Goal: Transaction & Acquisition: Purchase product/service

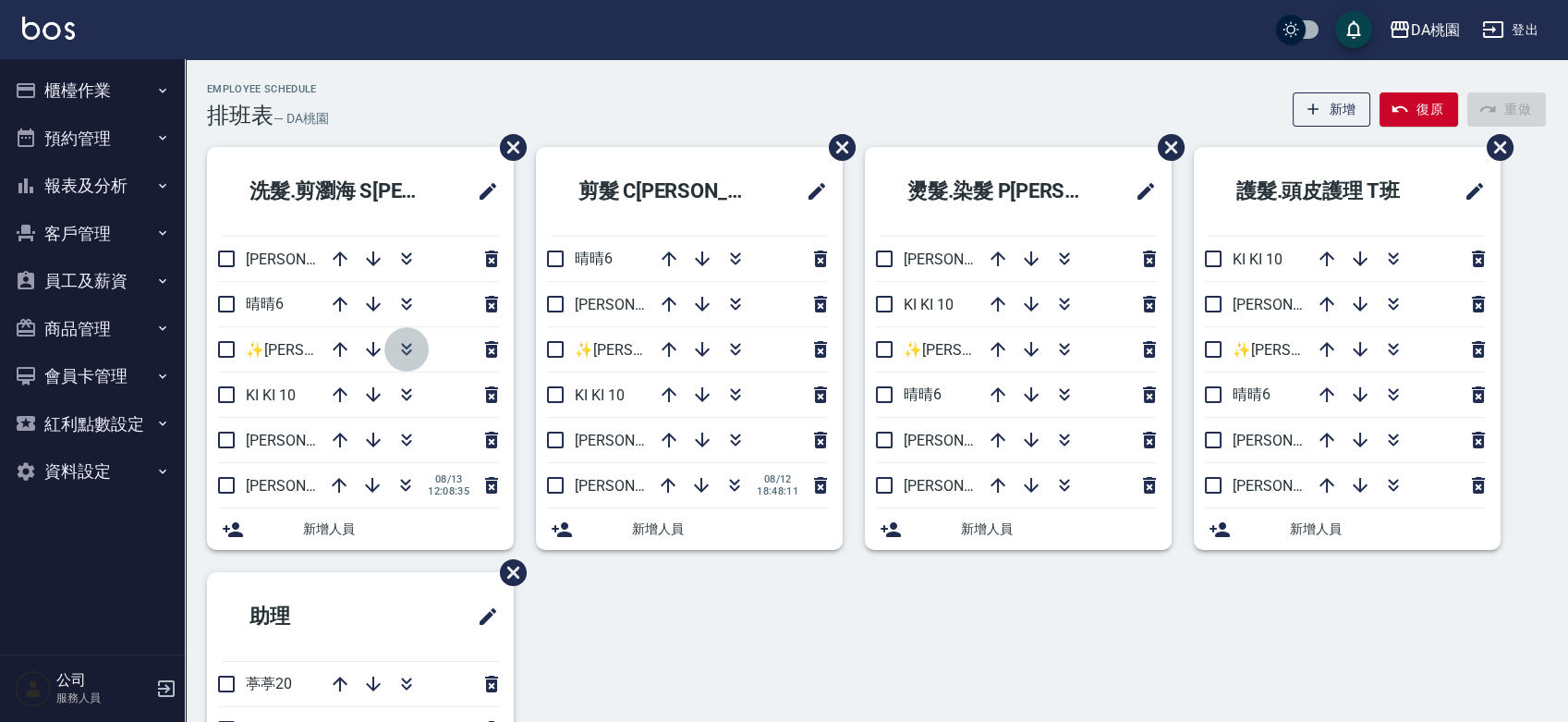
click at [400, 354] on icon "button" at bounding box center [406, 350] width 22 height 22
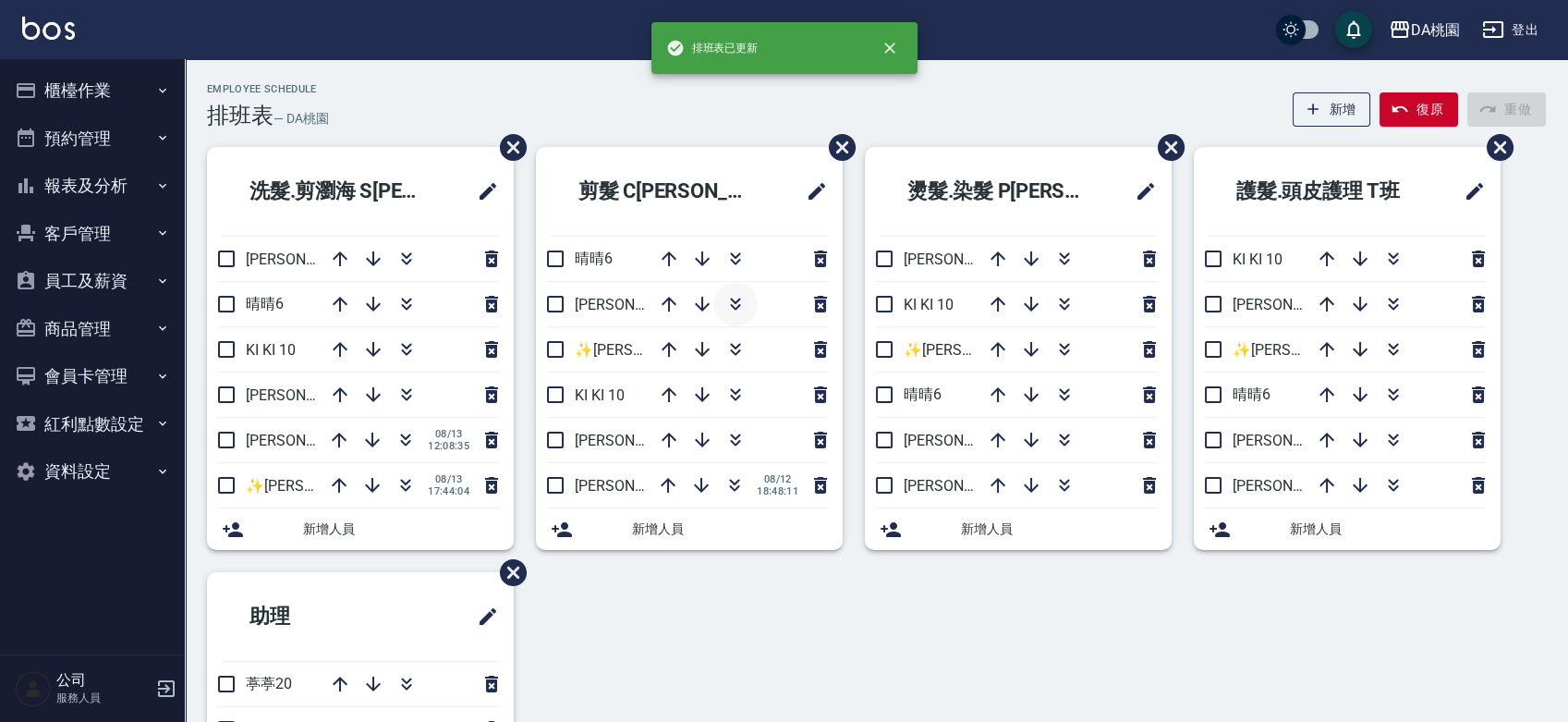
click at [736, 301] on icon "button" at bounding box center [735, 301] width 10 height 7
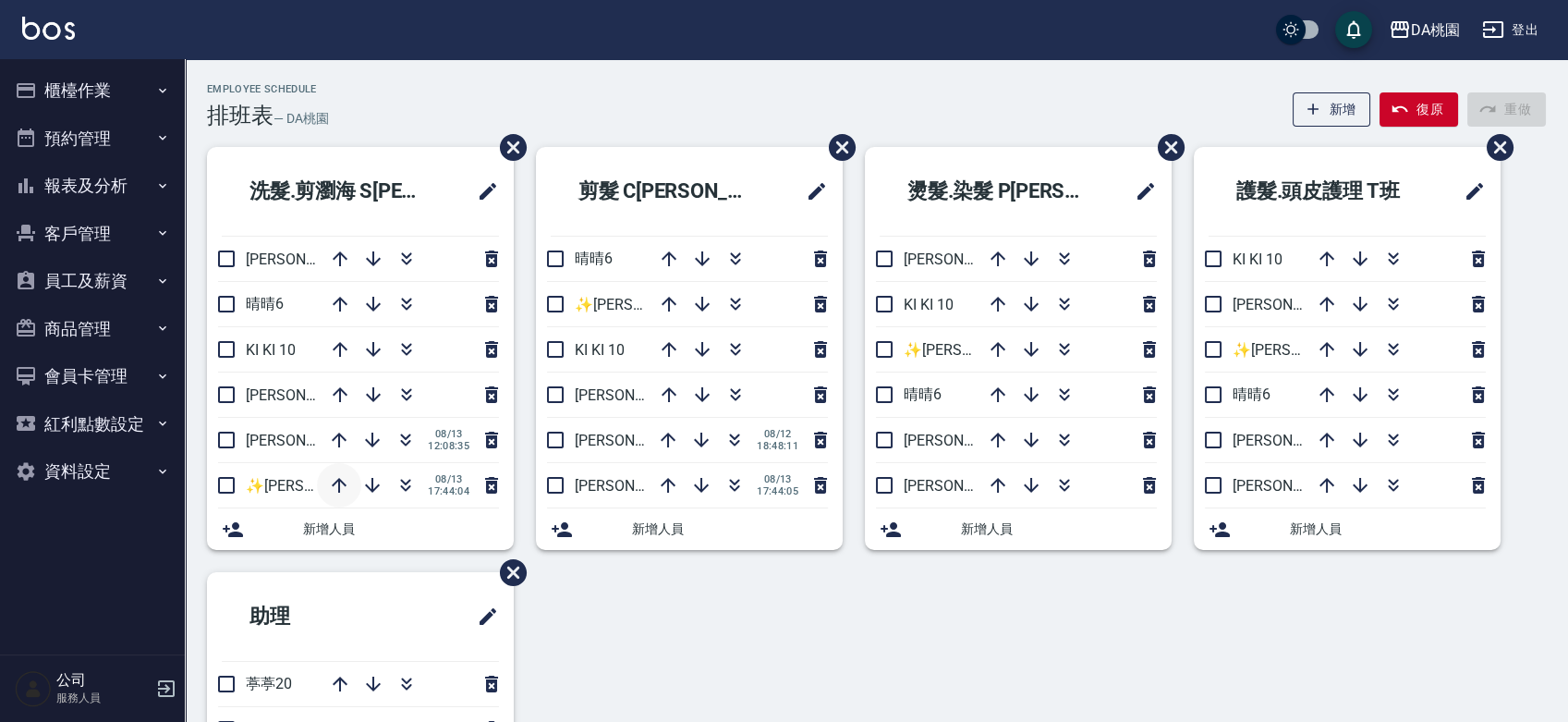
click at [338, 482] on icon "button" at bounding box center [339, 485] width 22 height 22
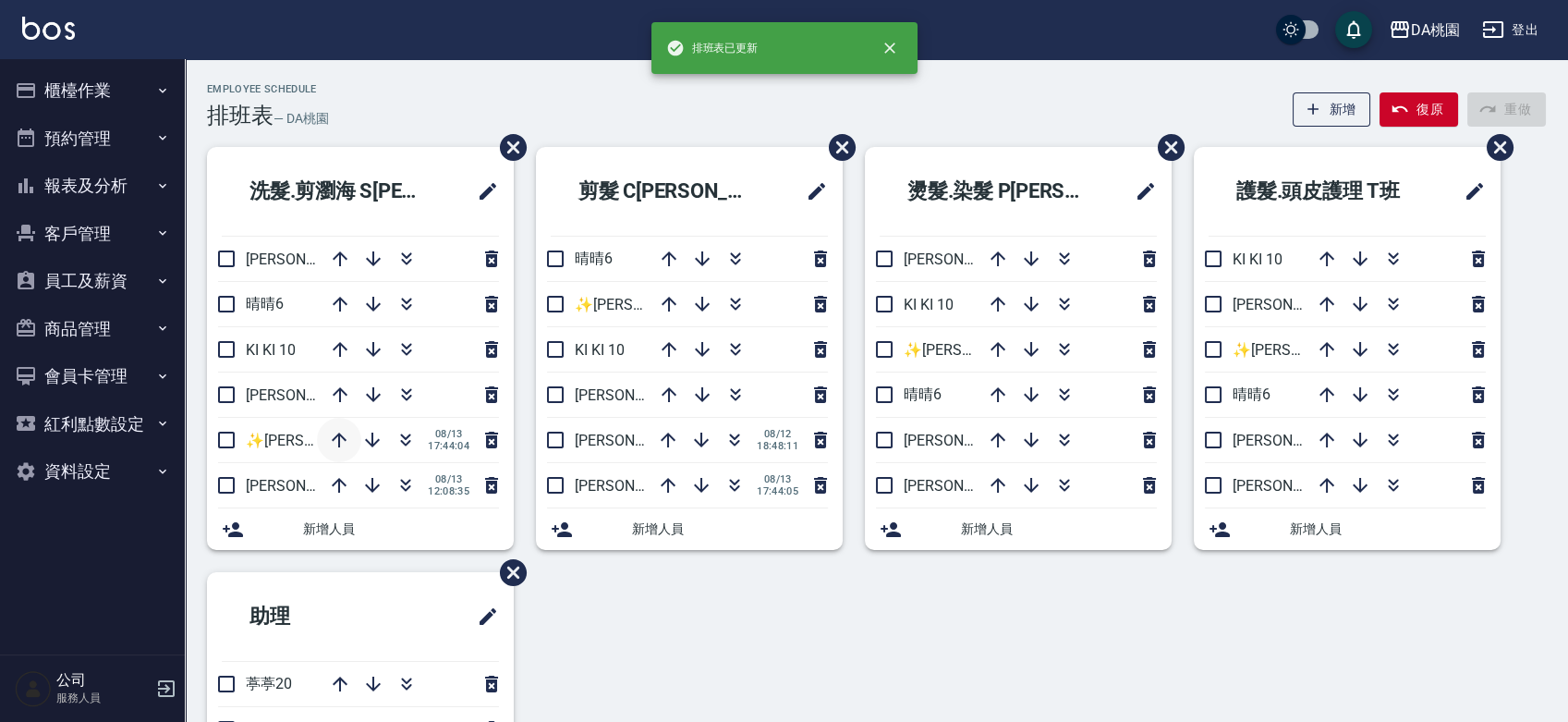
click at [341, 434] on icon "button" at bounding box center [339, 440] width 22 height 22
click at [340, 394] on icon "button" at bounding box center [339, 394] width 22 height 22
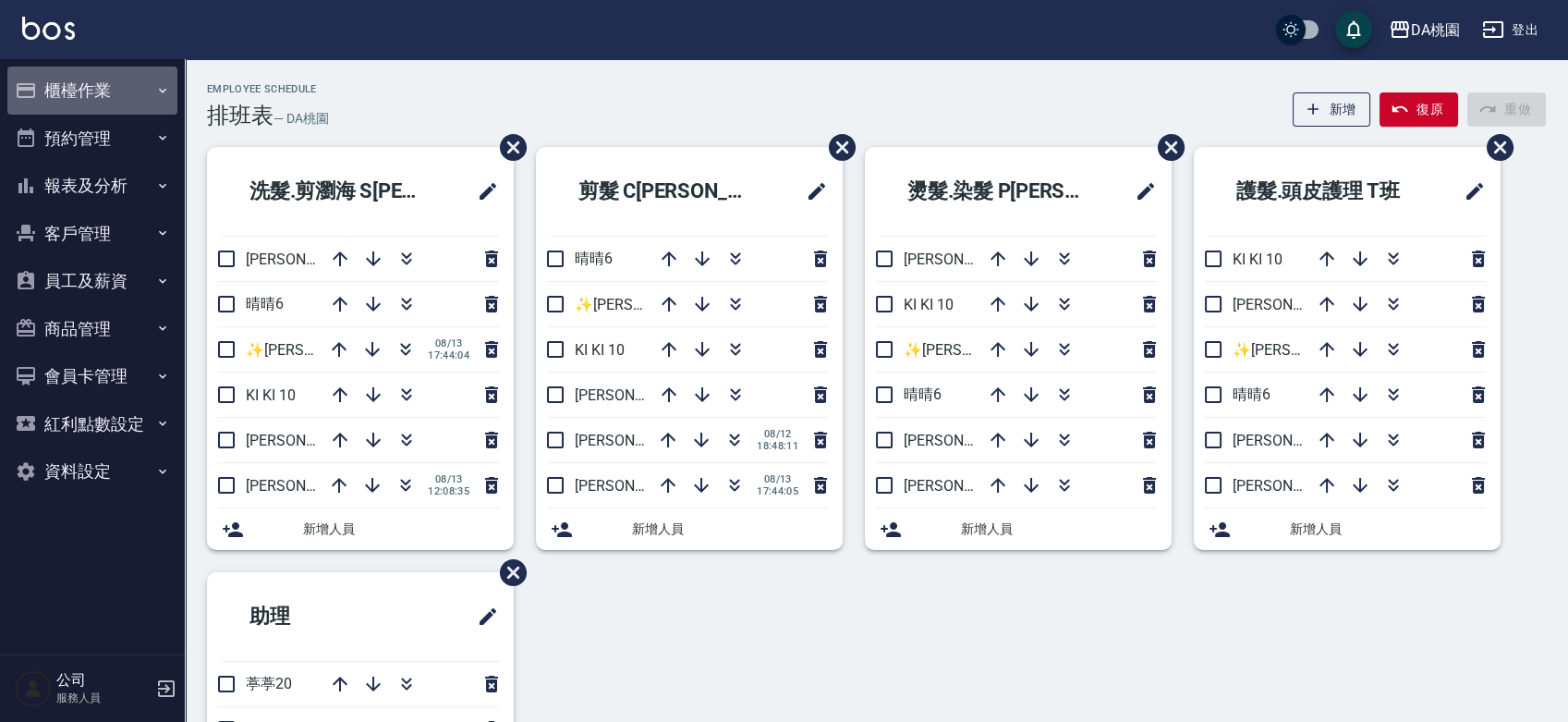
click at [67, 80] on button "櫃檯作業" at bounding box center [91, 90] width 170 height 48
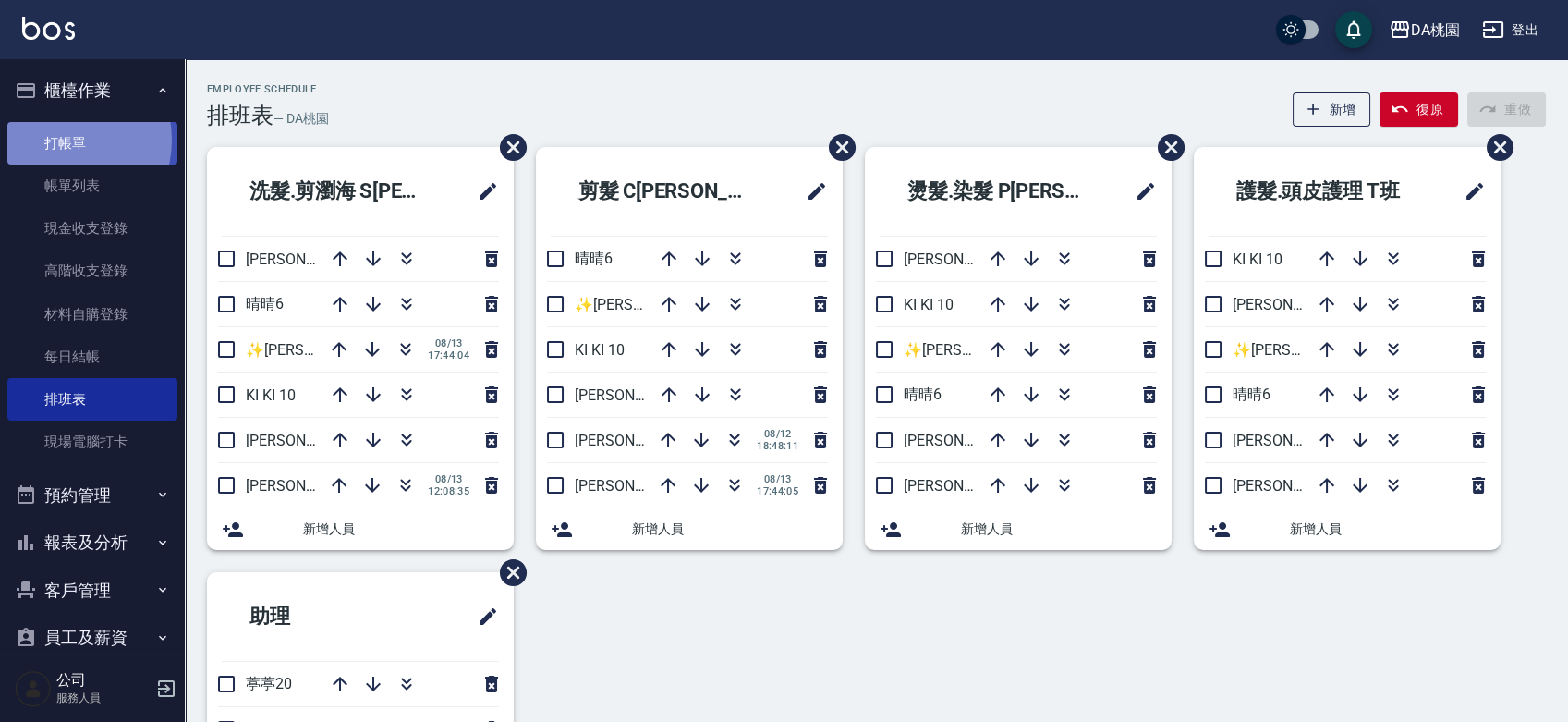
click at [67, 140] on link "打帳單" at bounding box center [91, 143] width 170 height 43
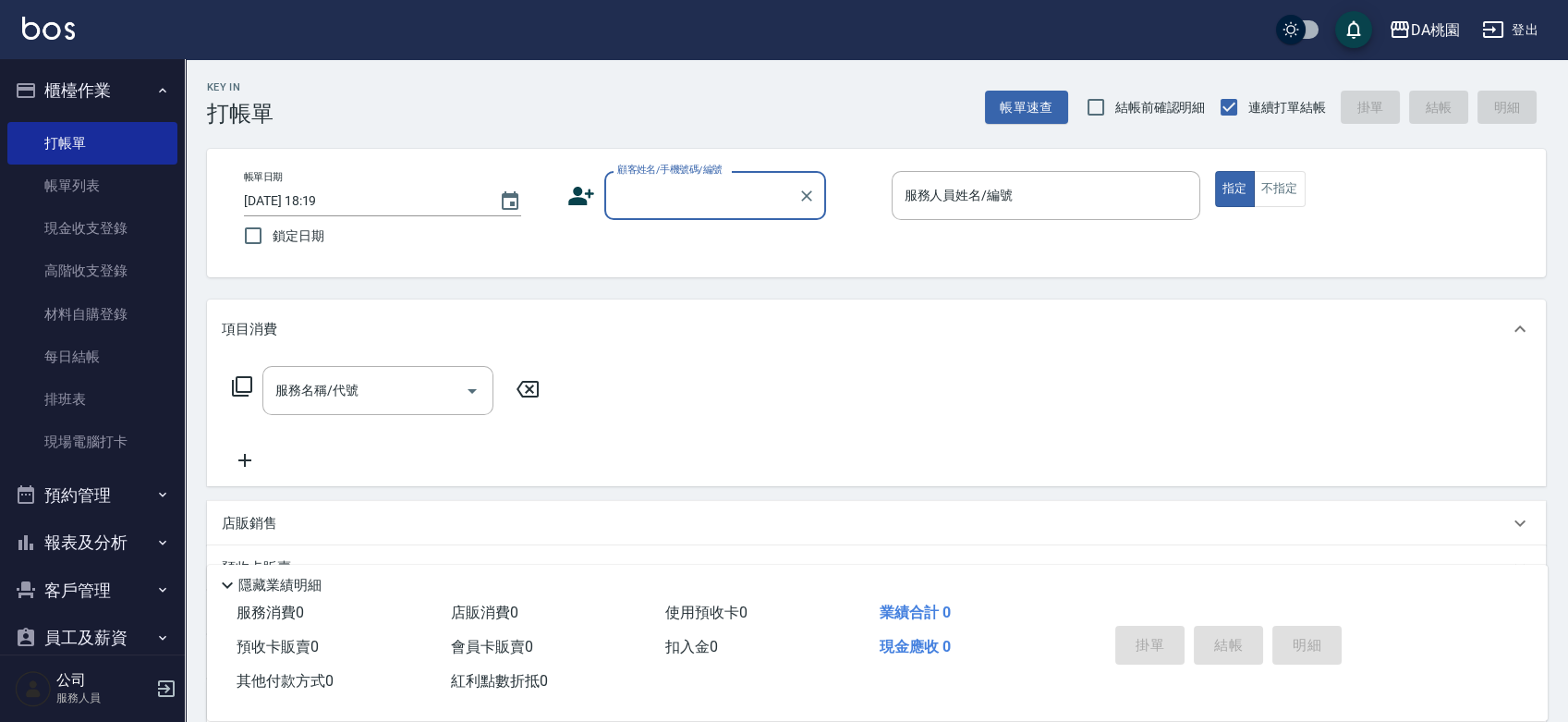
click at [687, 186] on input "顧客姓名/手機號碼/編號" at bounding box center [701, 196] width 178 height 33
type input "公司/公司00040/00040"
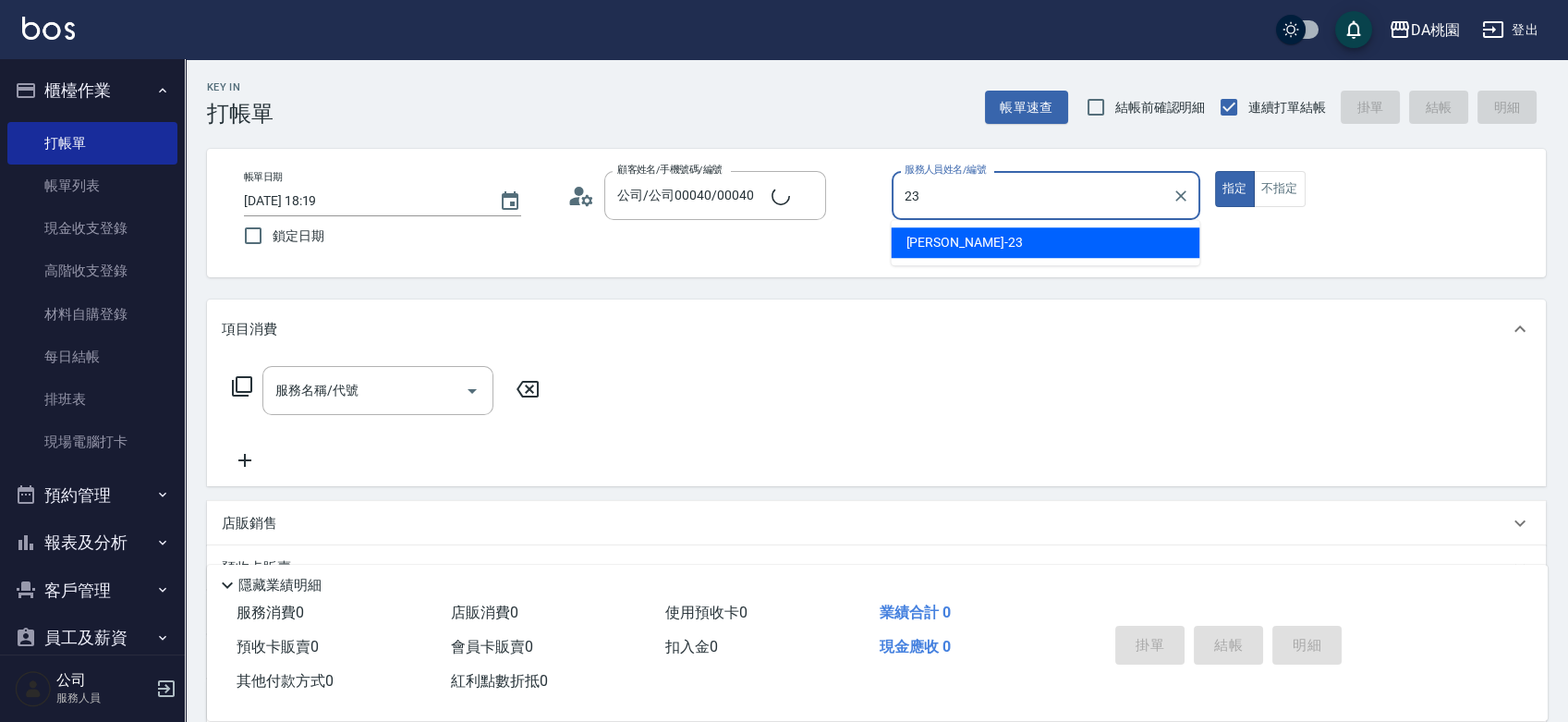
type input "[PERSON_NAME] -23"
type button "true"
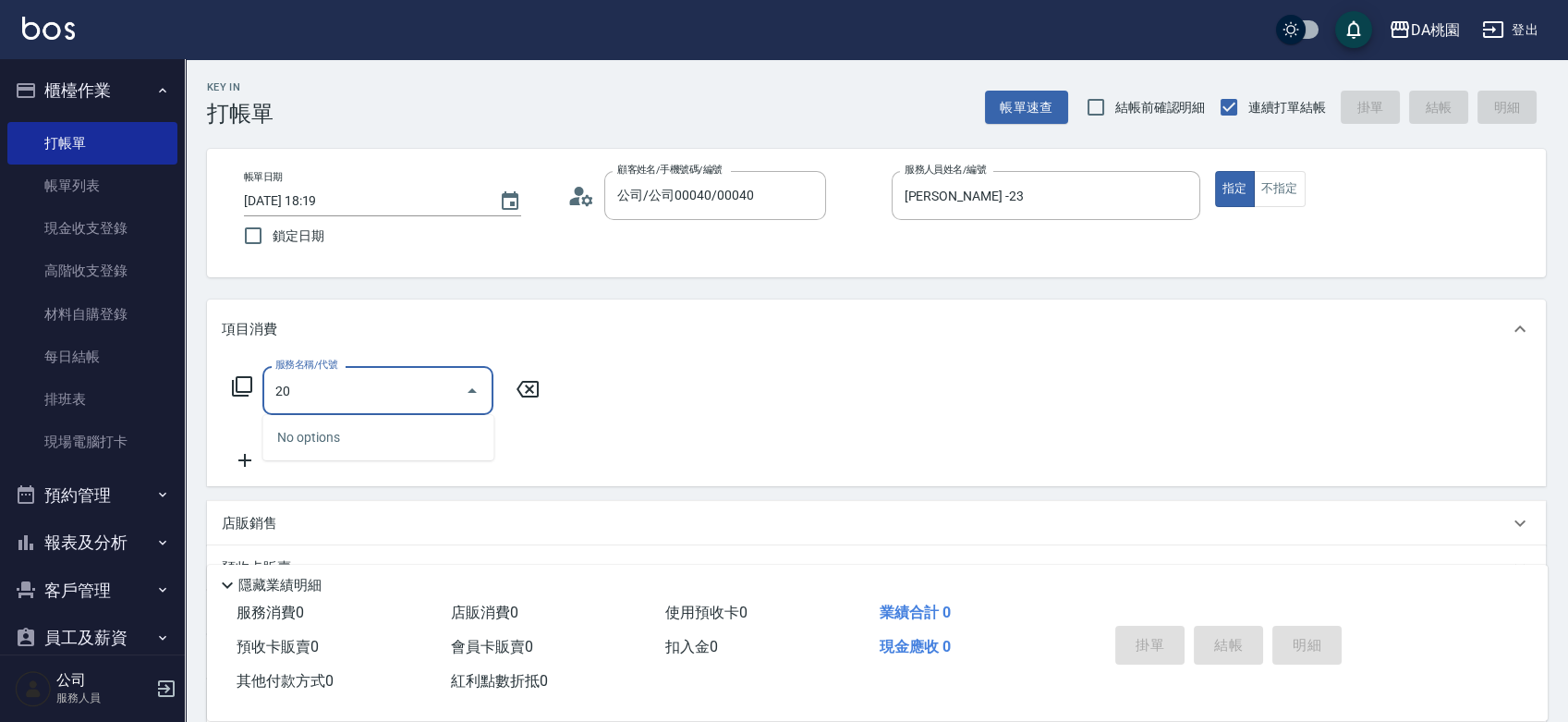
type input "200"
type input "150"
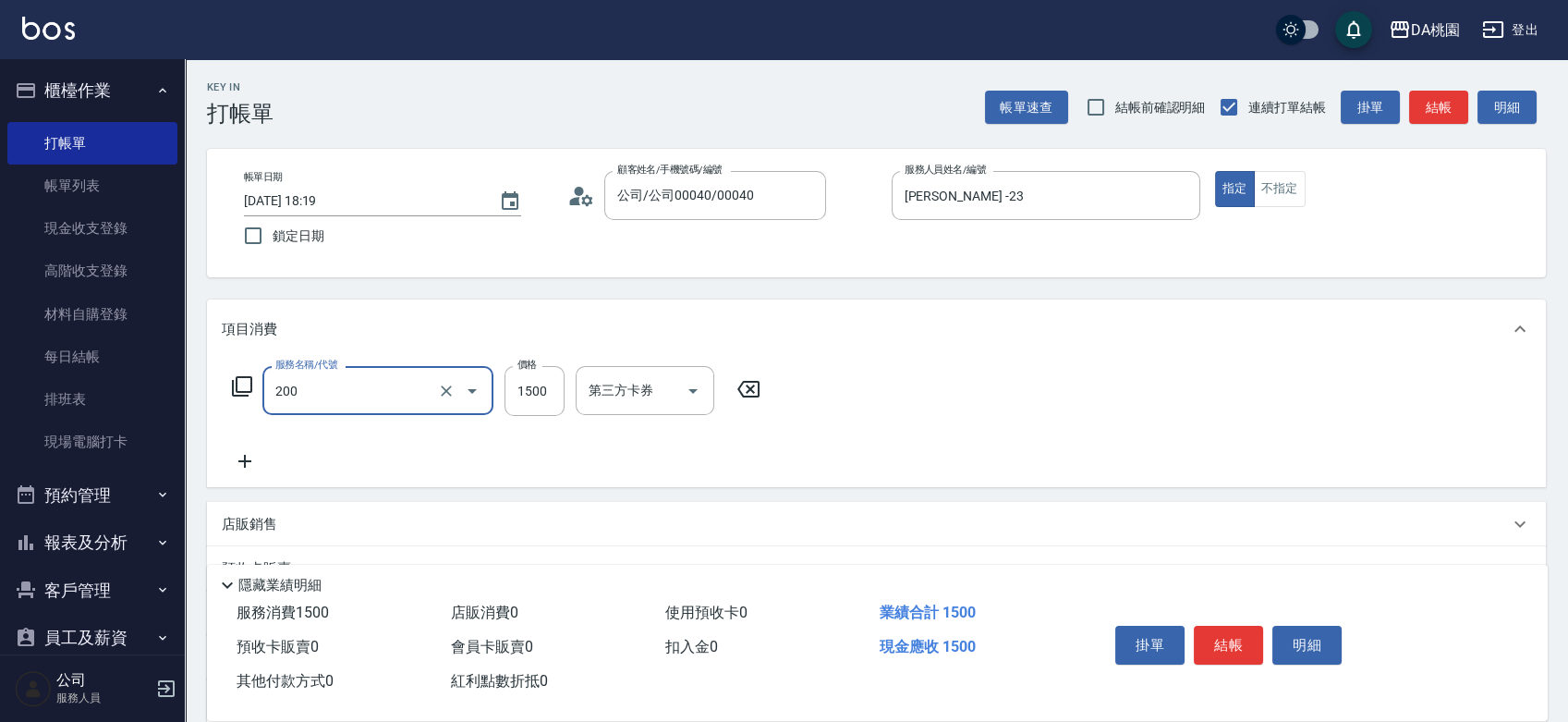
type input "離子燙(200)"
type input "0"
type input "16"
type input "10"
type input "1680"
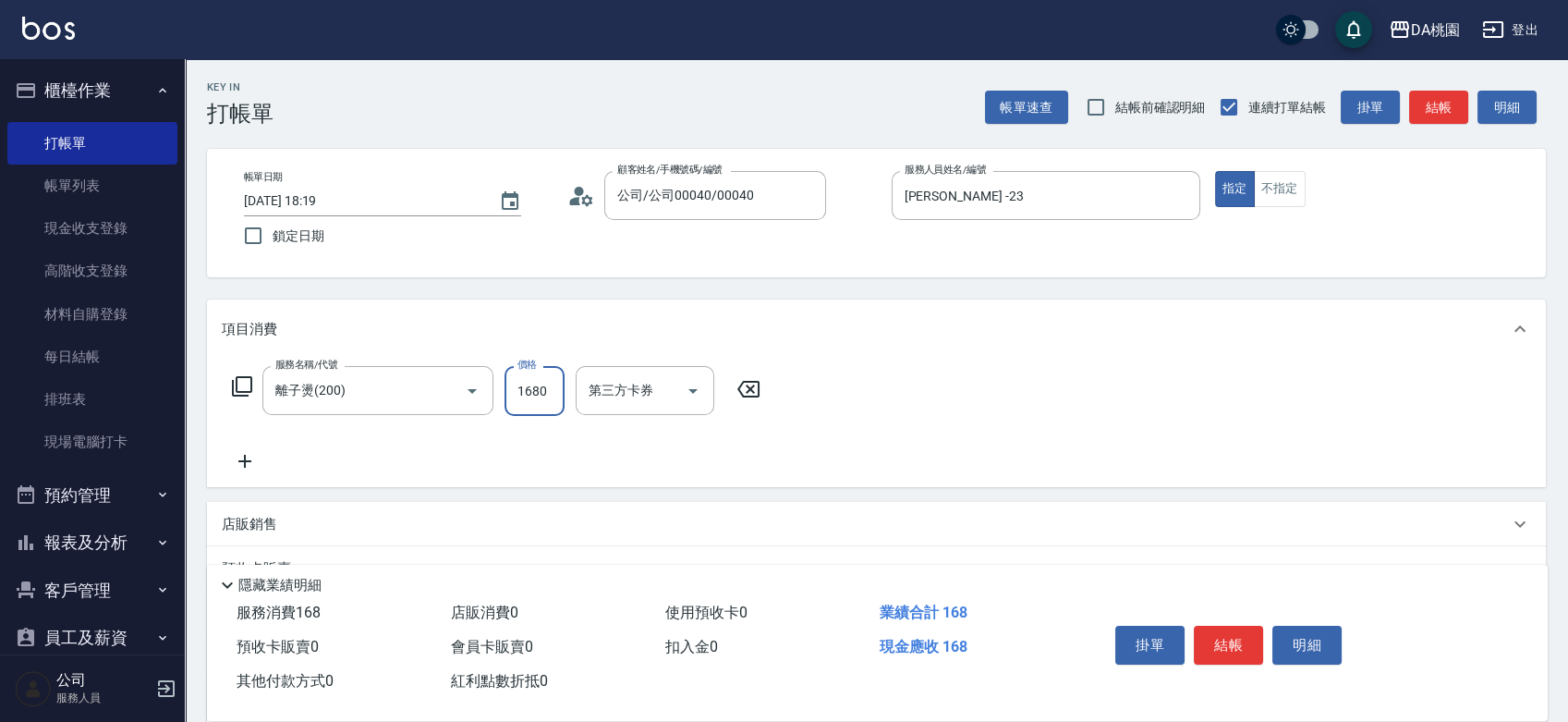
type input "160"
type input "1680"
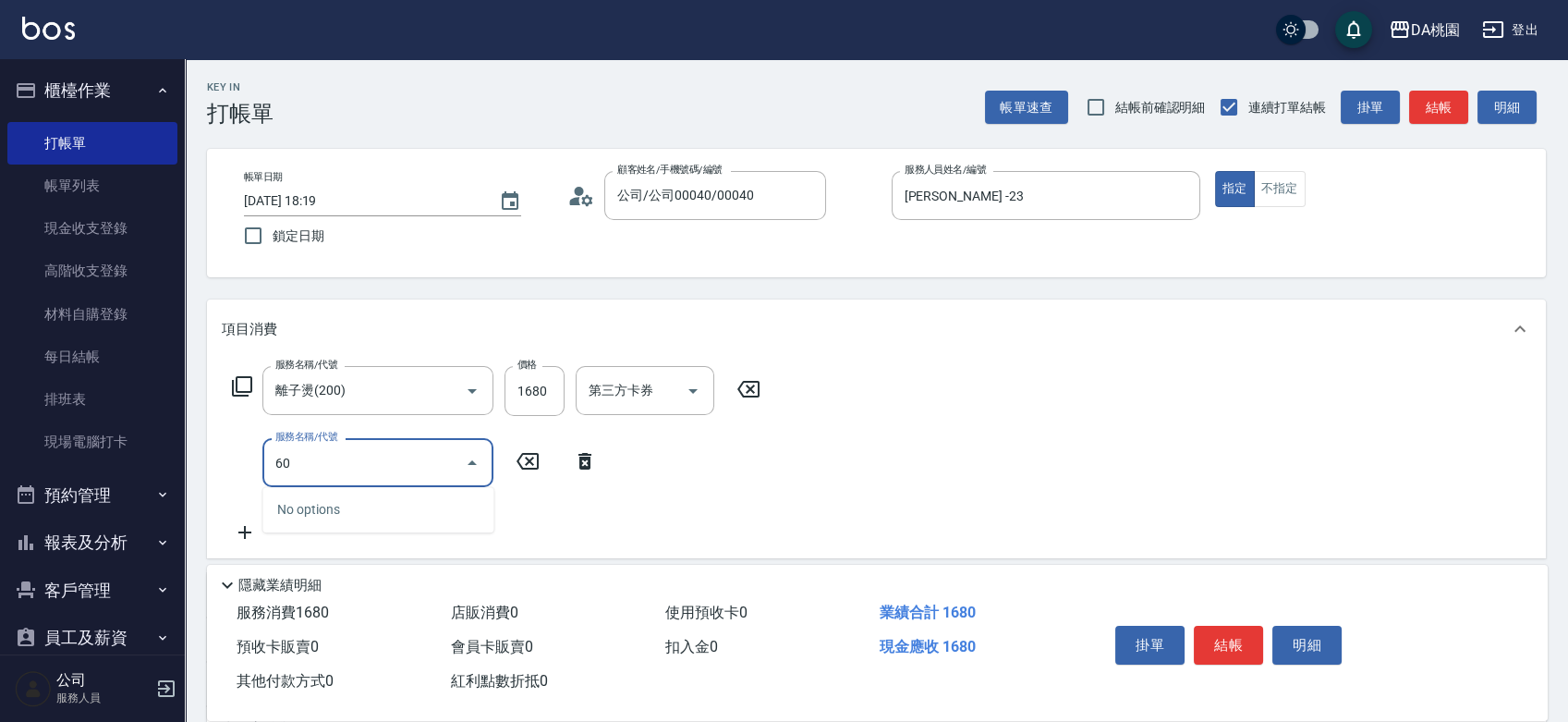
type input "602"
type input "220"
type input "精油護髮(602)"
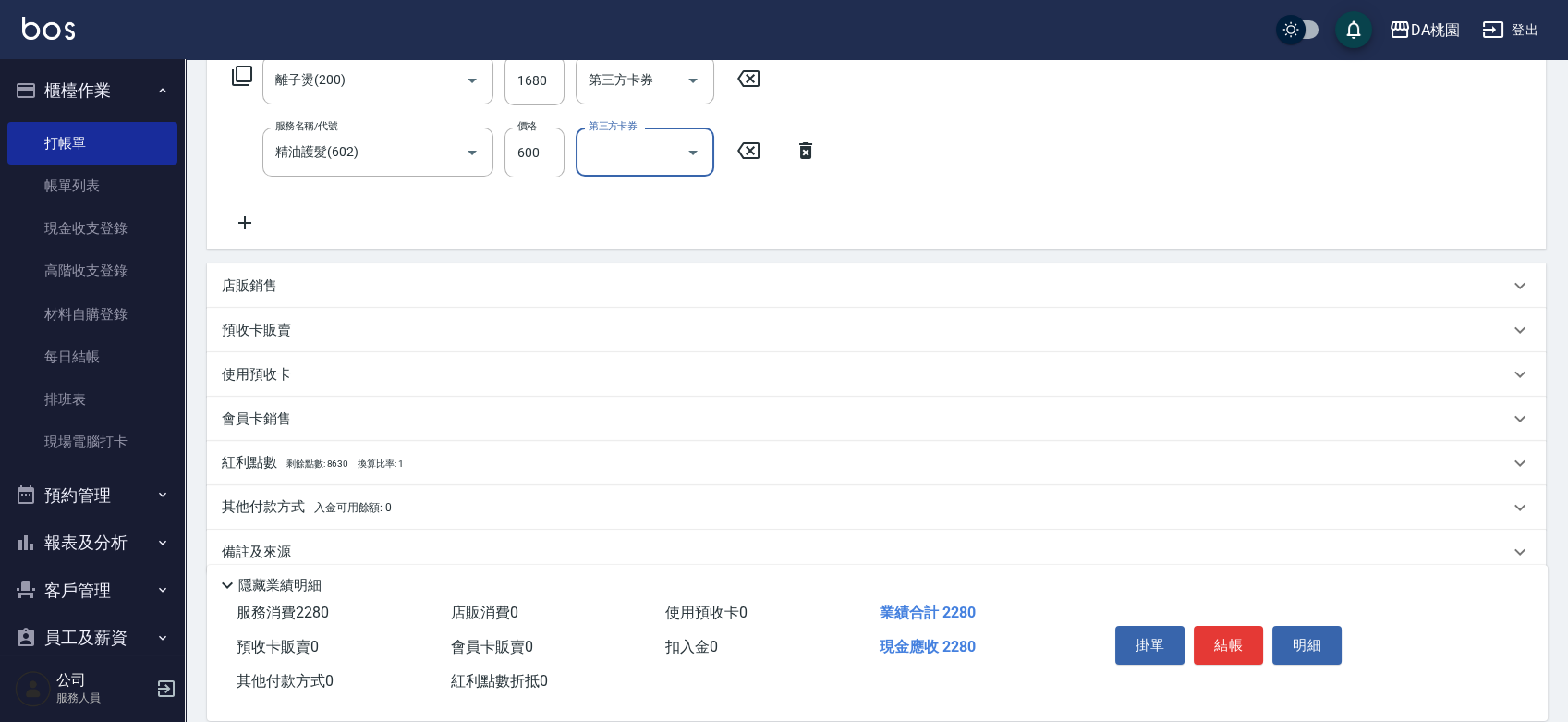
scroll to position [338, 0]
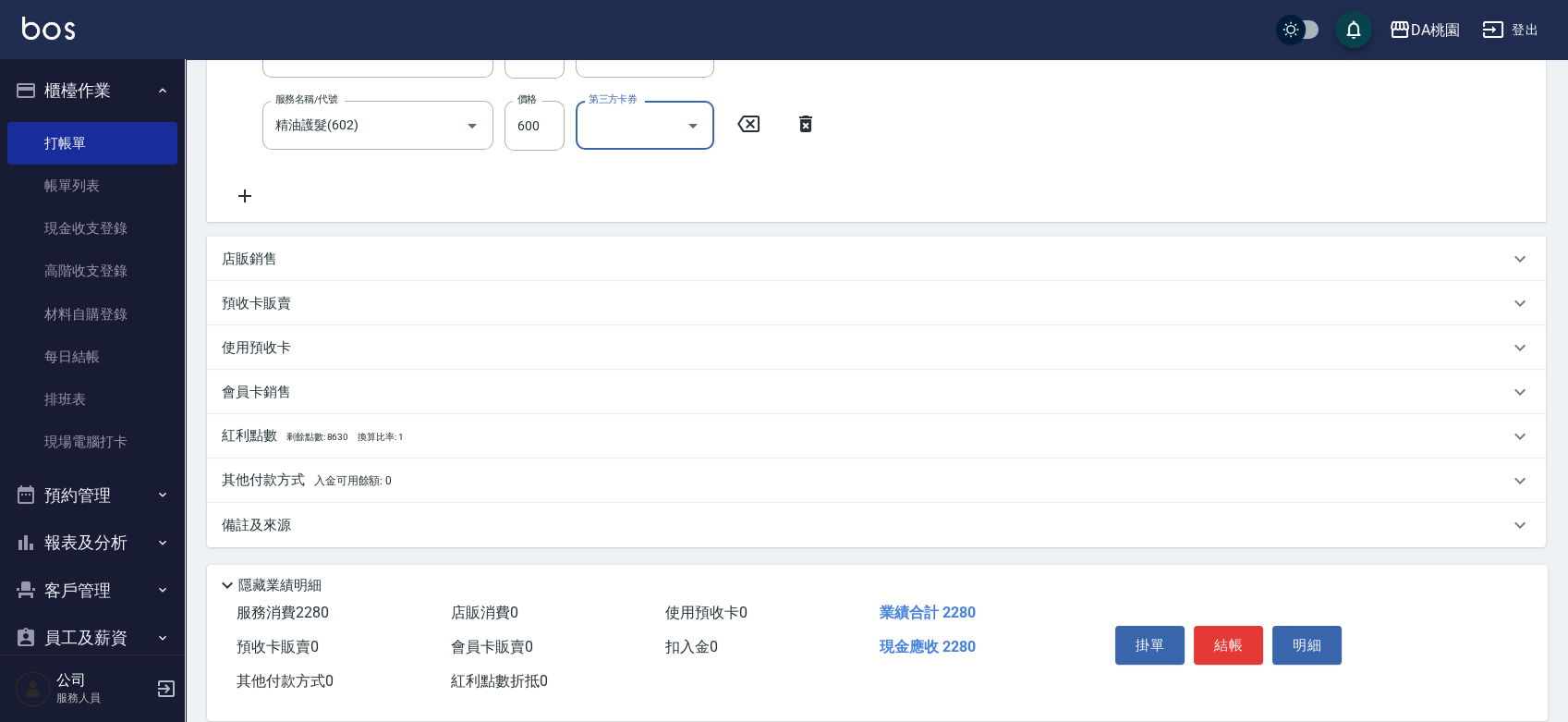
click at [260, 256] on p "店販銷售" at bounding box center [249, 259] width 56 height 20
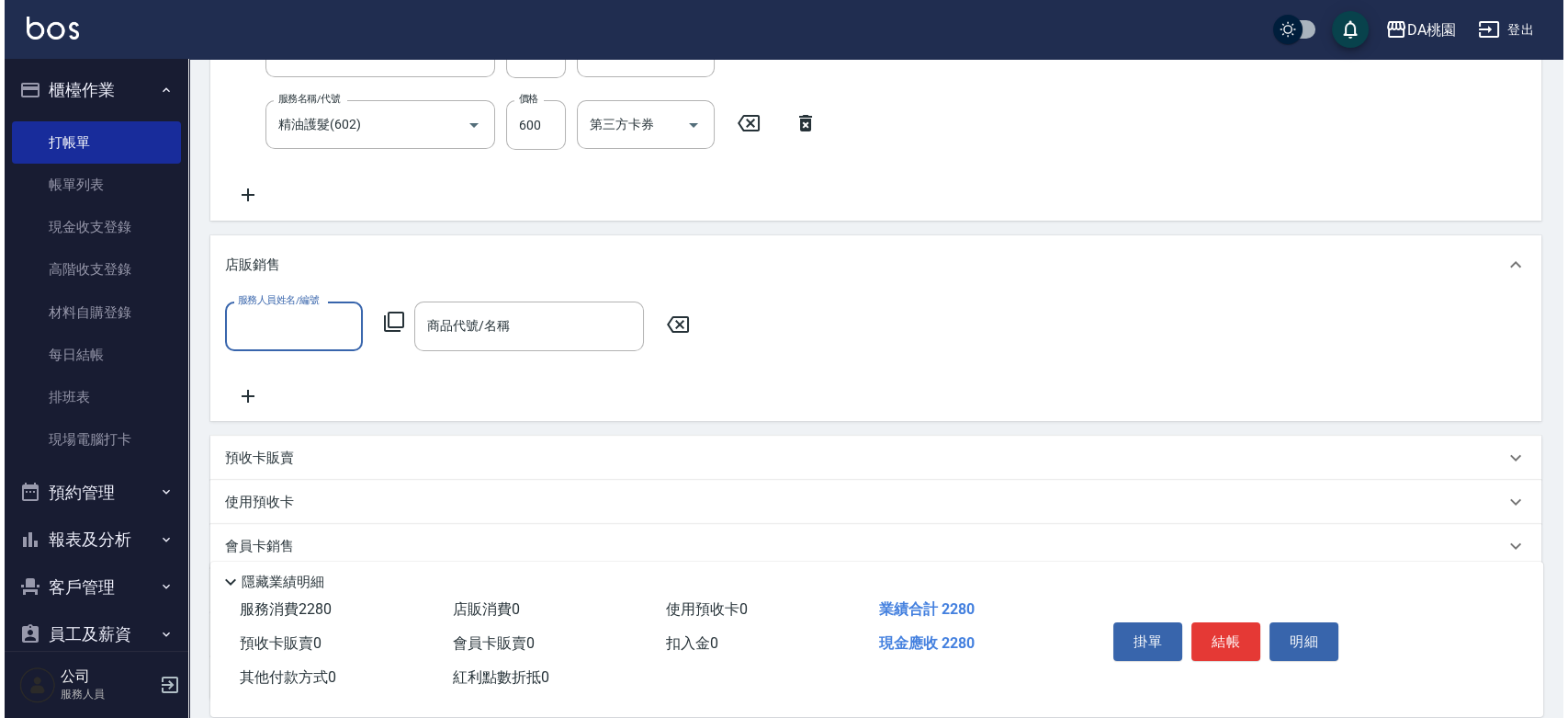
scroll to position [0, 0]
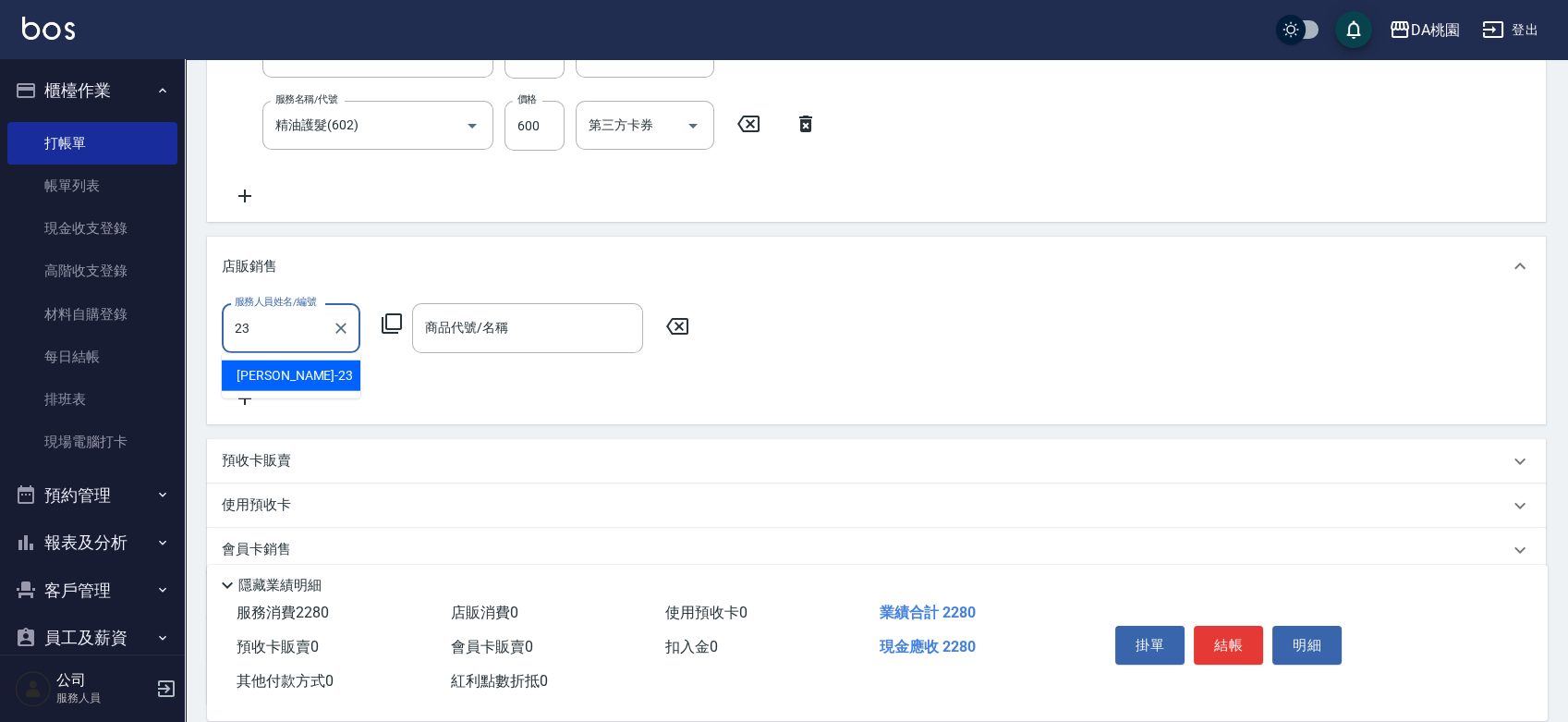
type input "[PERSON_NAME] -23"
click at [388, 324] on icon at bounding box center [391, 324] width 22 height 22
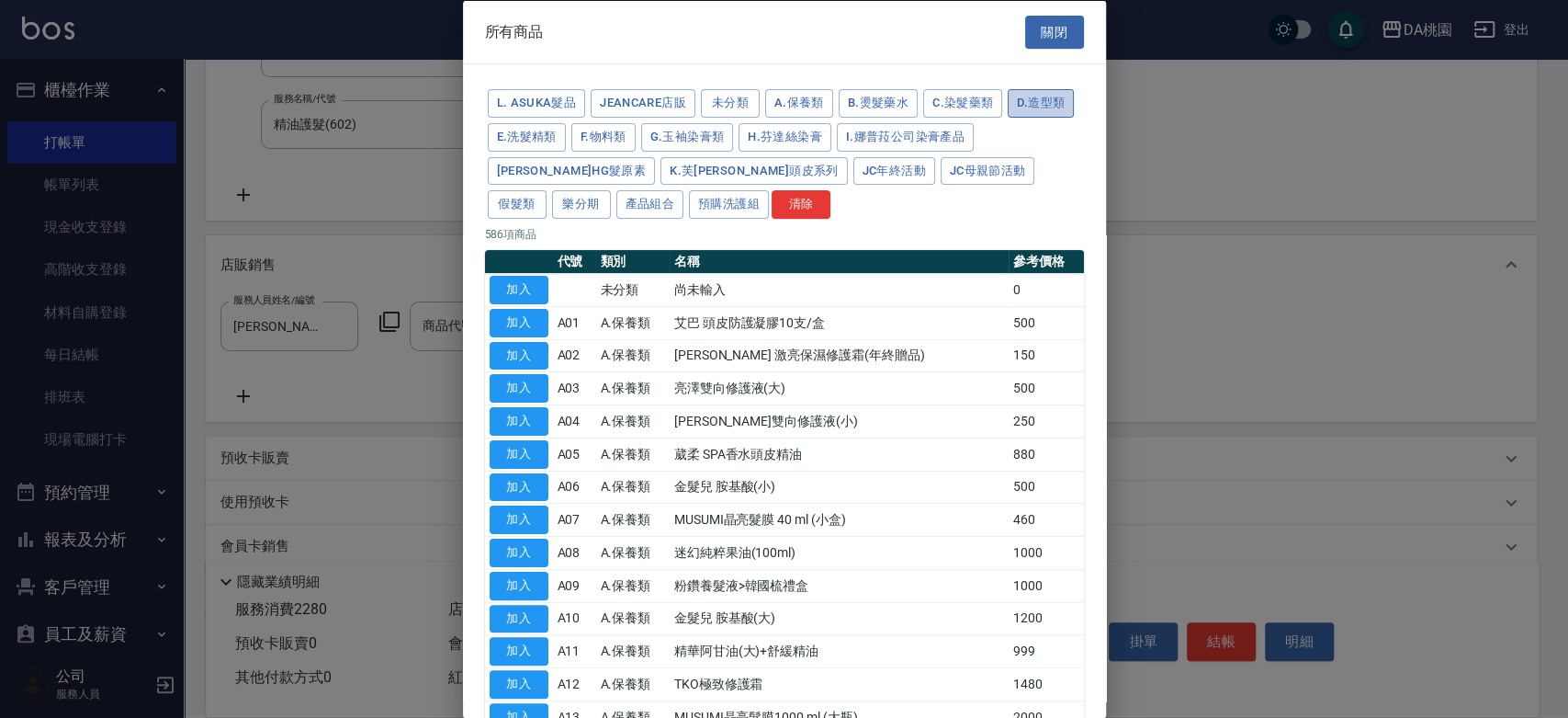
click at [1008, 118] on button "D.造型類" at bounding box center [1041, 103] width 66 height 29
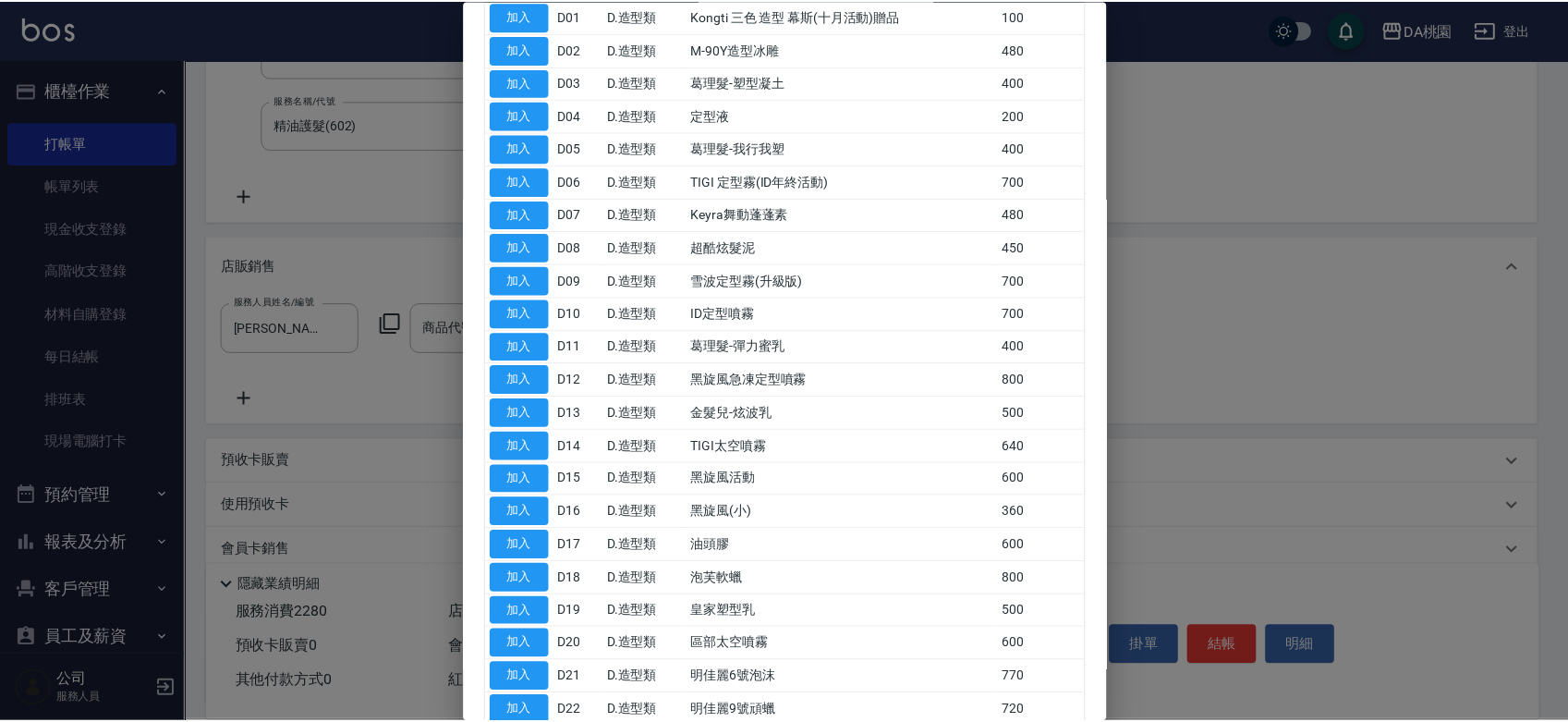
scroll to position [377, 0]
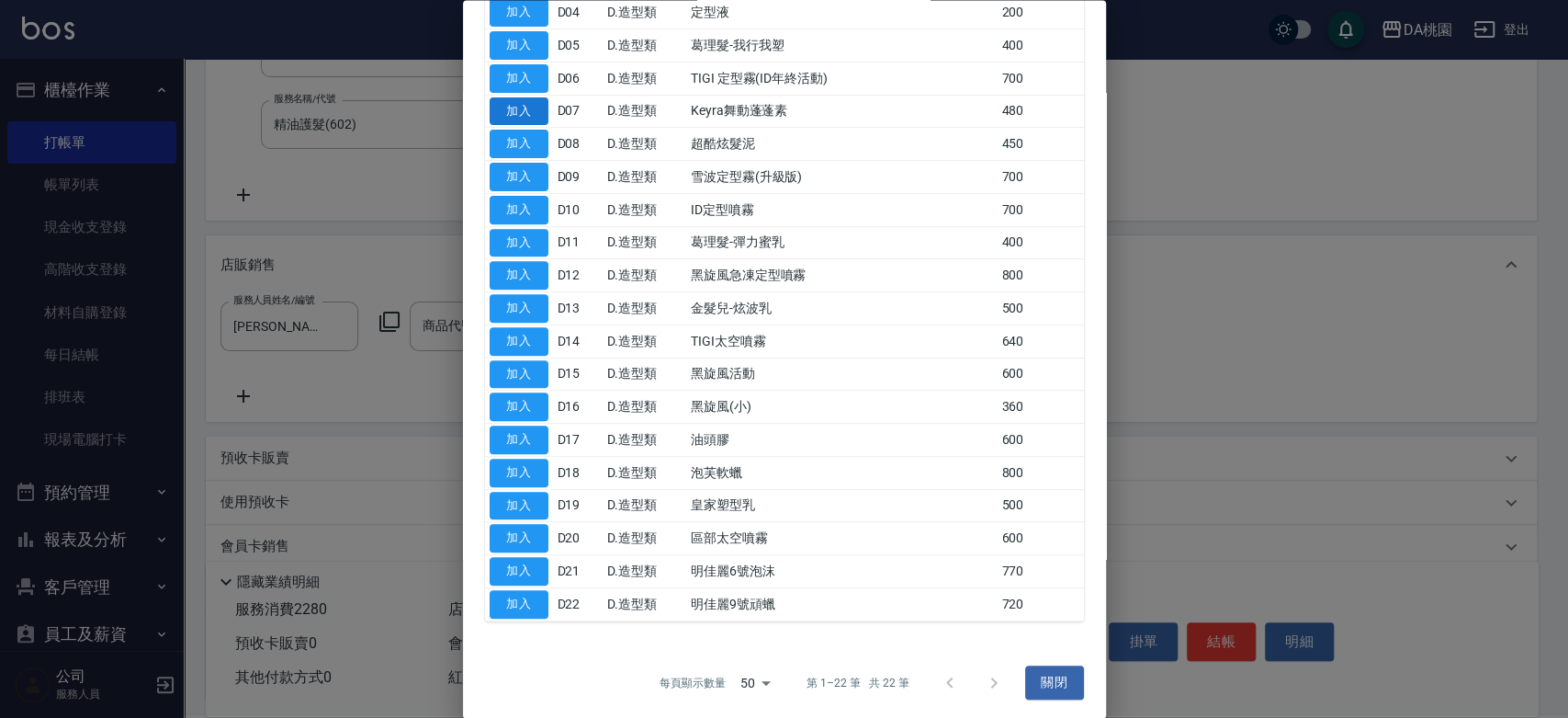
click at [500, 110] on button "加入" at bounding box center [519, 112] width 59 height 29
type input "Keyra舞動蓬蓬素"
type input "270"
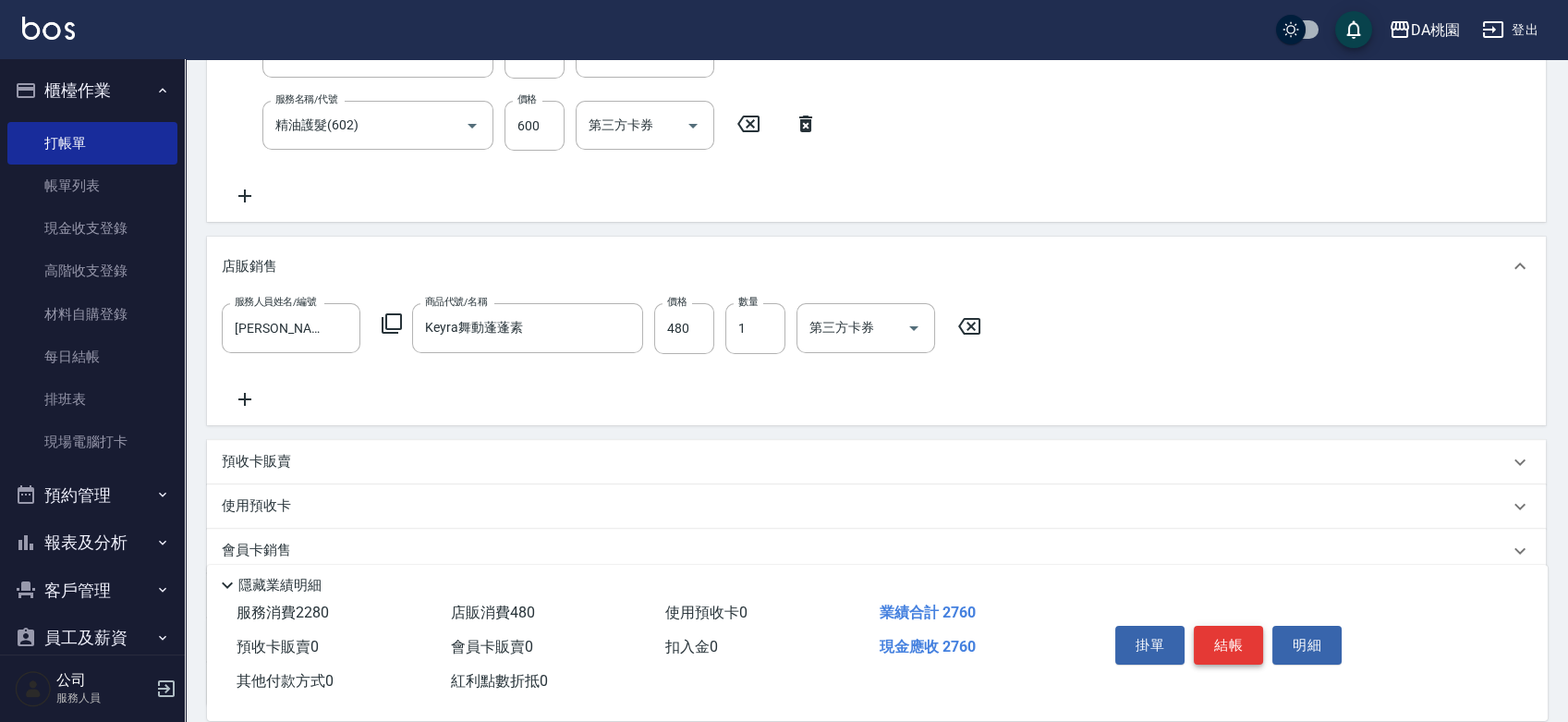
click at [1220, 638] on button "結帳" at bounding box center [1228, 645] width 70 height 39
type input "[DATE] 18:20"
type input "0"
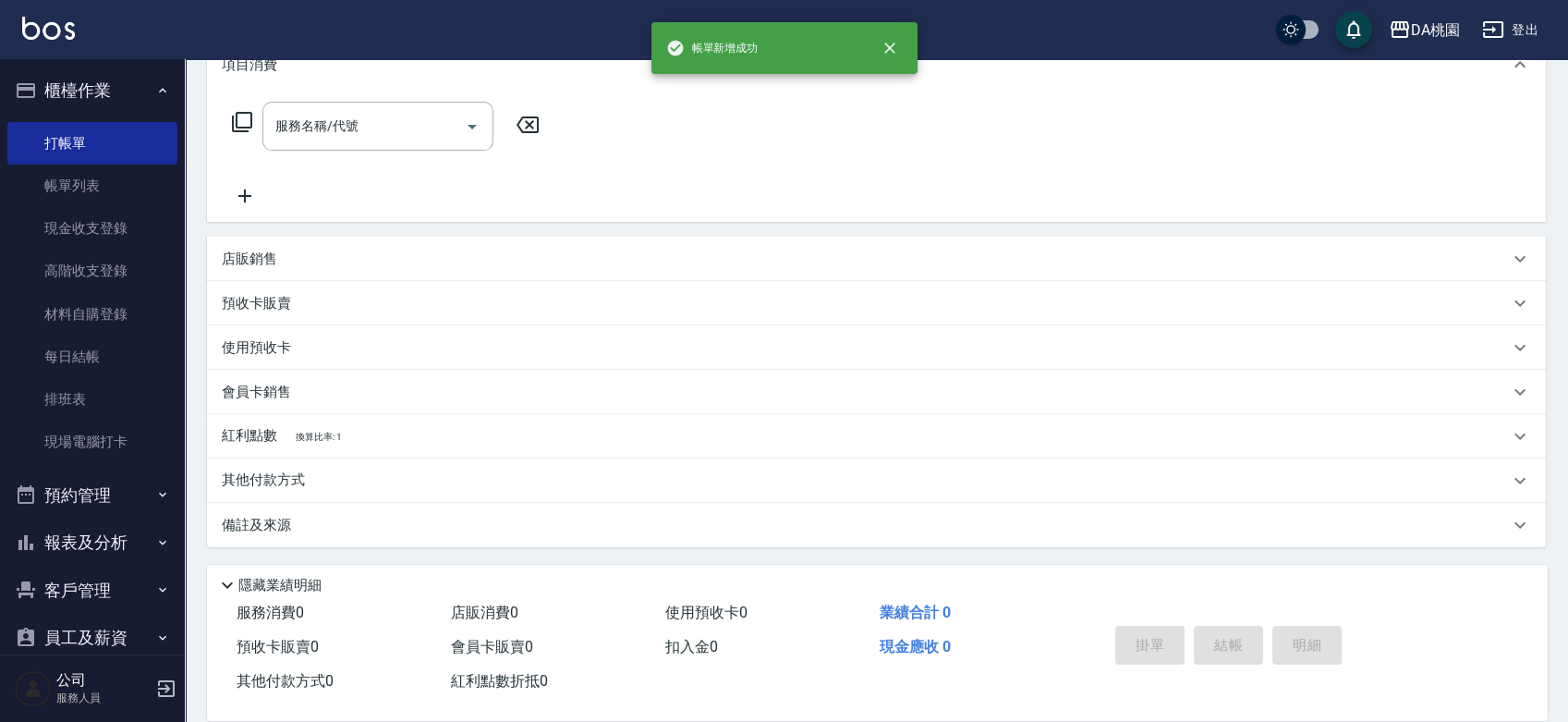
scroll to position [0, 0]
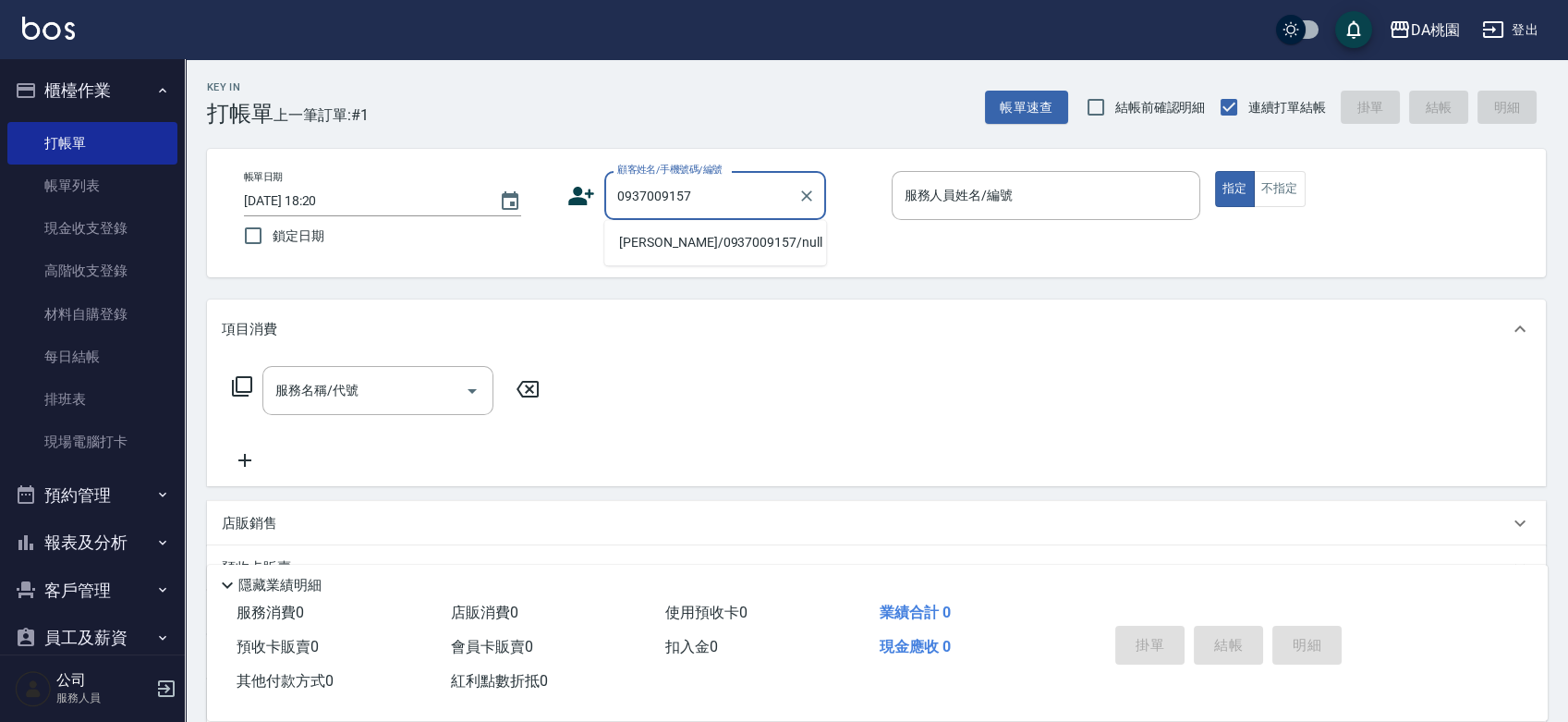
type input "[PERSON_NAME]/0937009157/null"
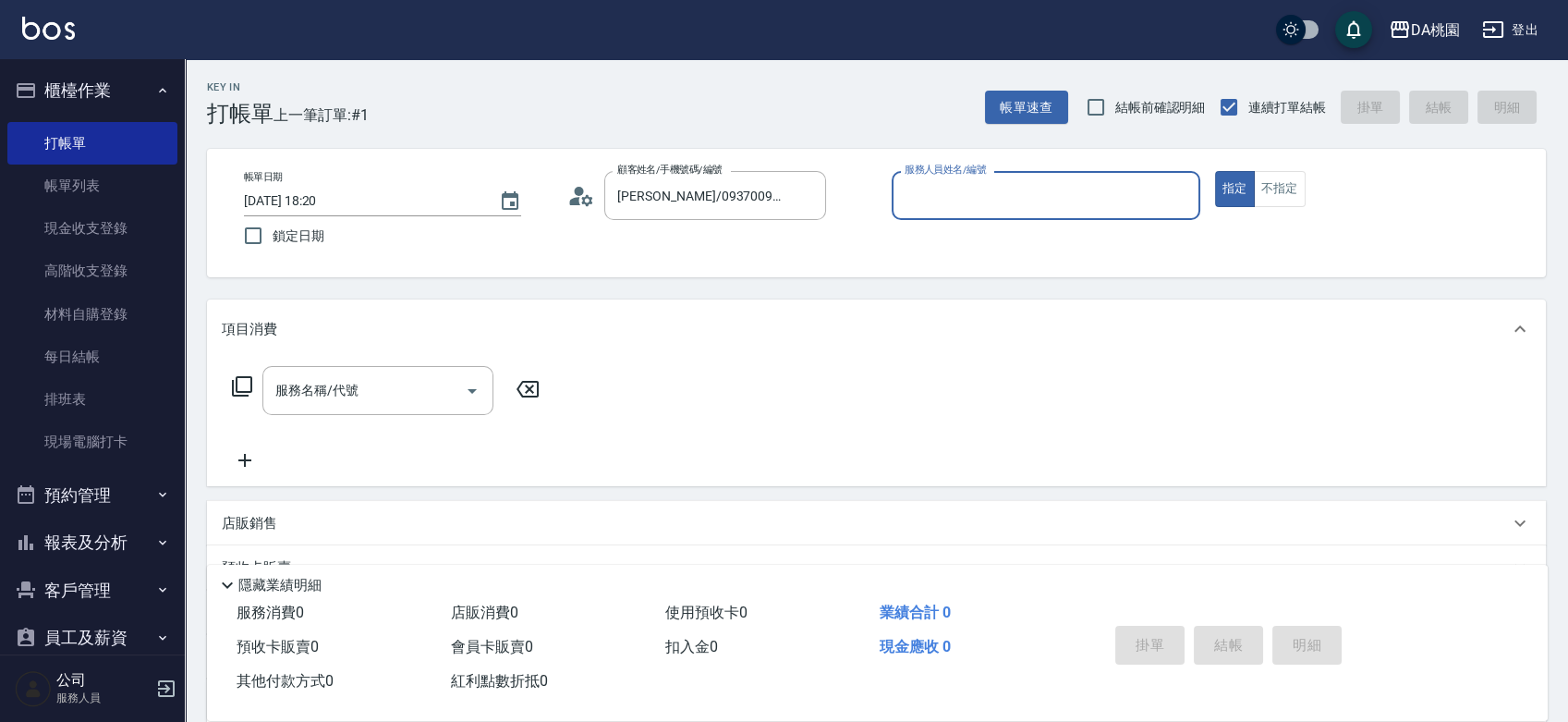
click at [1215, 171] on button "指定" at bounding box center [1235, 189] width 40 height 36
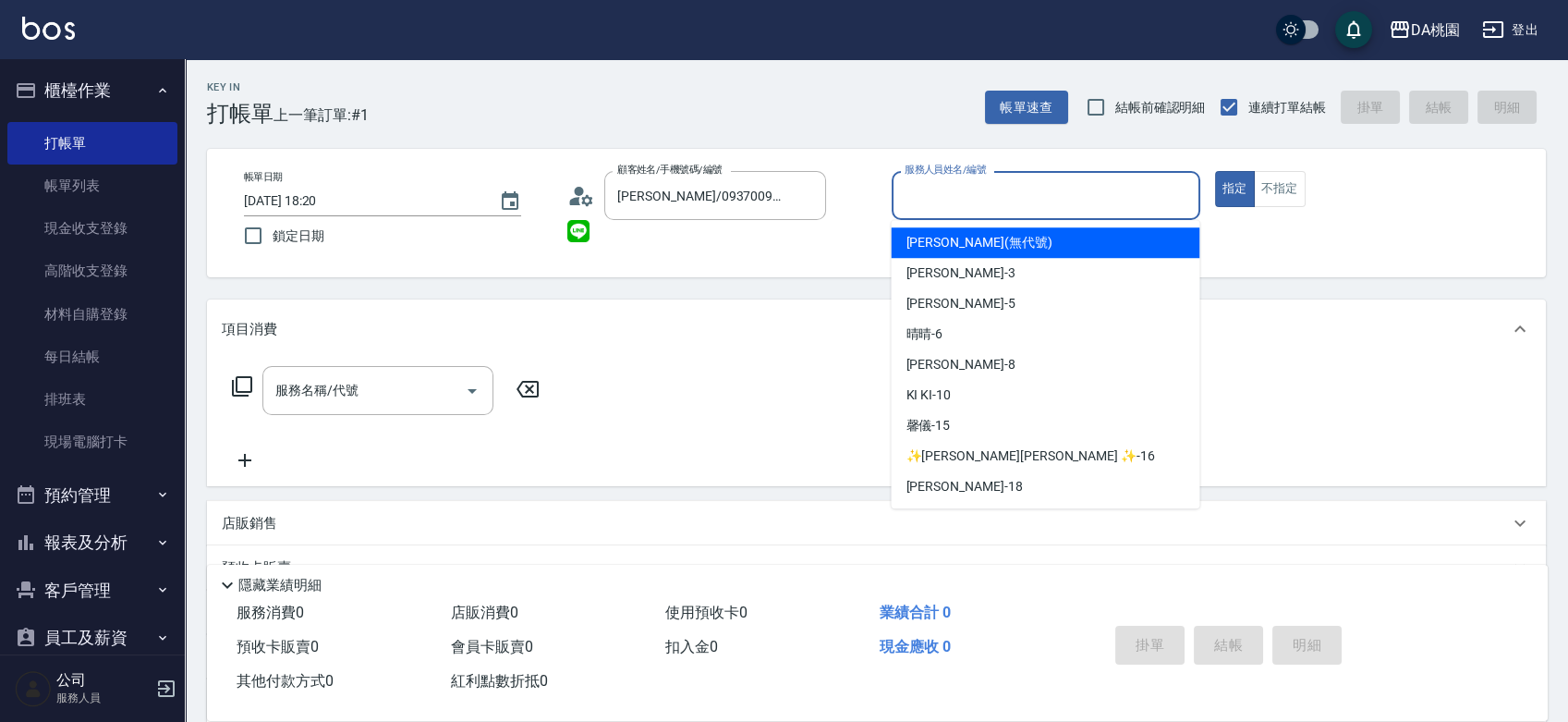
click at [953, 200] on input "服務人員姓名/編號" at bounding box center [1046, 196] width 292 height 33
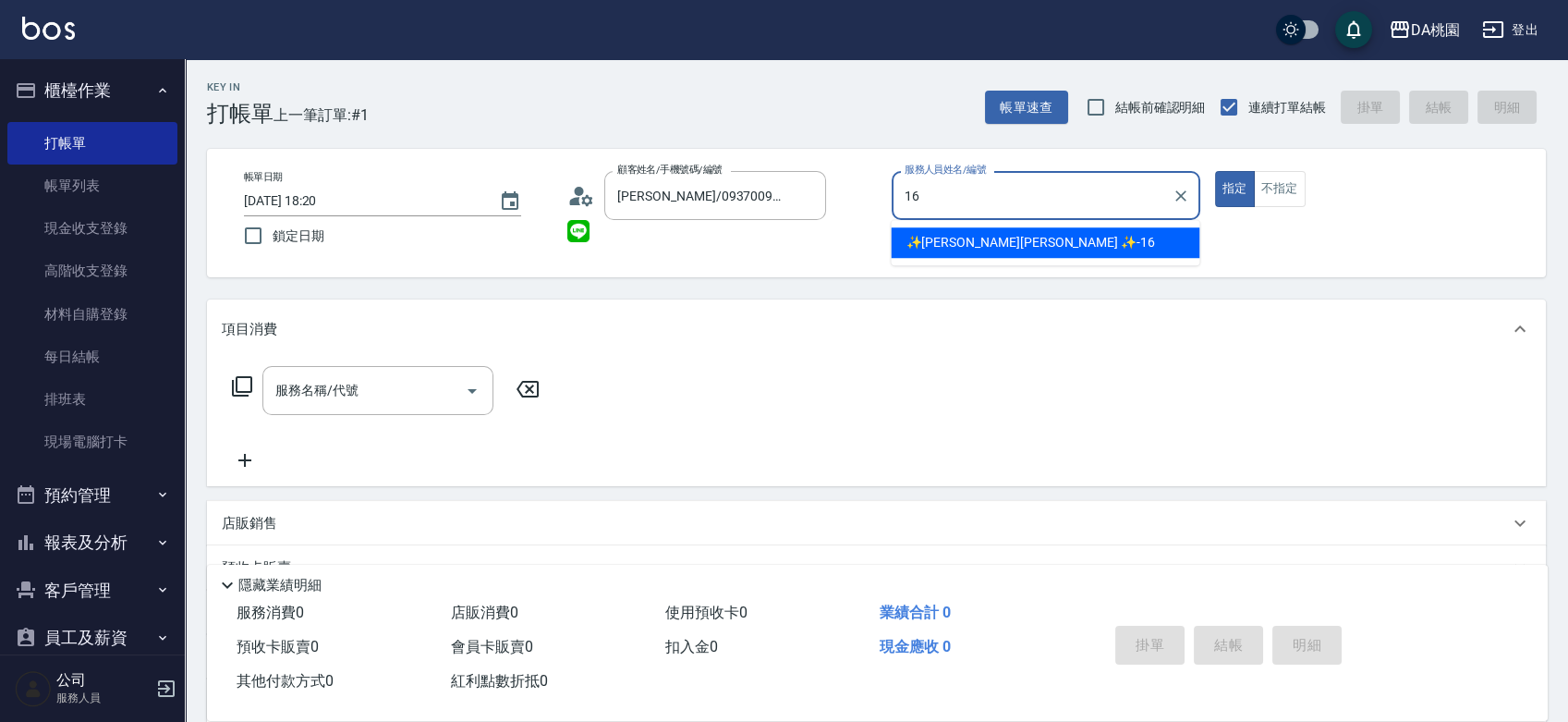
type input "✨[PERSON_NAME][PERSON_NAME] ✨-16"
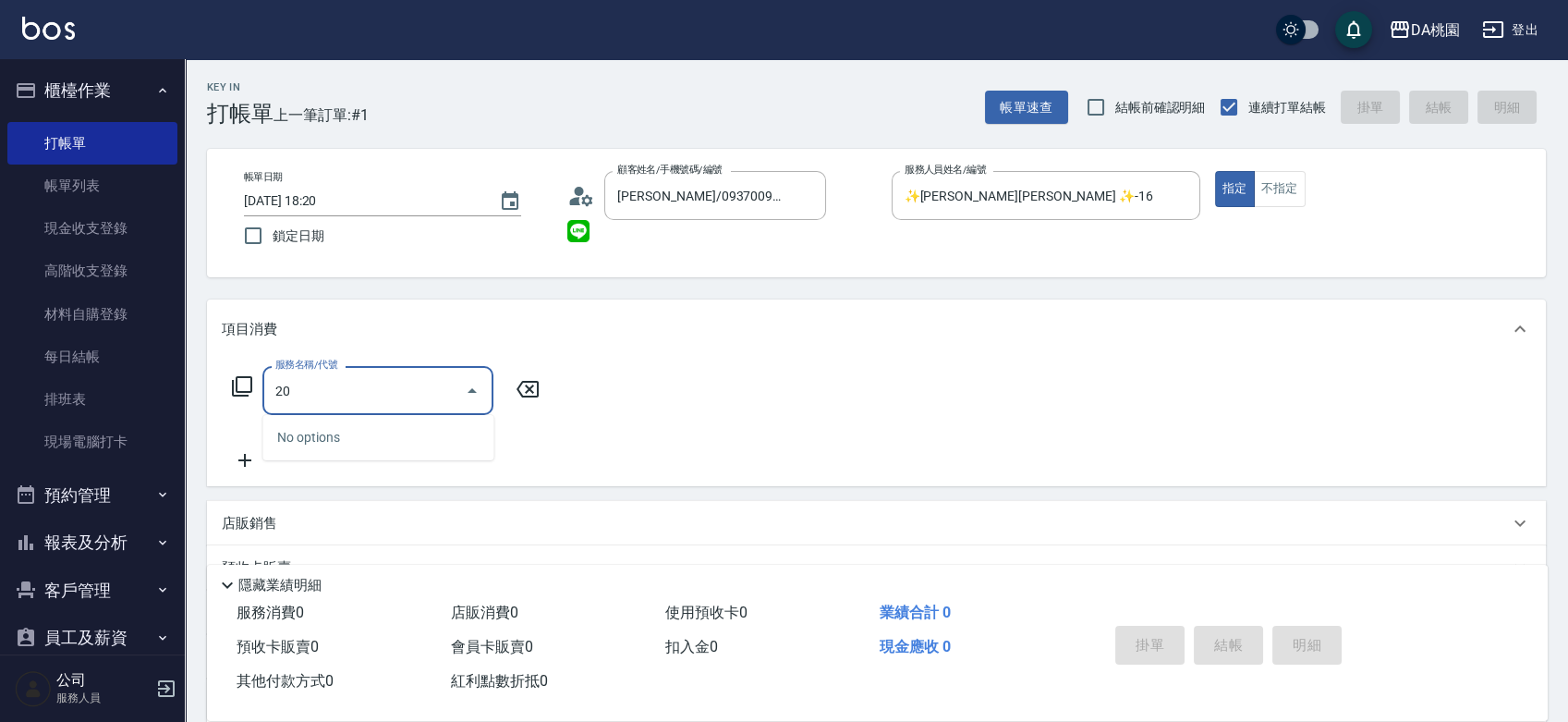
type input "201"
type input "150"
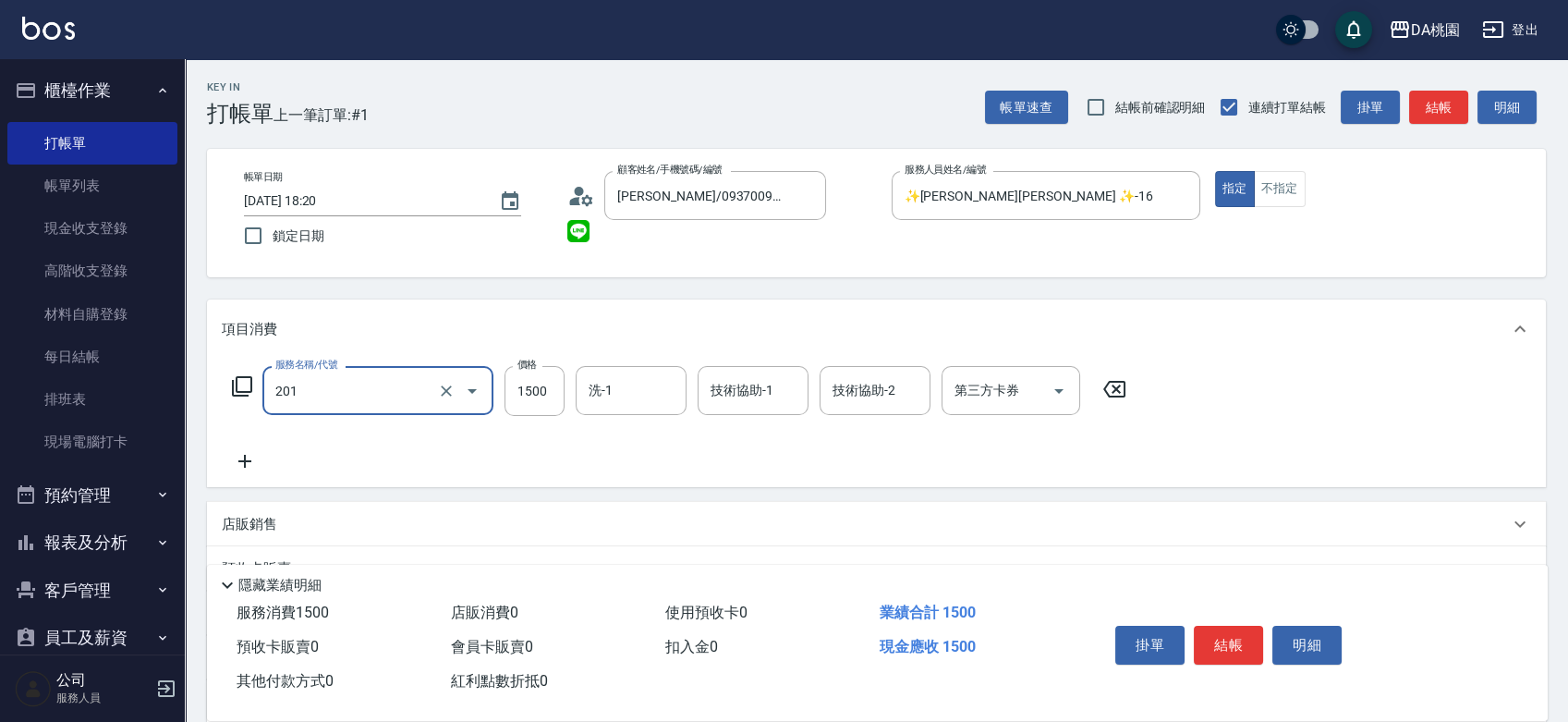
type input "離子燙-互助(201)"
type input "0"
type input "239"
type input "20"
type input "2399"
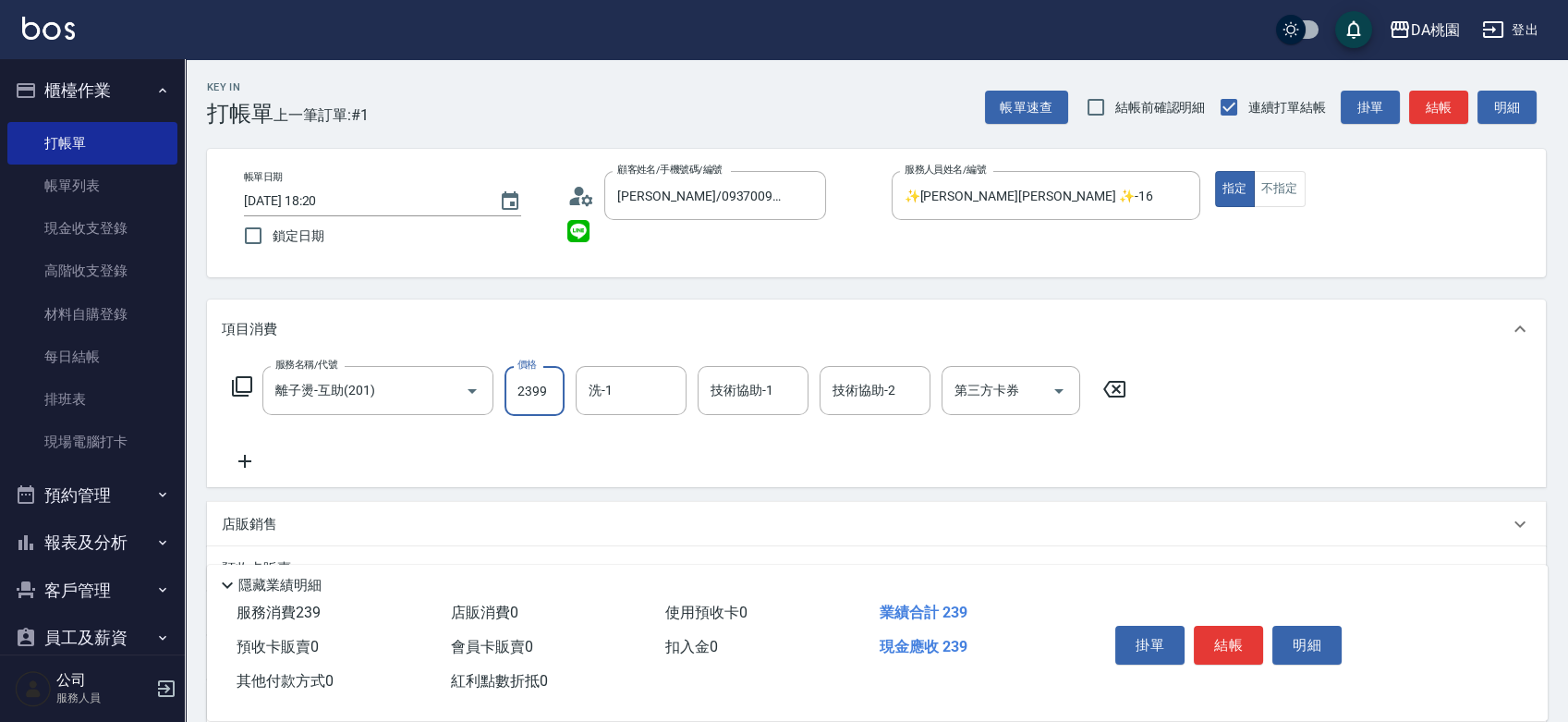
type input "230"
type input "239"
type input "20"
type input "23"
type input "0"
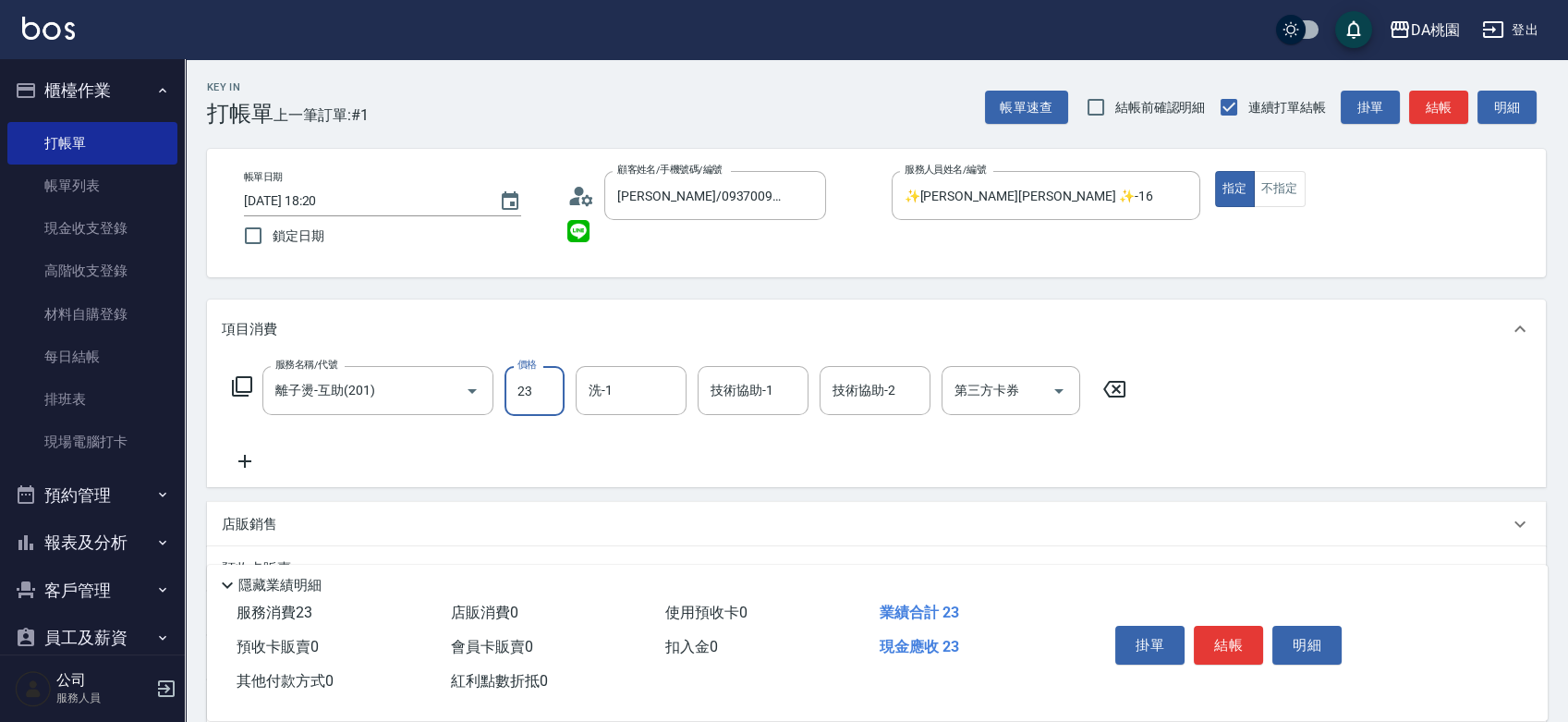
type input "230"
type input "20"
type input "2300"
type input "230"
type input "2300"
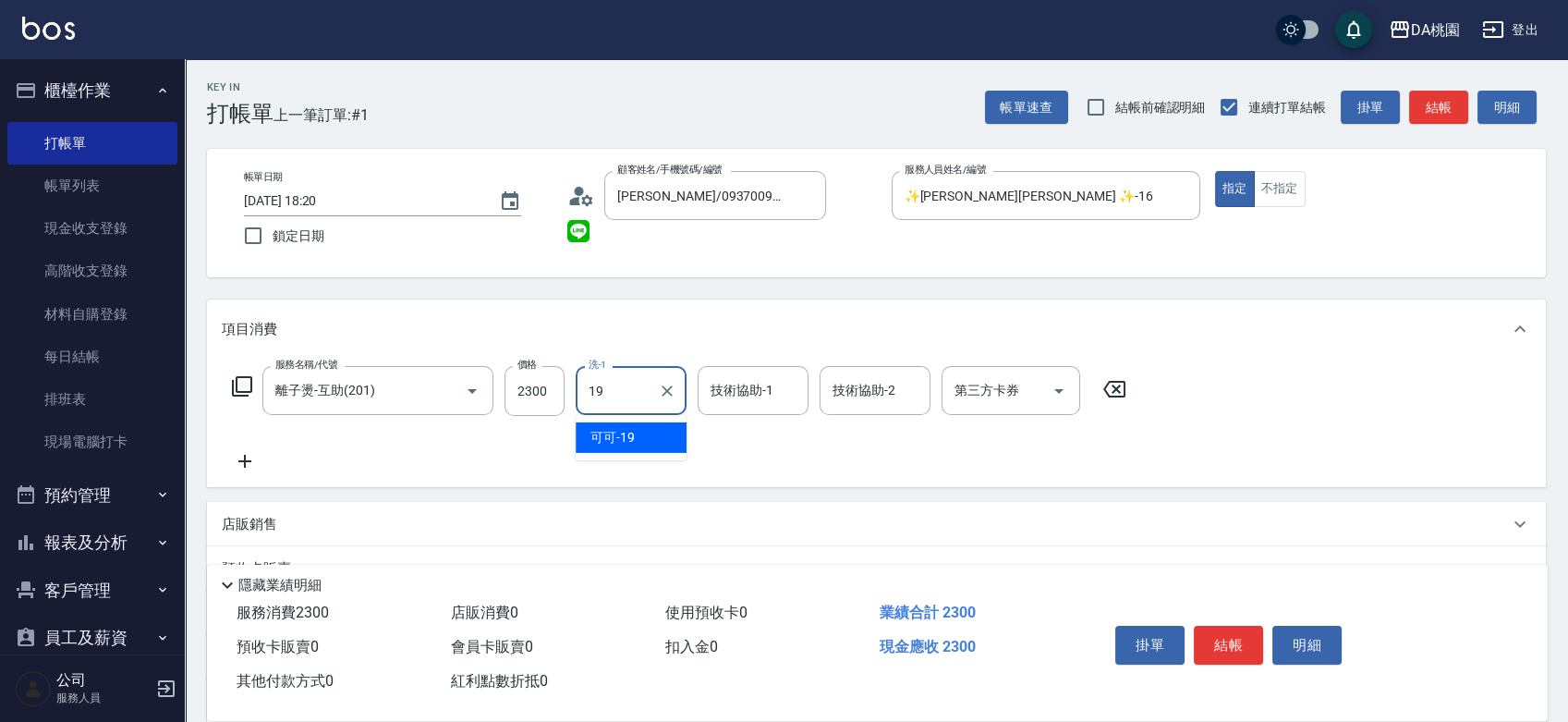
type input "可可-19"
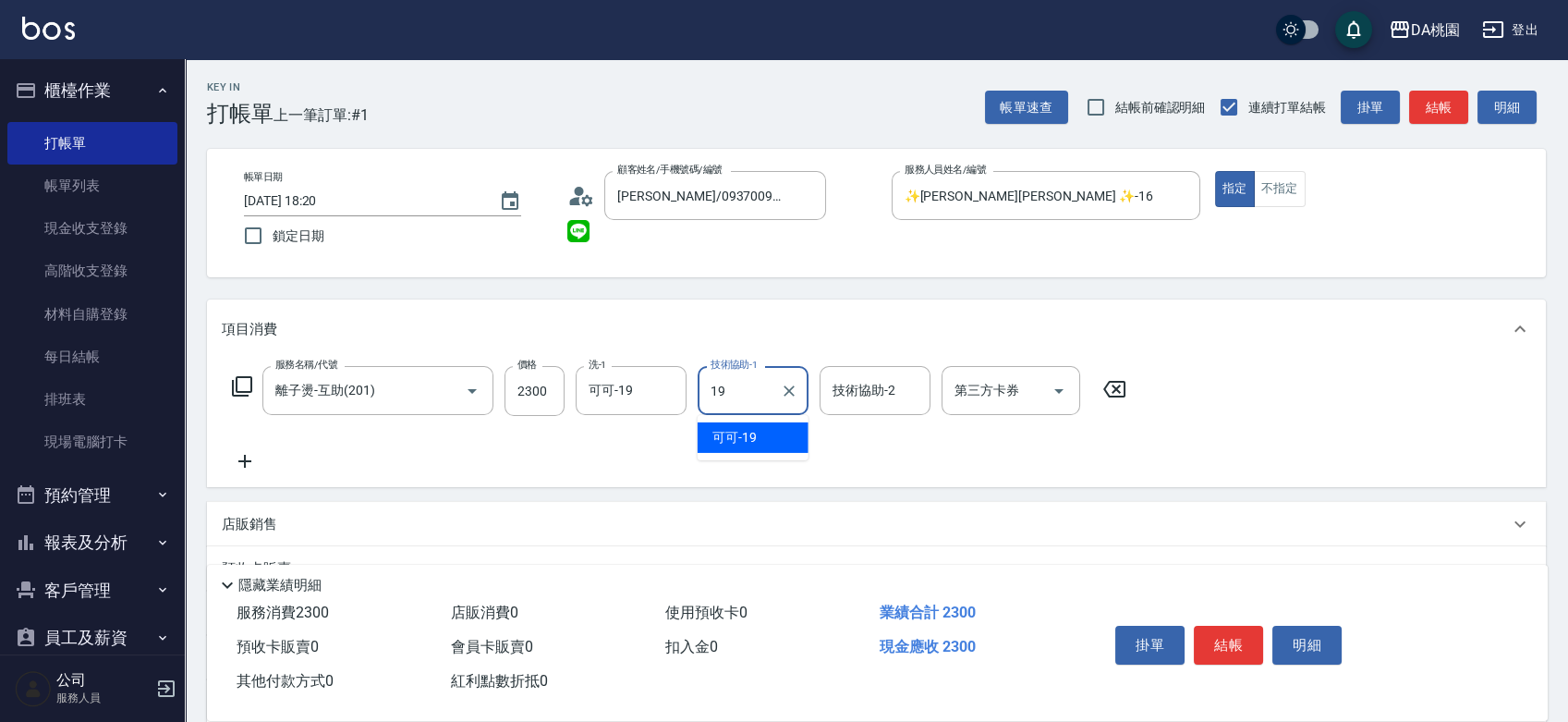
type input "可可-19"
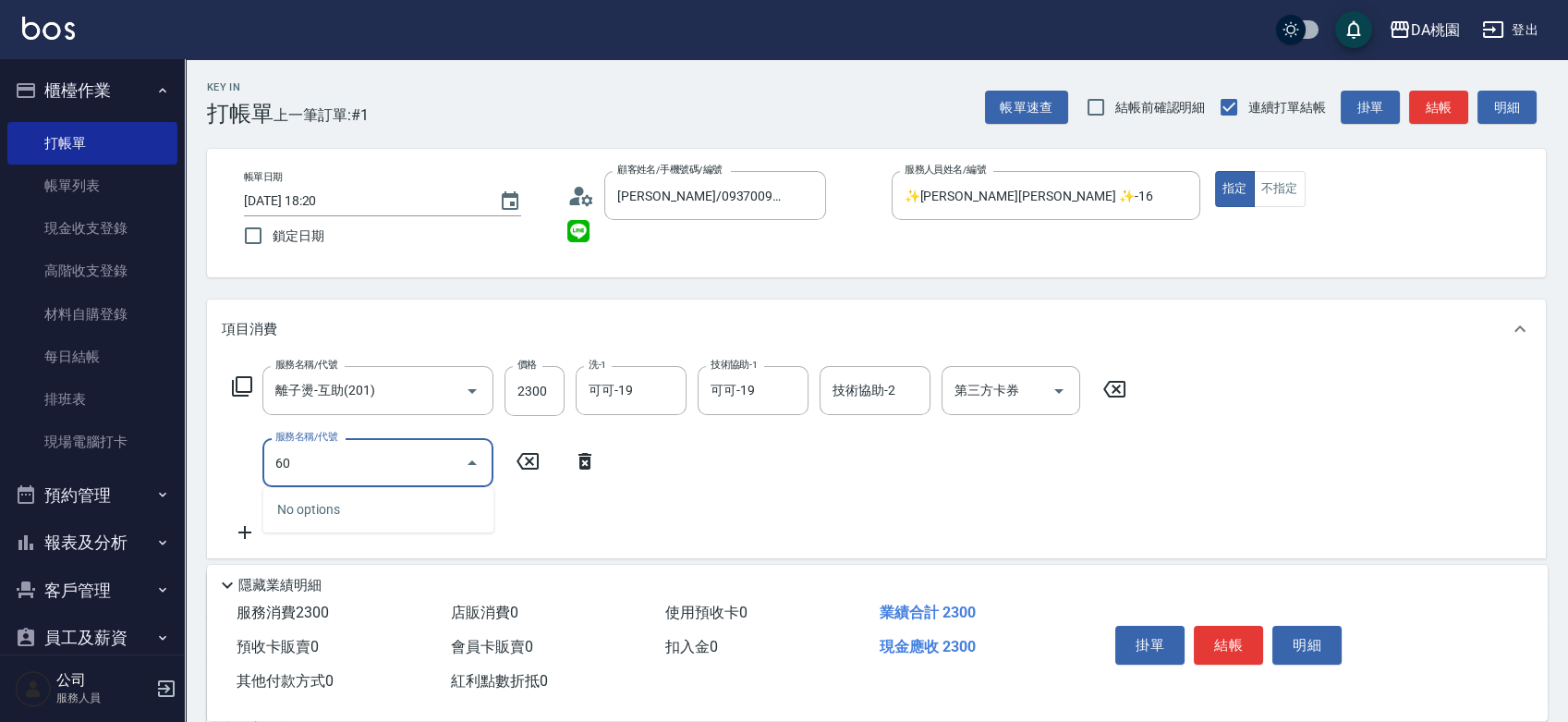
type input "600"
type input "270"
type input "基礎護髮(600)"
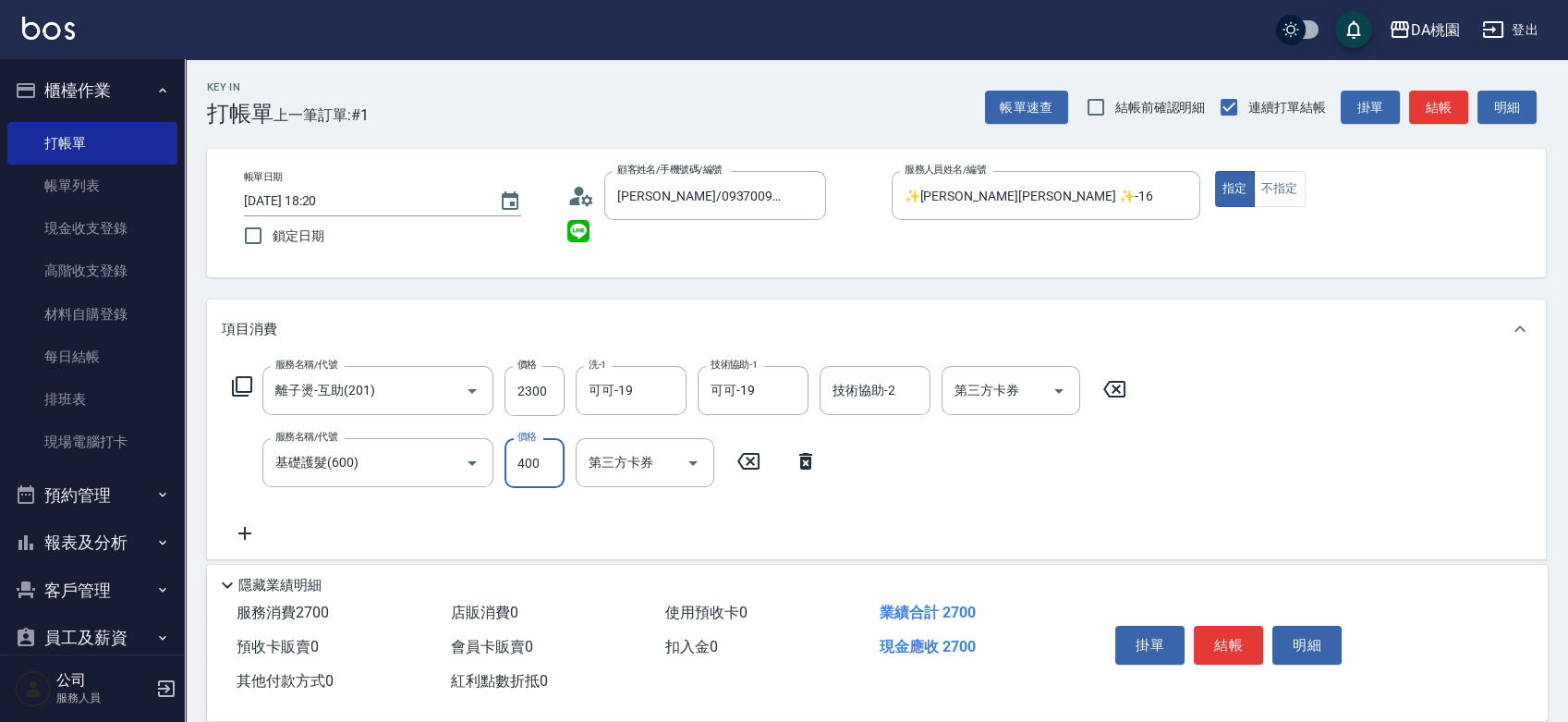
type input "230"
type input "200"
type input "250"
type input "200"
click at [328, 465] on input "基礎護髮(600)" at bounding box center [353, 462] width 163 height 33
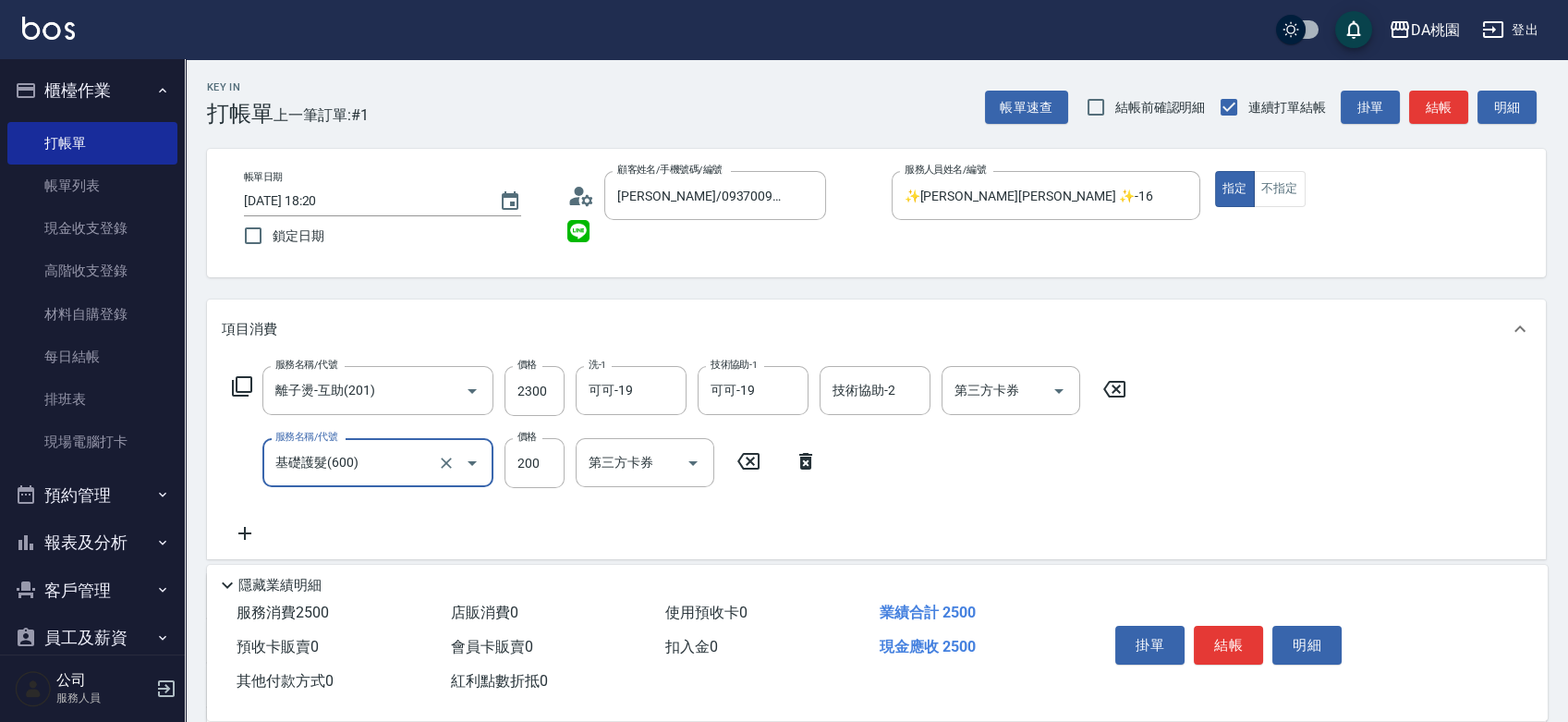
click at [328, 465] on input "基礎護髮(600)" at bounding box center [353, 462] width 163 height 33
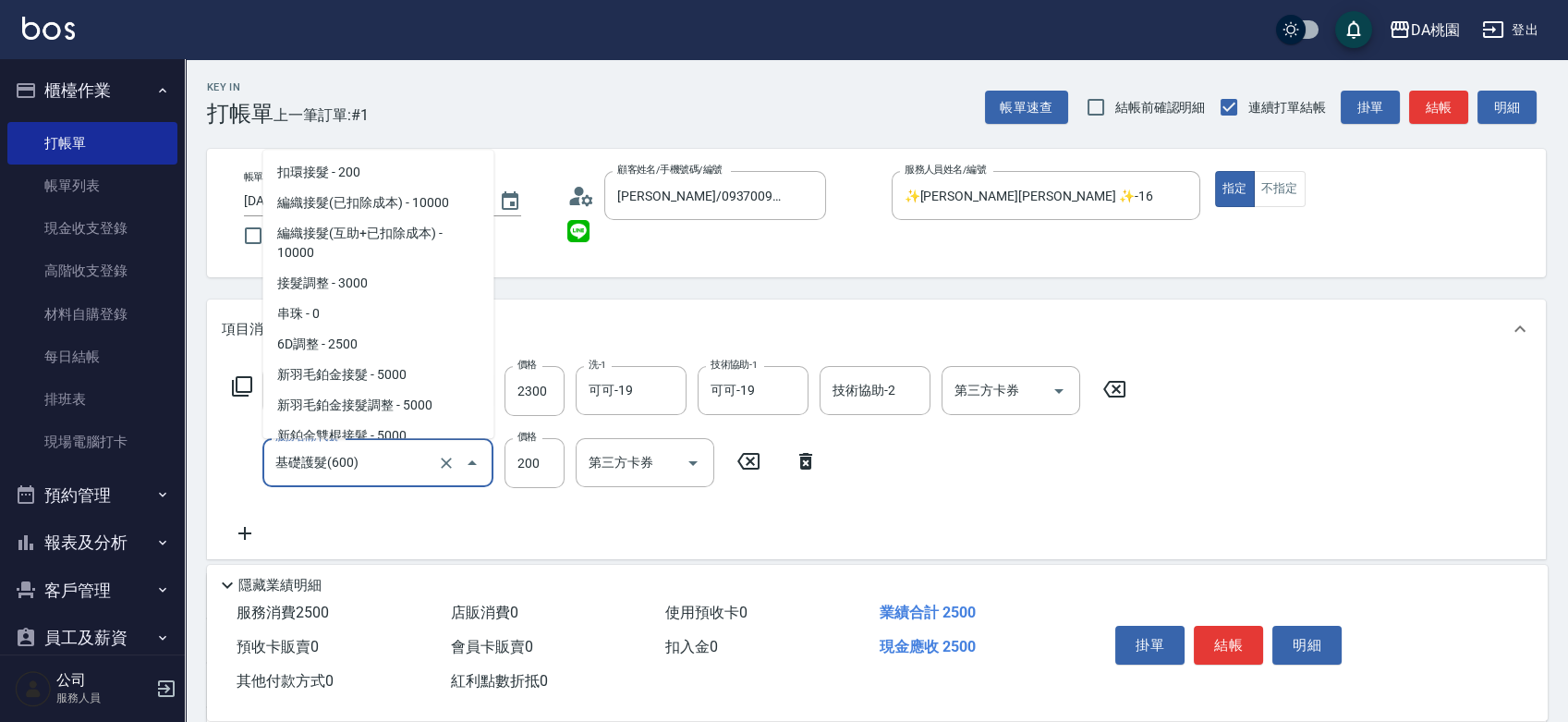
scroll to position [2115, 0]
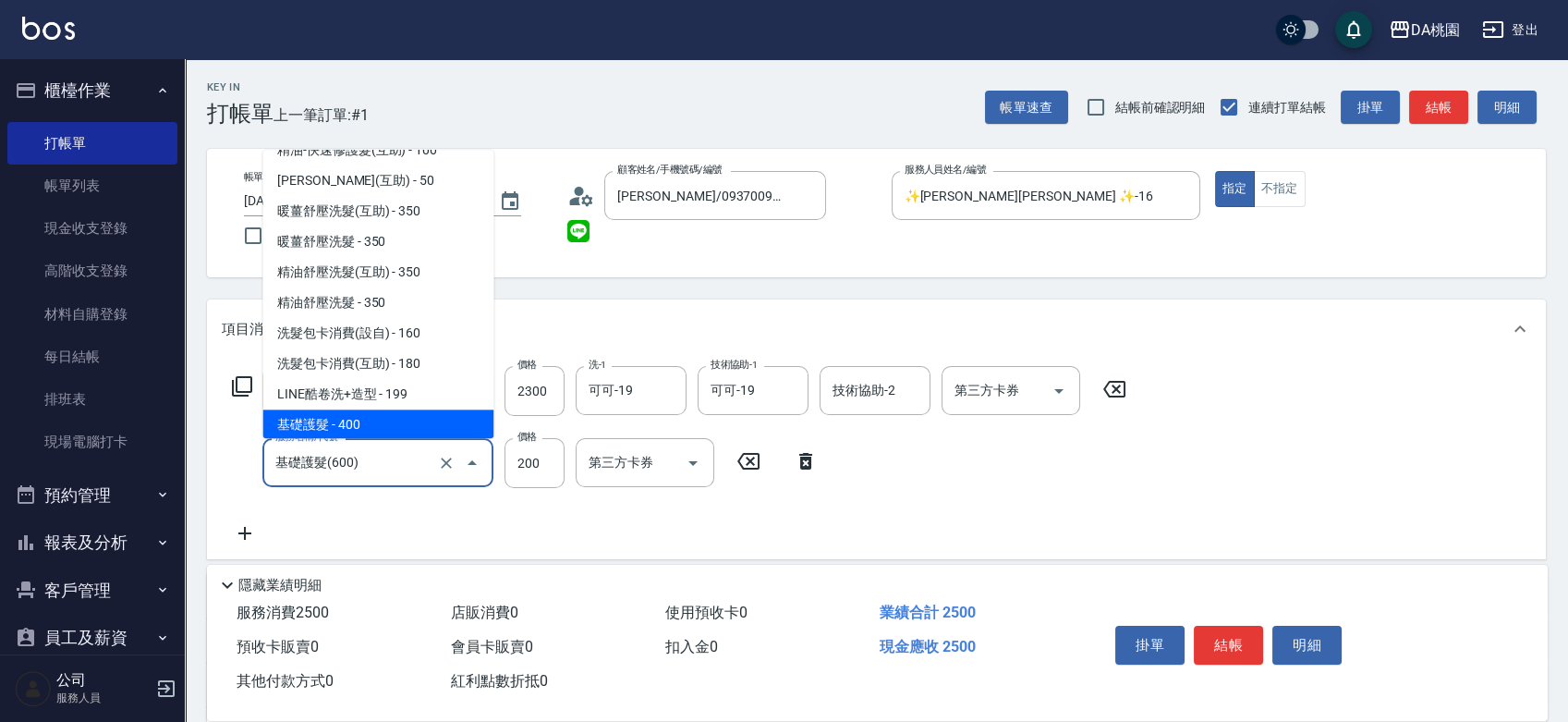
click at [328, 465] on input "基礎護髮(600)" at bounding box center [353, 462] width 163 height 33
type input "230"
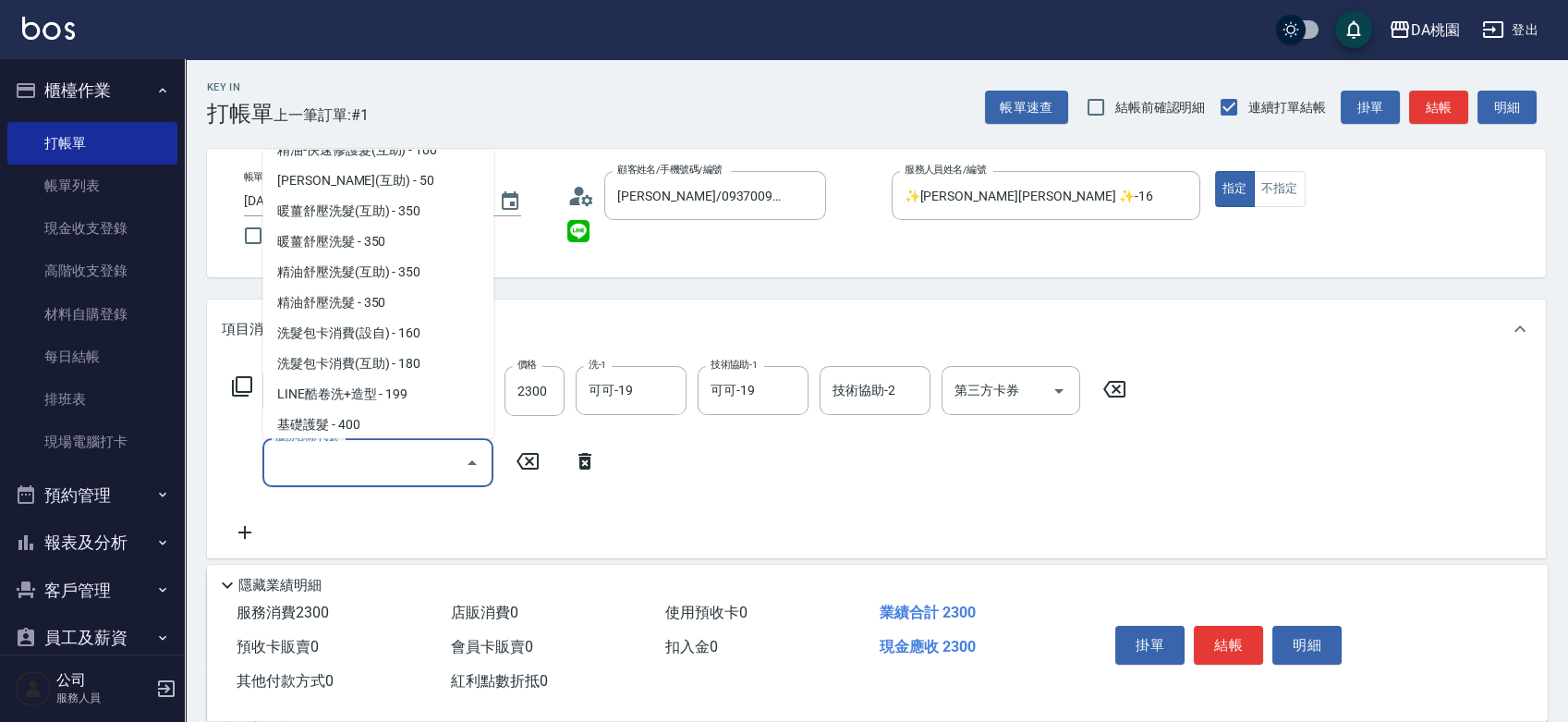
scroll to position [0, 0]
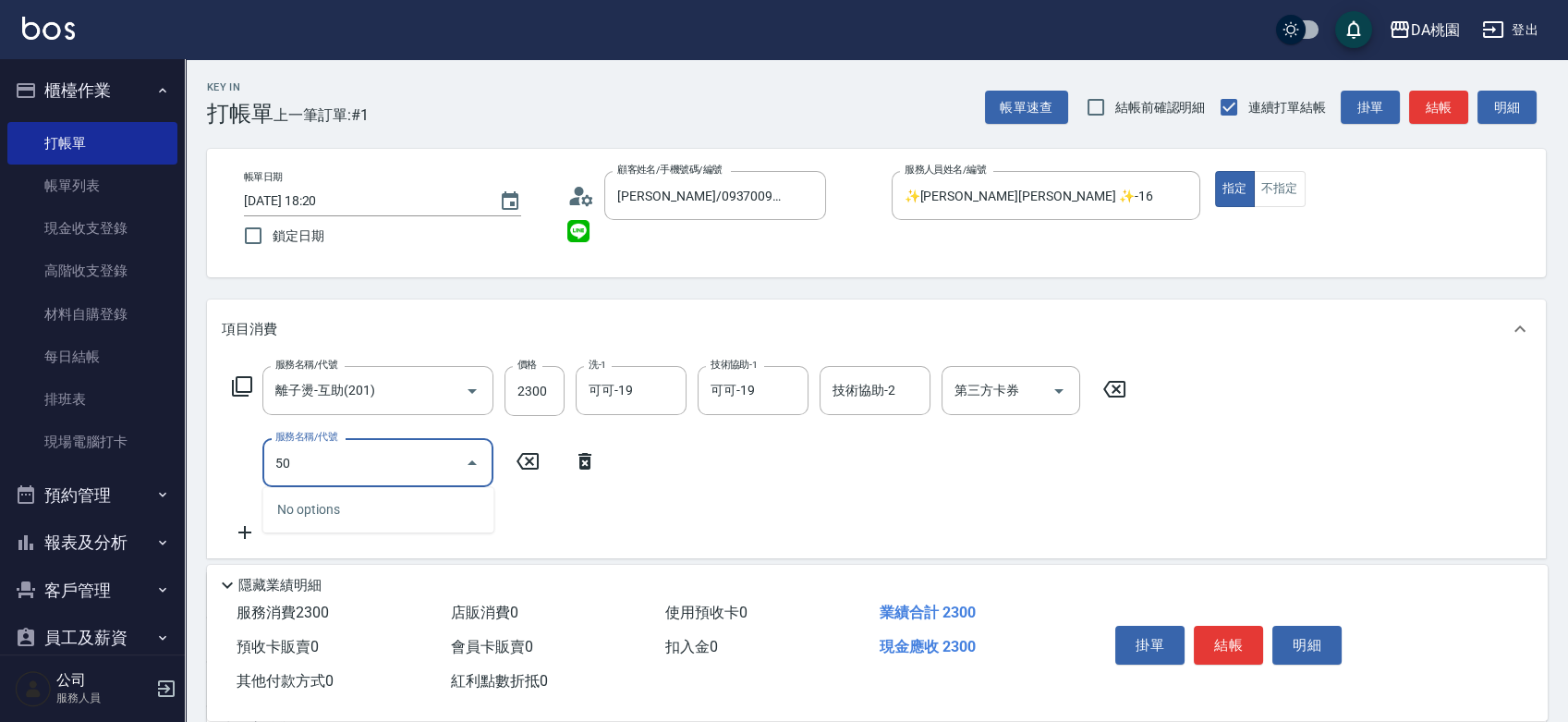
type input "502"
type input "240"
type input "精油-快速修護髮(502)"
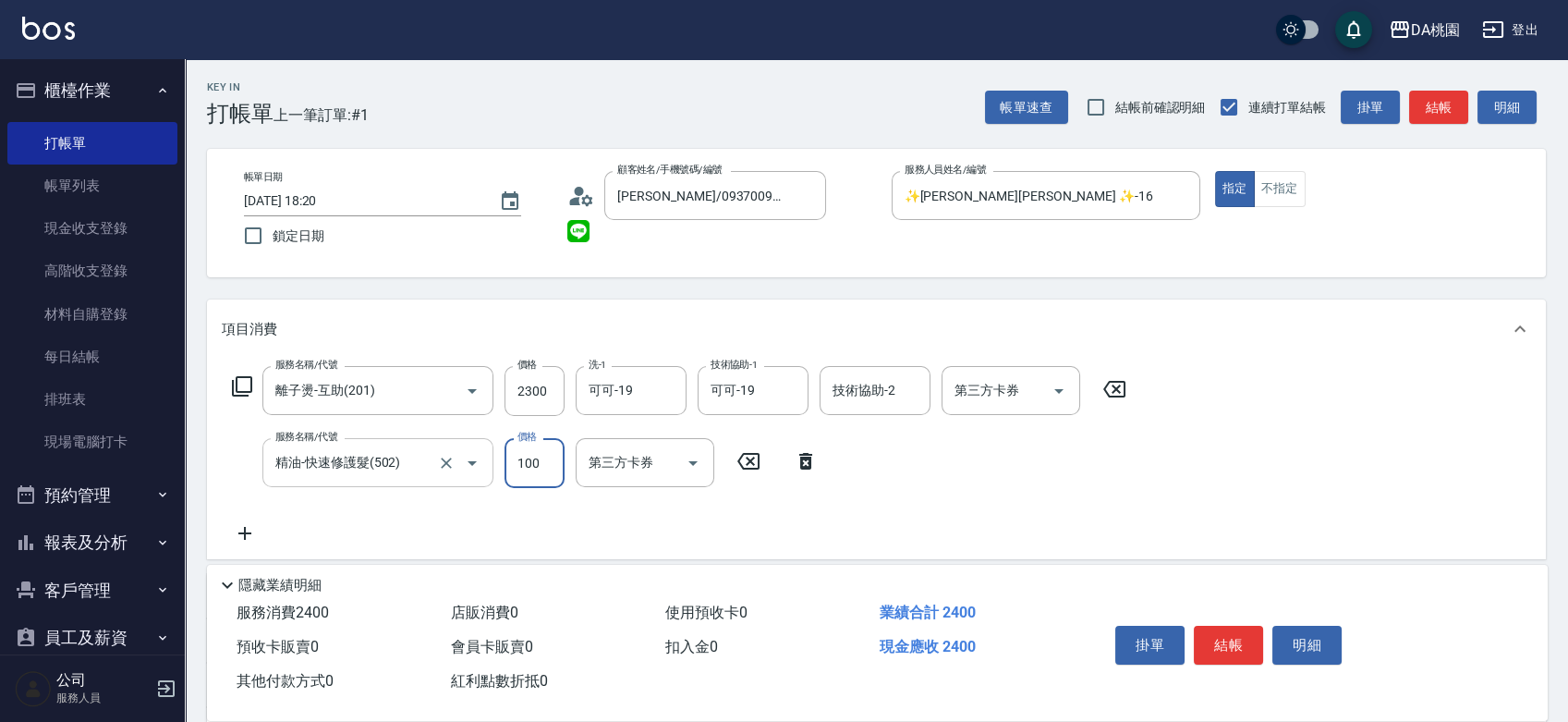
type input "2"
type input "230"
type input "200"
type input "250"
type input "200"
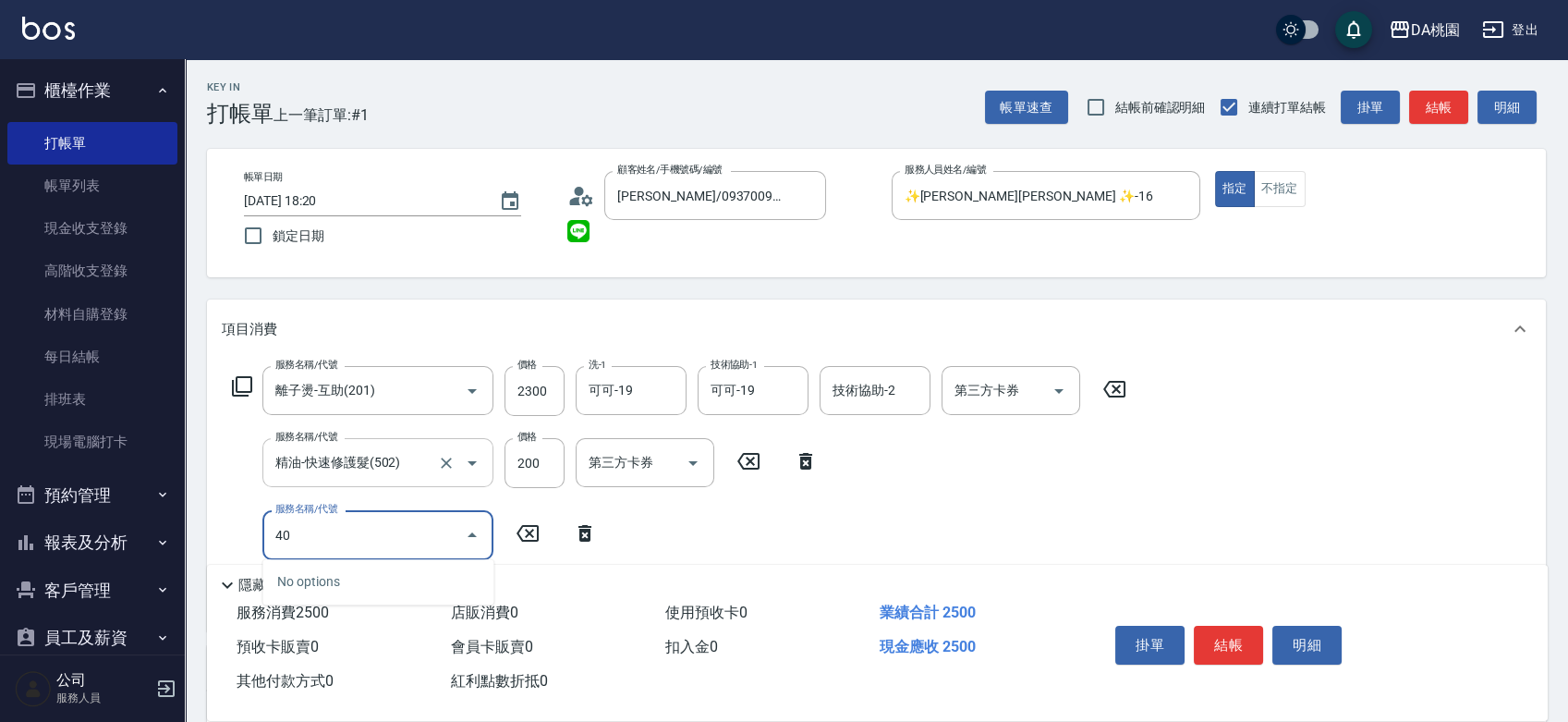
type input "400"
type input "染髮(400)"
type input "250"
type input "150"
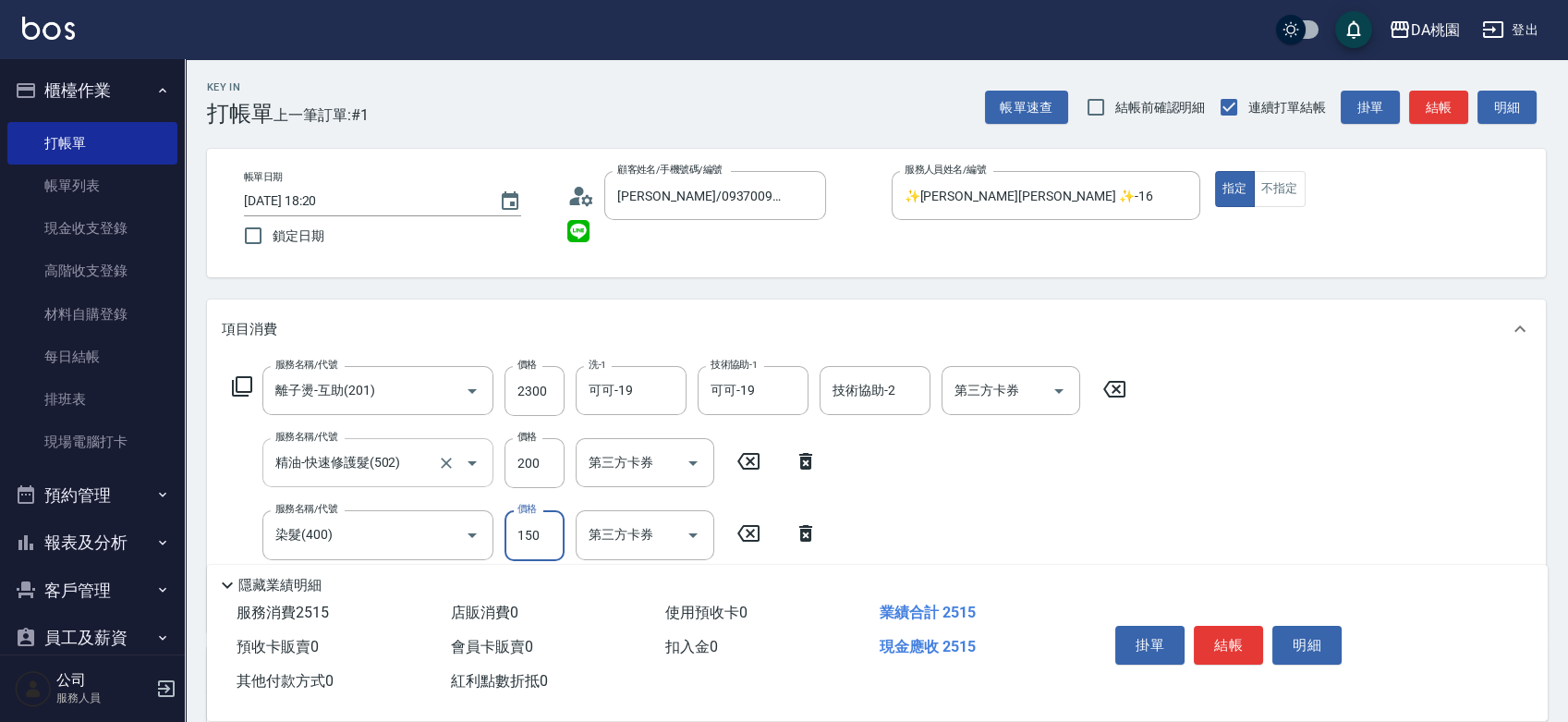
type input "260"
type input "1500"
type input "400"
click at [1224, 646] on button "結帳" at bounding box center [1228, 645] width 70 height 39
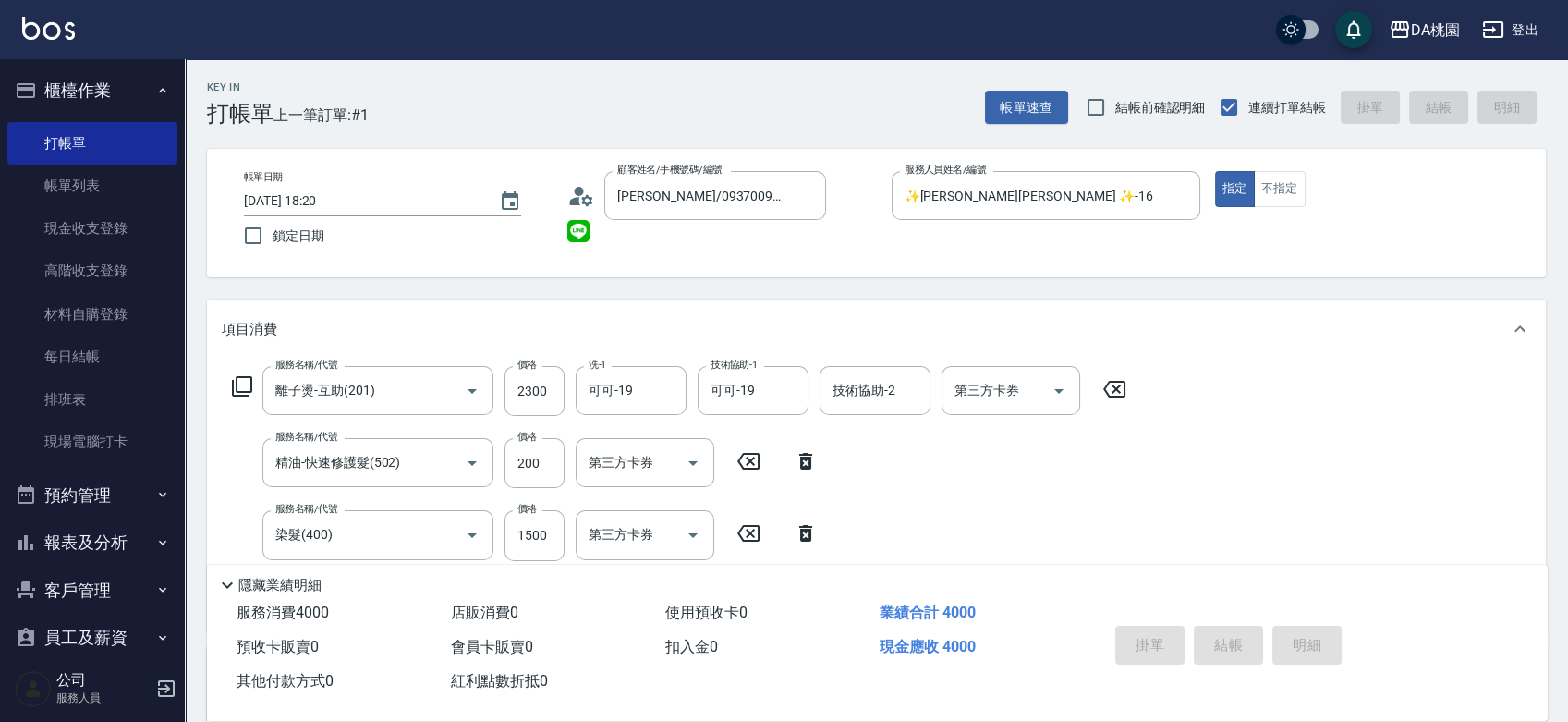
type input "[DATE] 18:21"
type input "0"
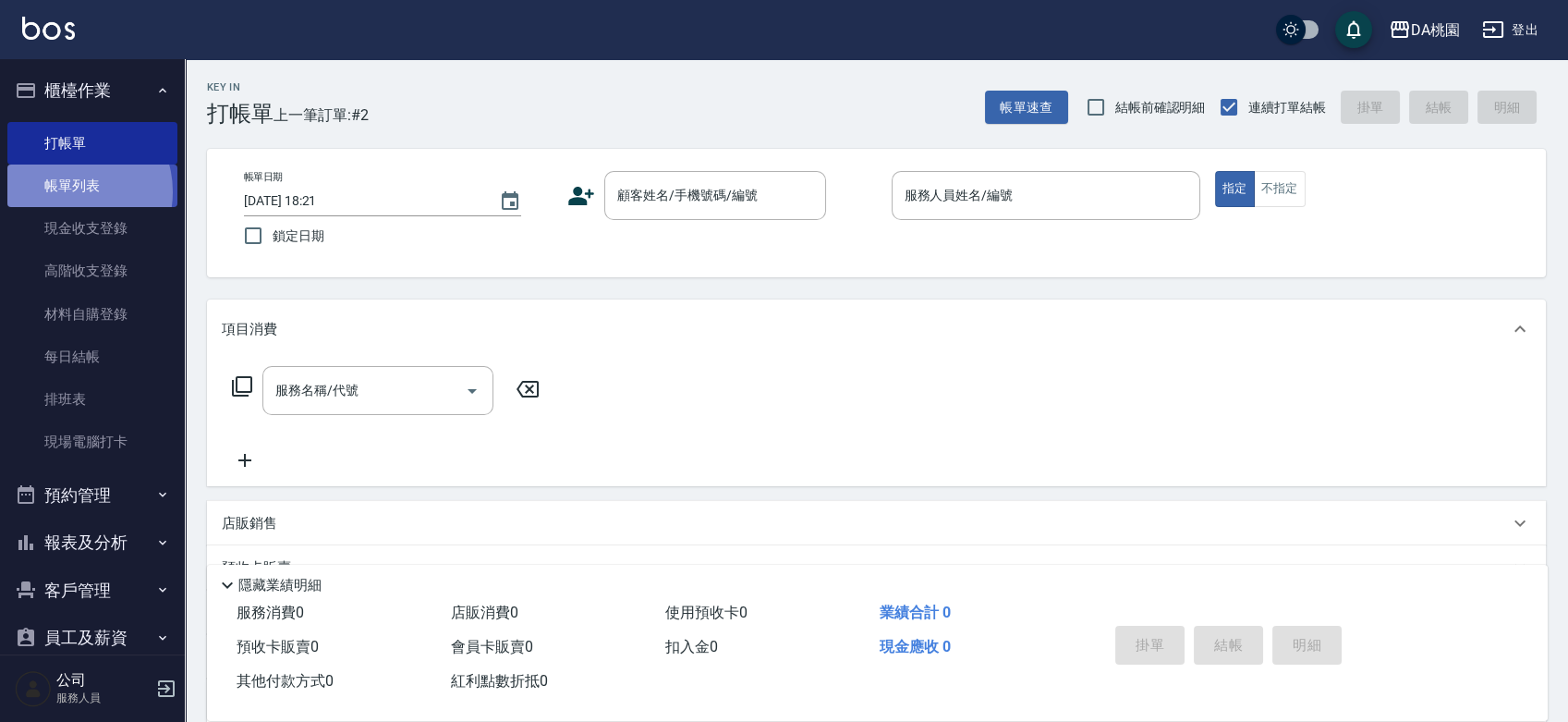
click at [71, 193] on link "帳單列表" at bounding box center [91, 186] width 170 height 43
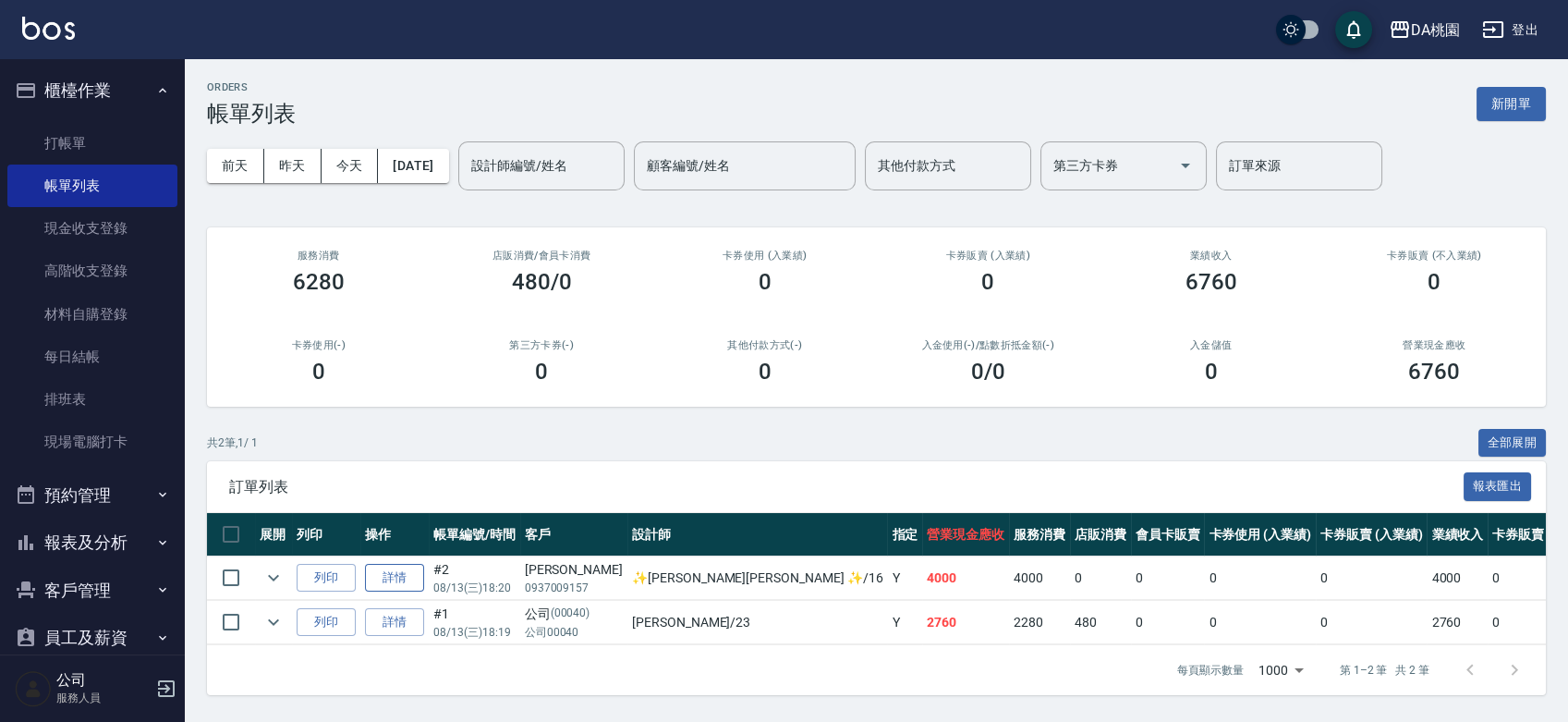
click at [366, 581] on link "詳情" at bounding box center [395, 578] width 60 height 29
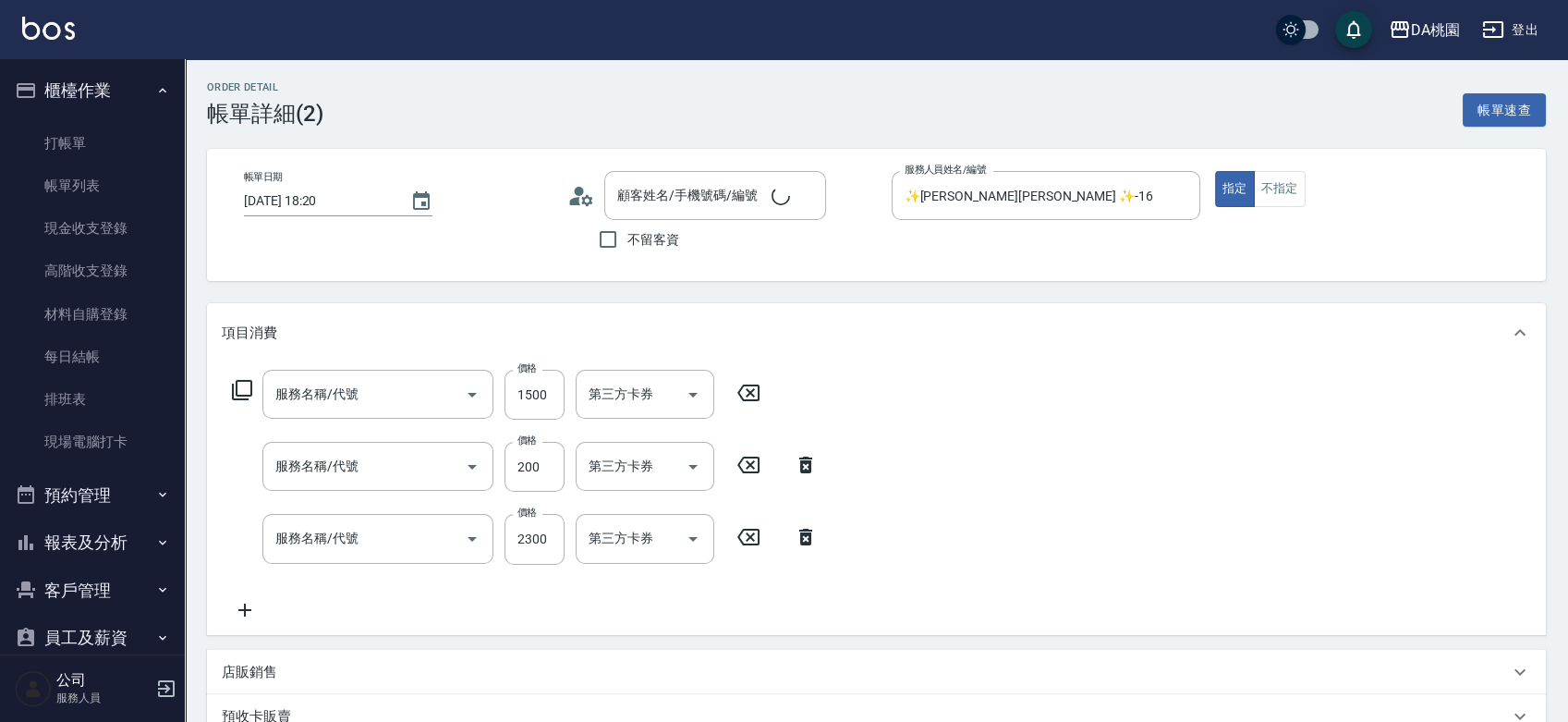
type input "[DATE] 18:20"
type input "✨[PERSON_NAME][PERSON_NAME] ✨-16"
type input "400"
type input "染髮(400)"
type input "精油-快速修護髮(502)"
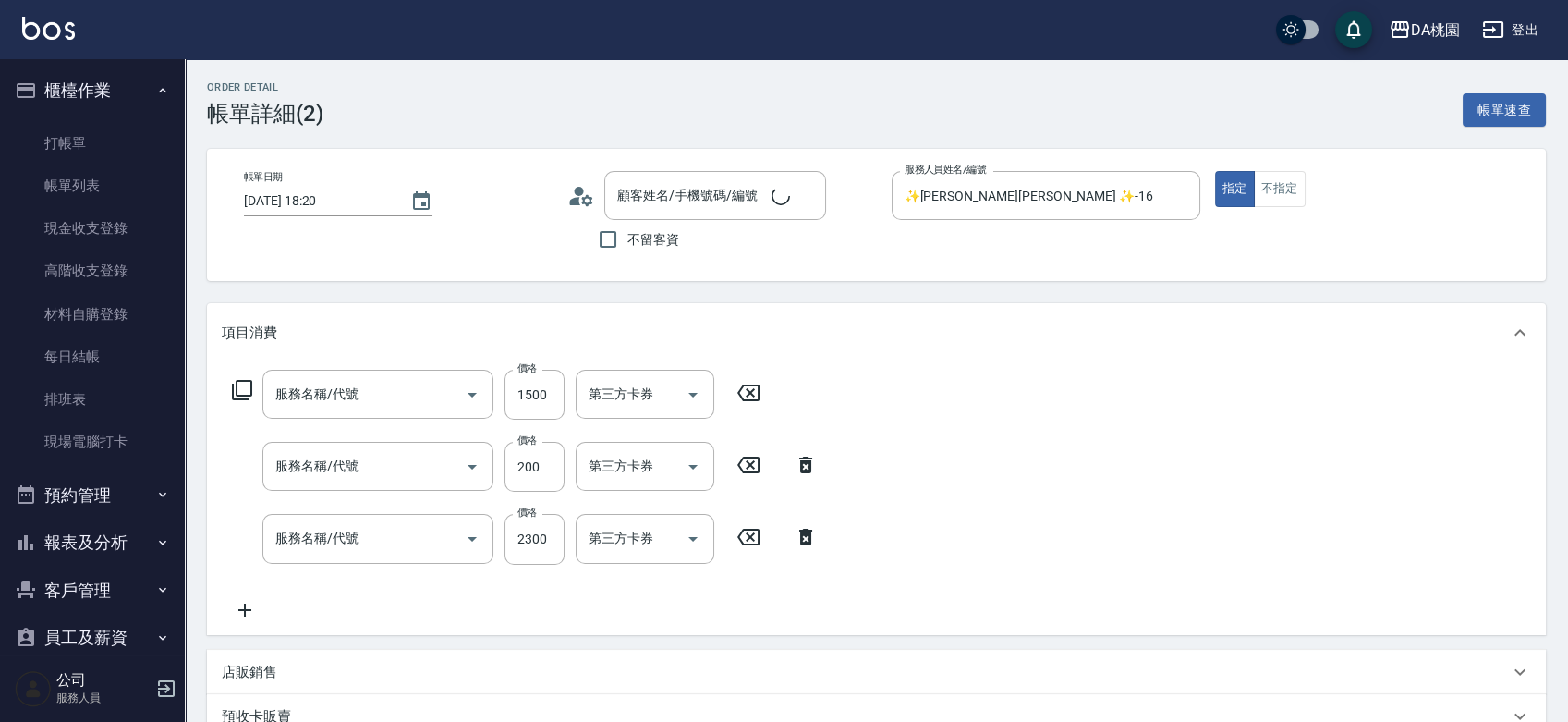
type input "離子燙-互助(201)"
type input "[PERSON_NAME]/0937009157/null"
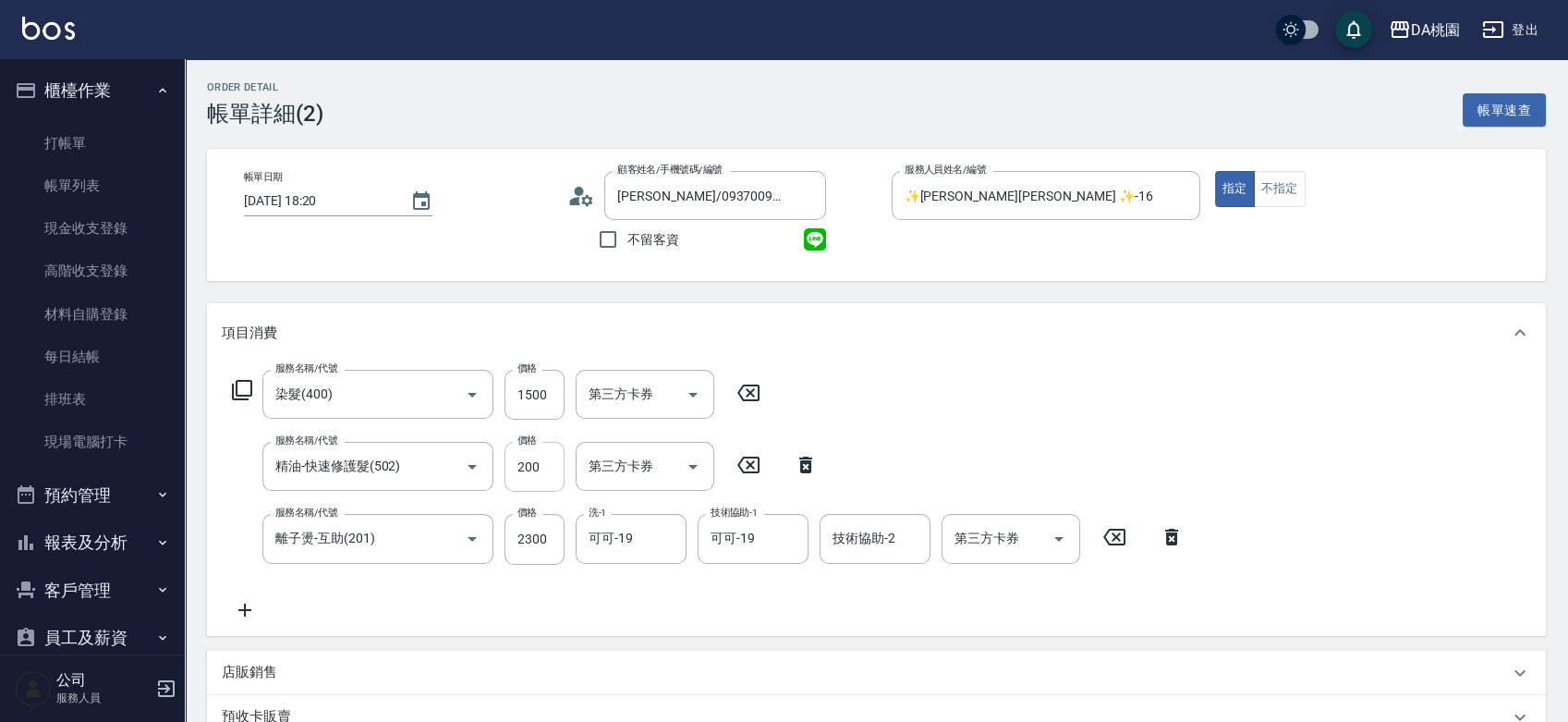
click at [536, 470] on input "200" at bounding box center [534, 467] width 60 height 50
type input "380"
type input "200"
type input "400"
type input "2000"
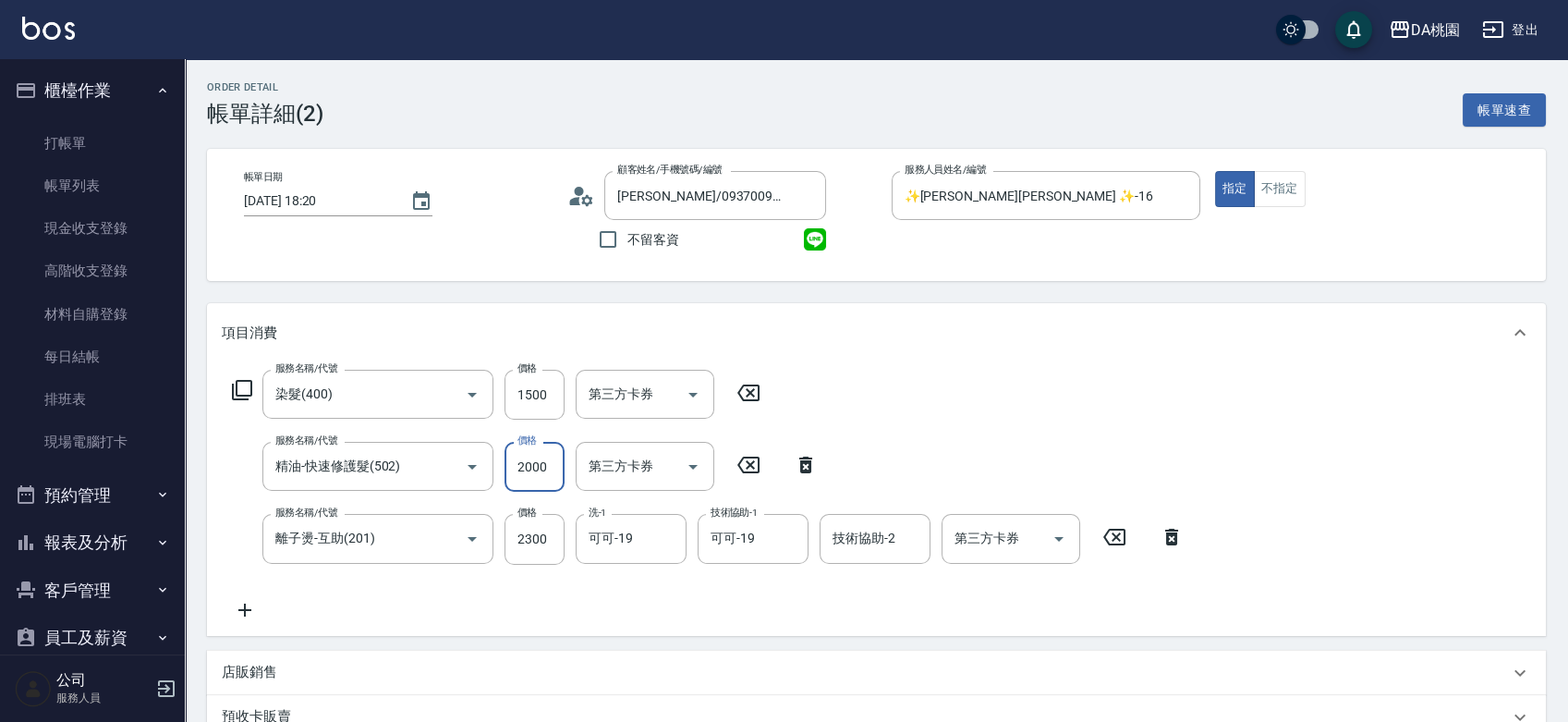
type input "580"
type input "2000"
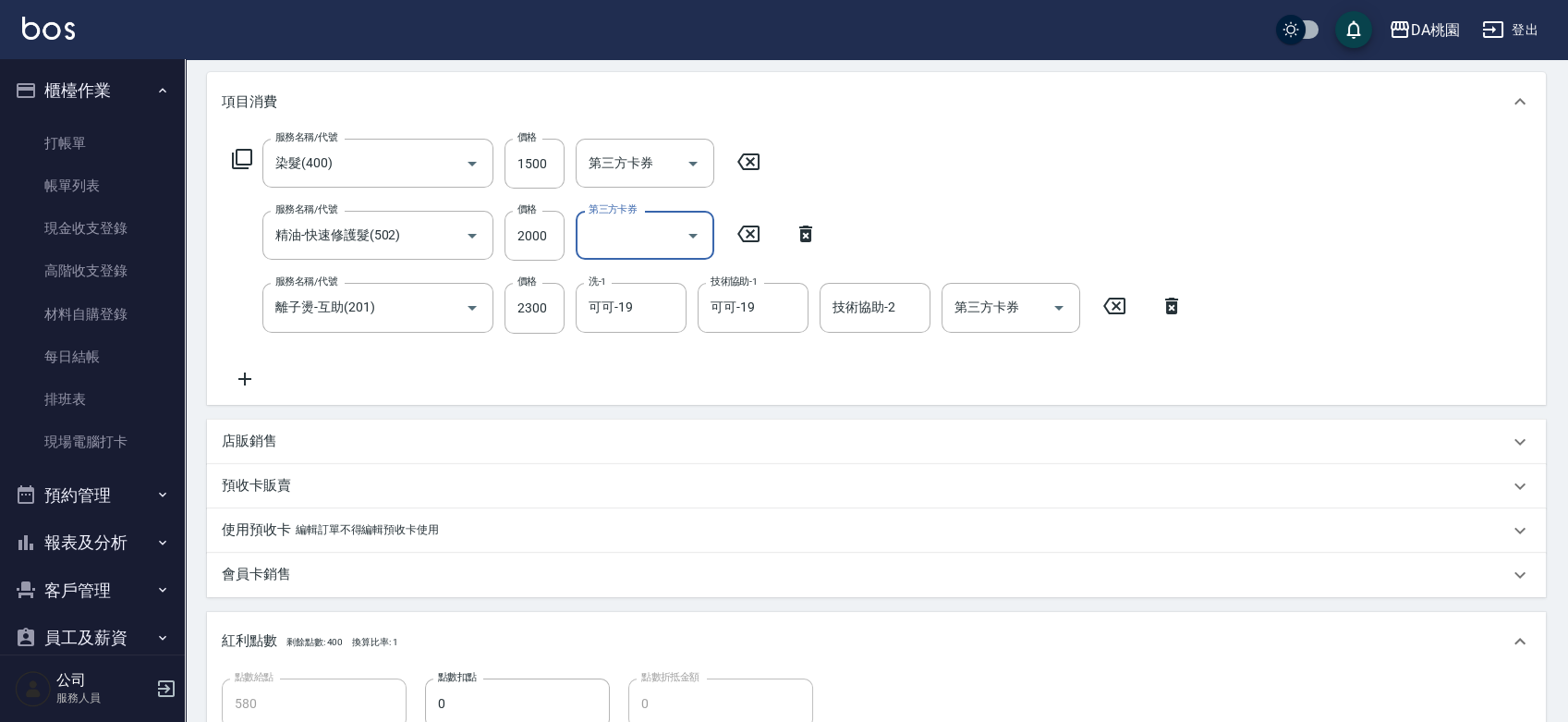
scroll to position [512, 0]
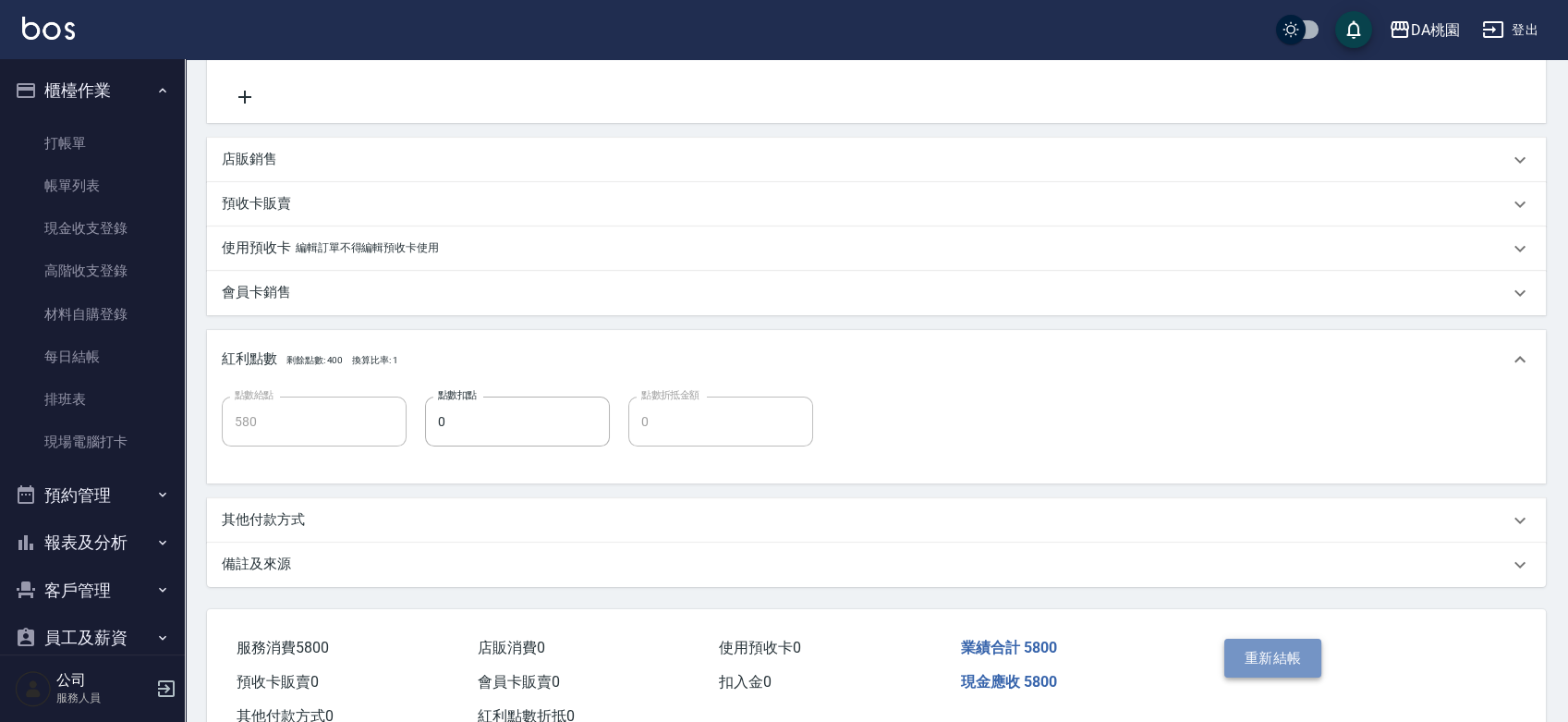
click at [1265, 664] on button "重新結帳" at bounding box center [1273, 657] width 98 height 39
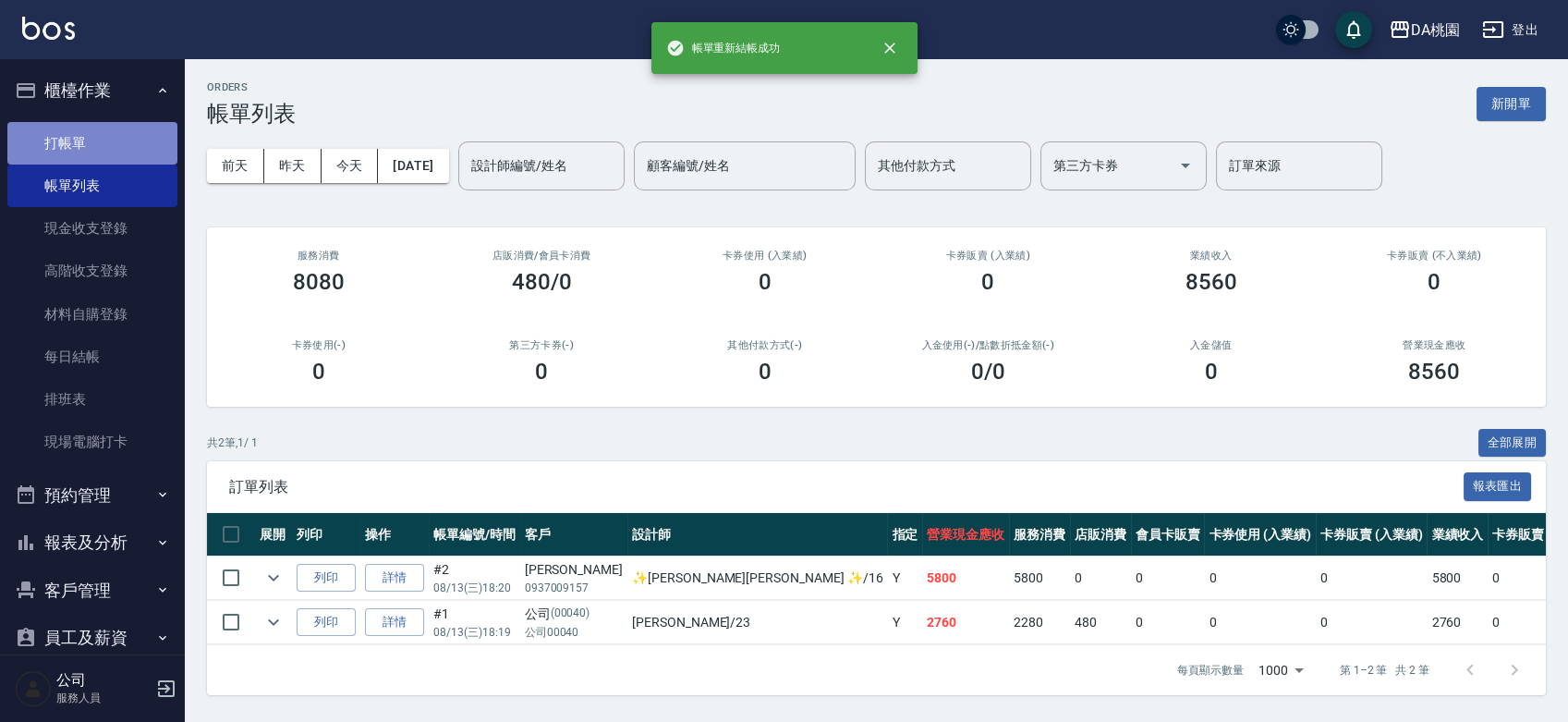
click at [95, 149] on link "打帳單" at bounding box center [91, 143] width 170 height 43
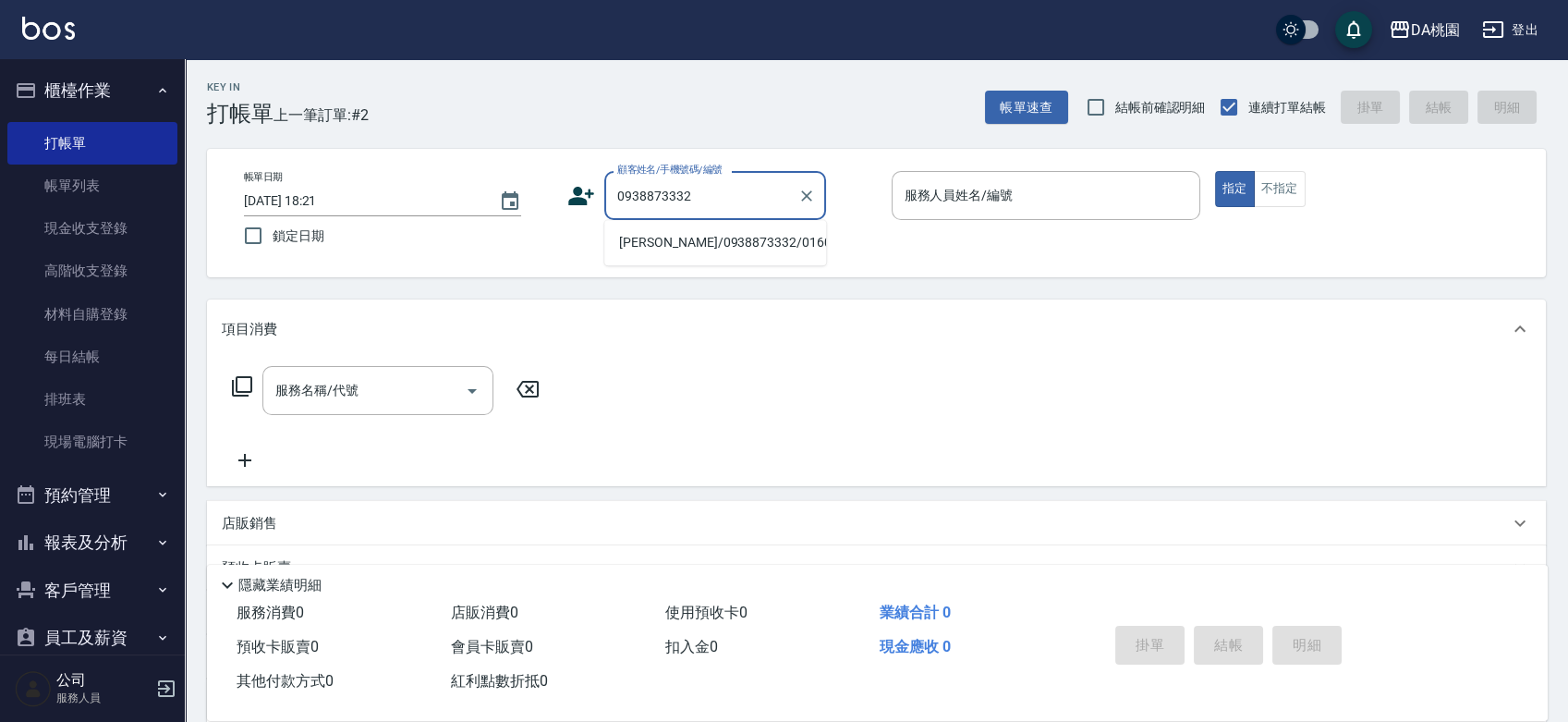
type input "[PERSON_NAME]/0938873332/01601"
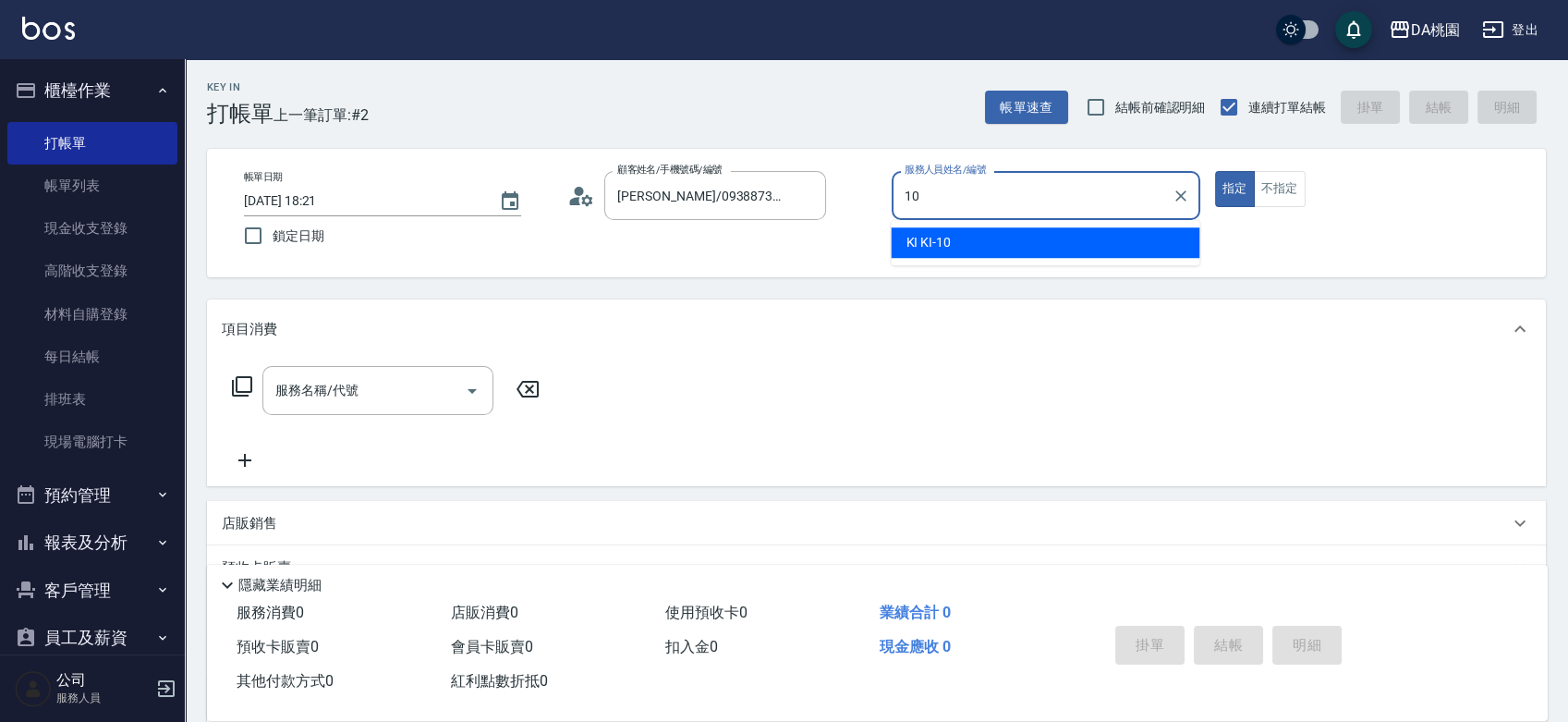
type input "KI KI -10"
type button "true"
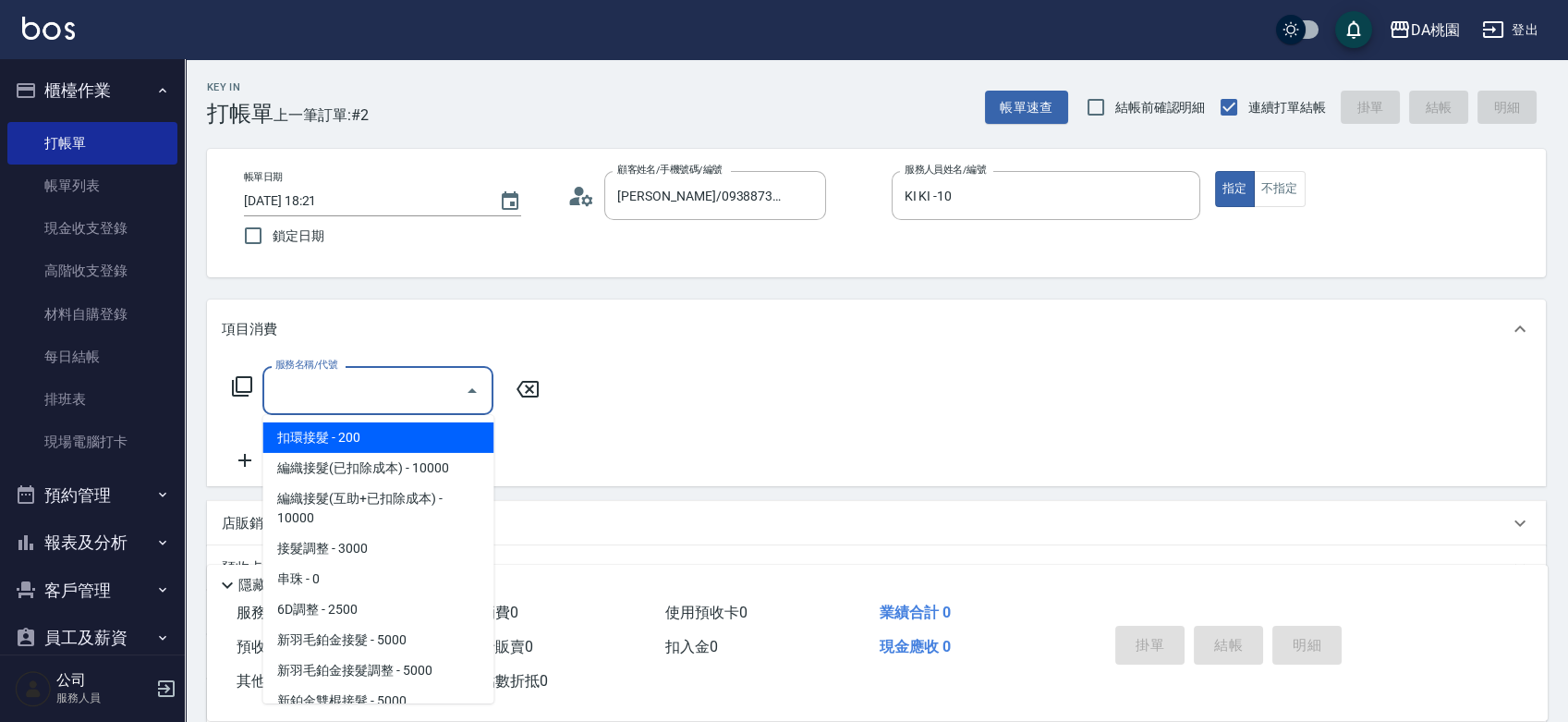
click at [279, 392] on input "服務名稱/代號" at bounding box center [364, 390] width 187 height 33
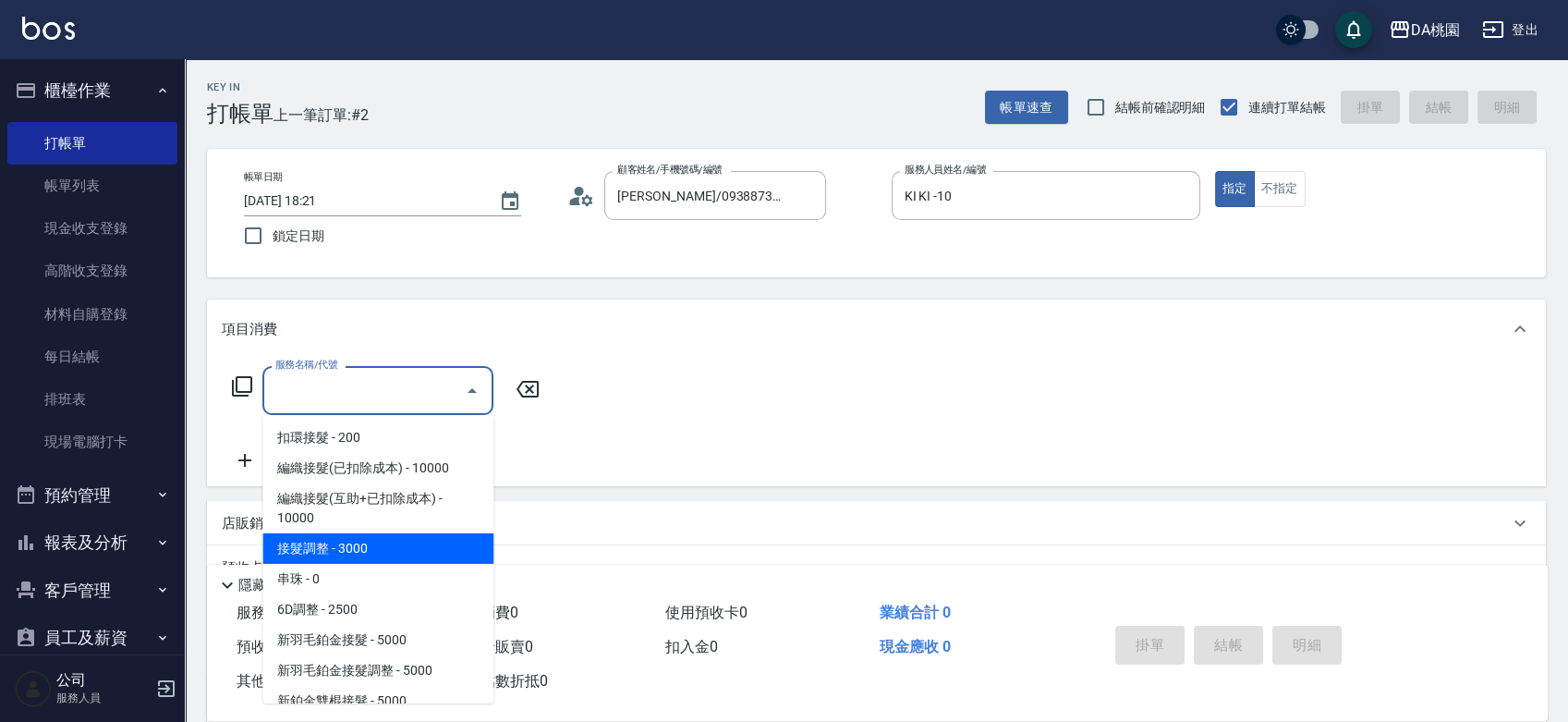
click at [302, 539] on span "接髮調整 - 3000" at bounding box center [377, 548] width 231 height 31
type input "接髮調整(103)"
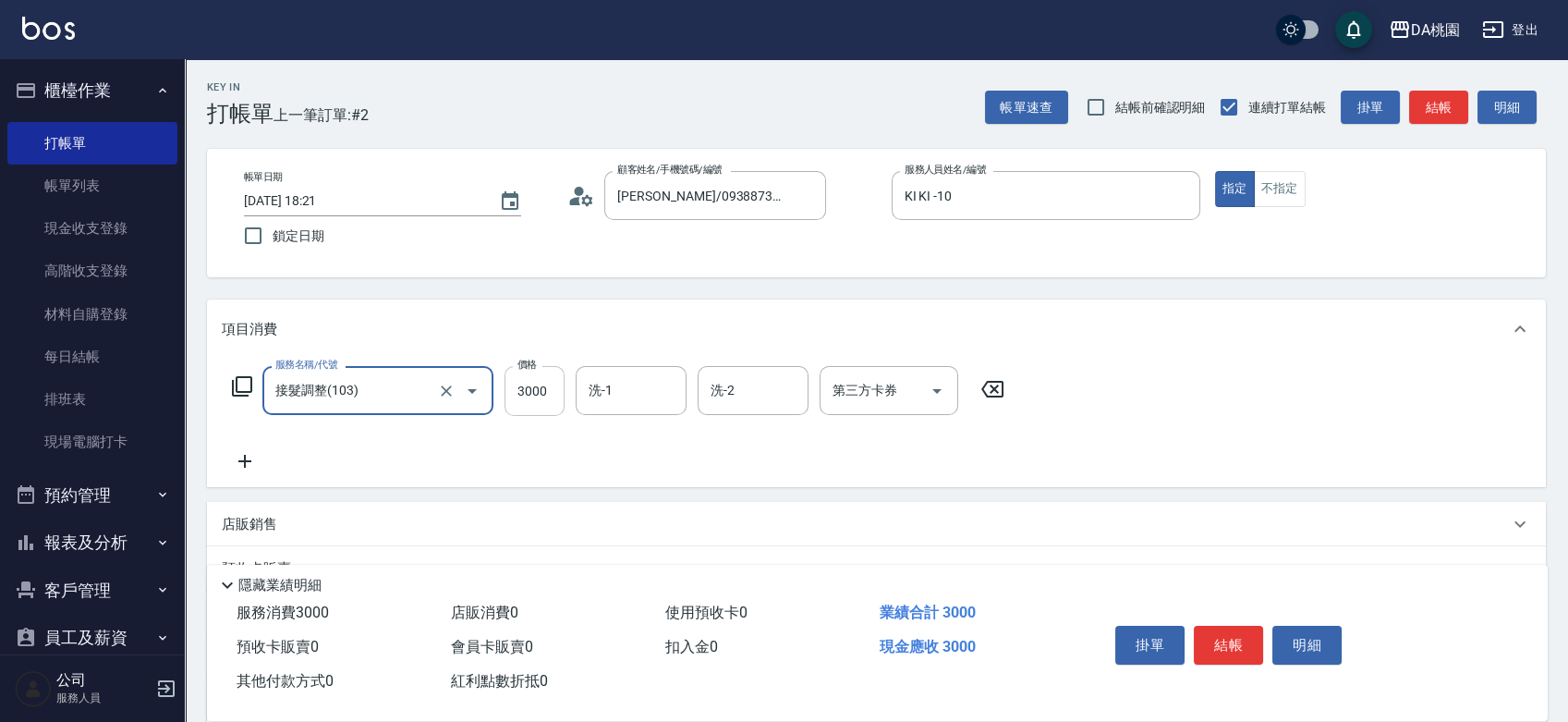
click at [534, 394] on input "3000" at bounding box center [534, 390] width 60 height 50
type input "0"
type input "250"
type input "20"
type input "2500"
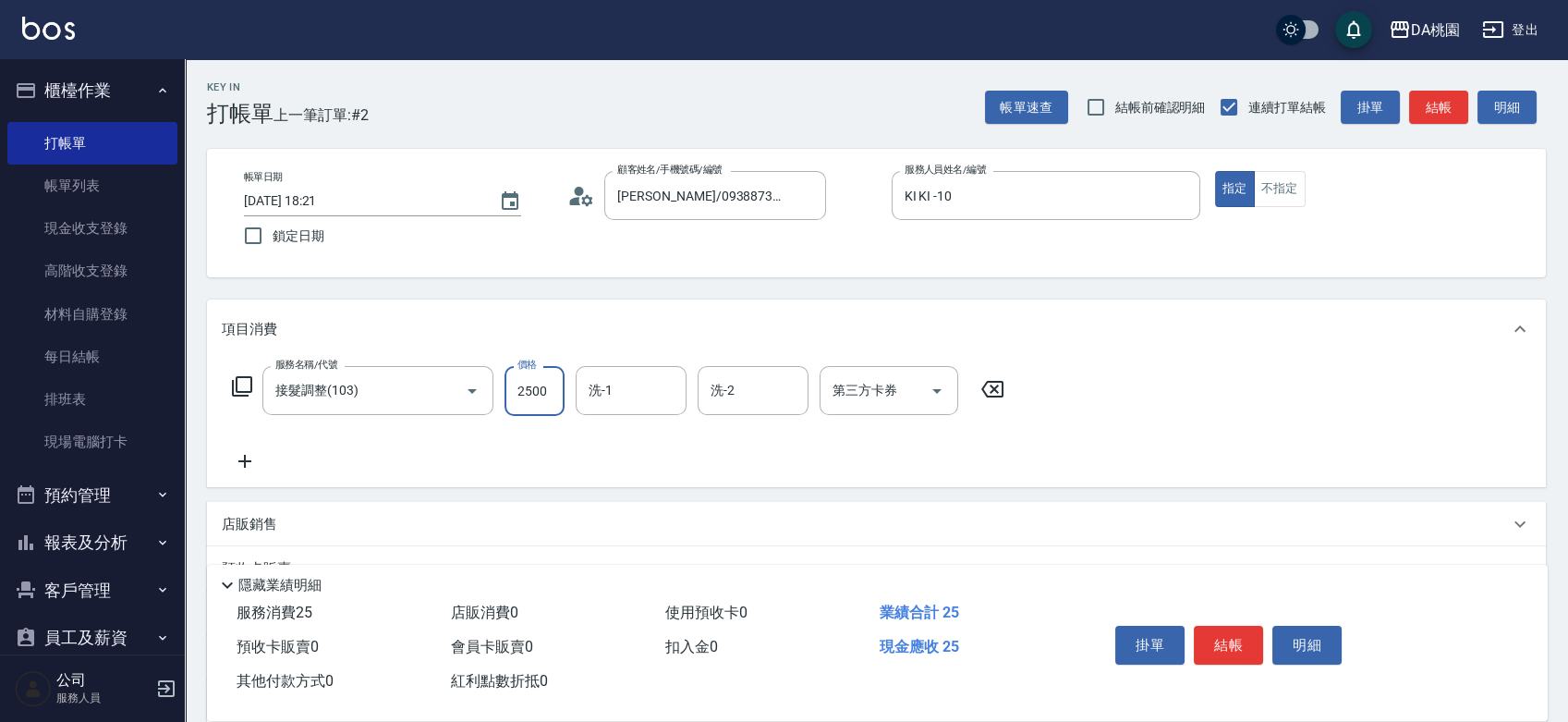
type input "250"
type input "2500"
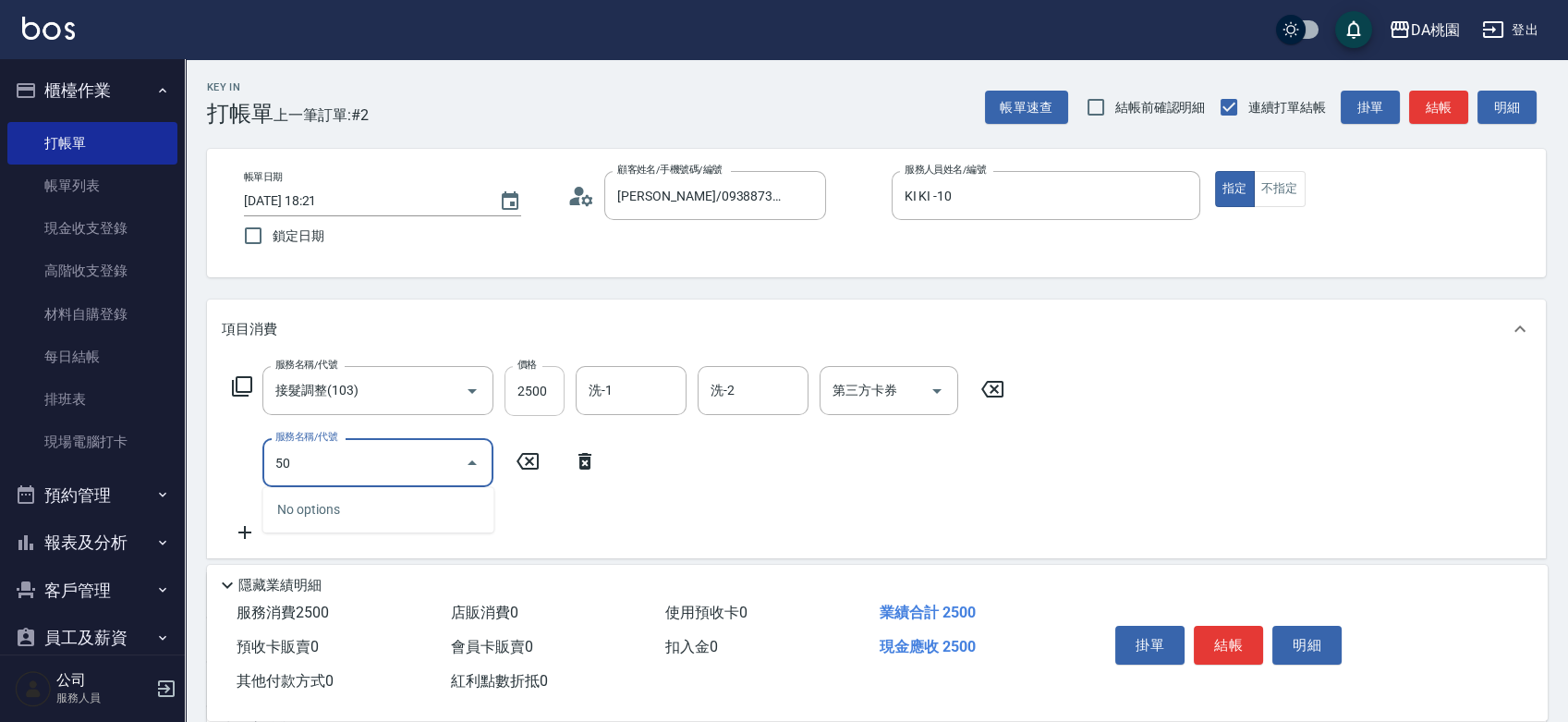
type input "500"
type input "270"
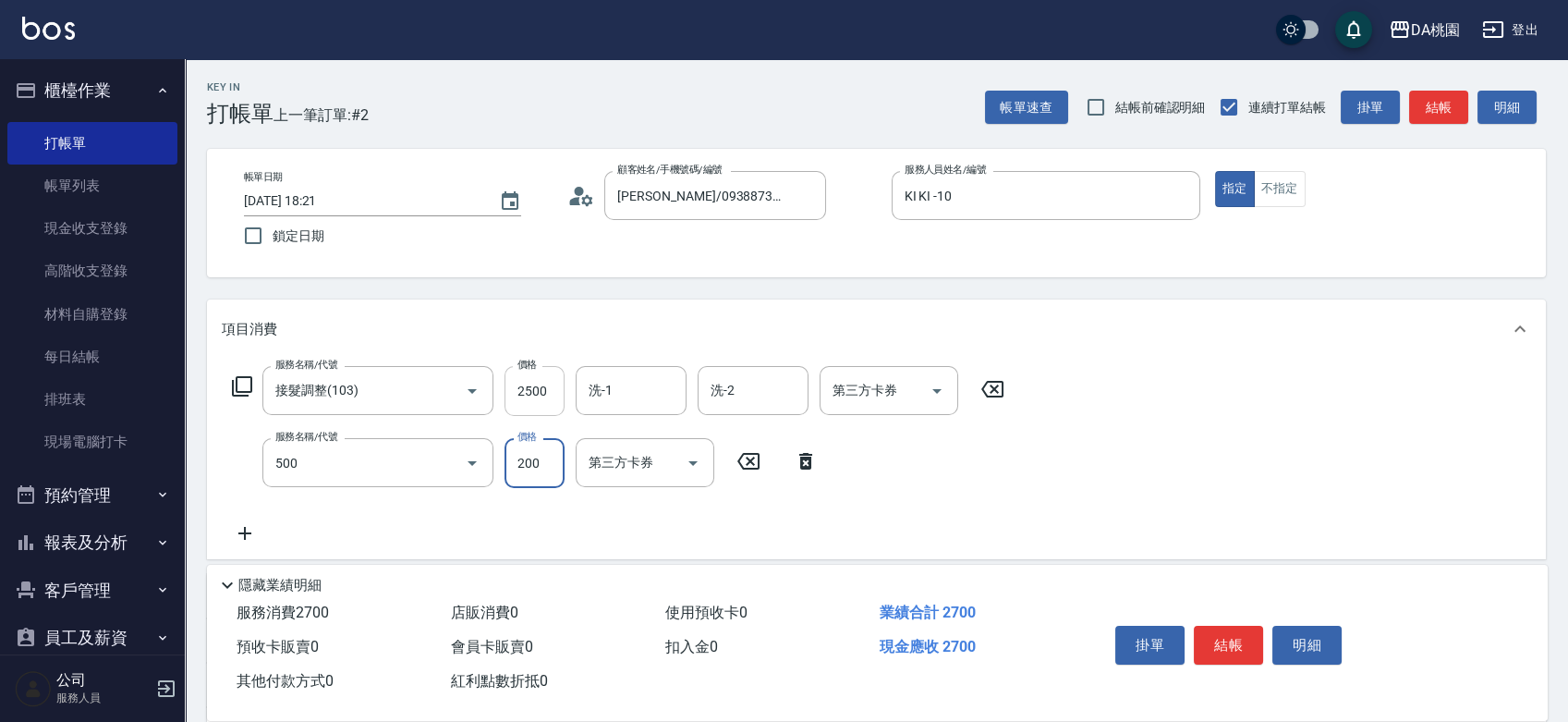
type input "洗髮(500)"
type input "2"
type input "250"
type input "25"
type input "270"
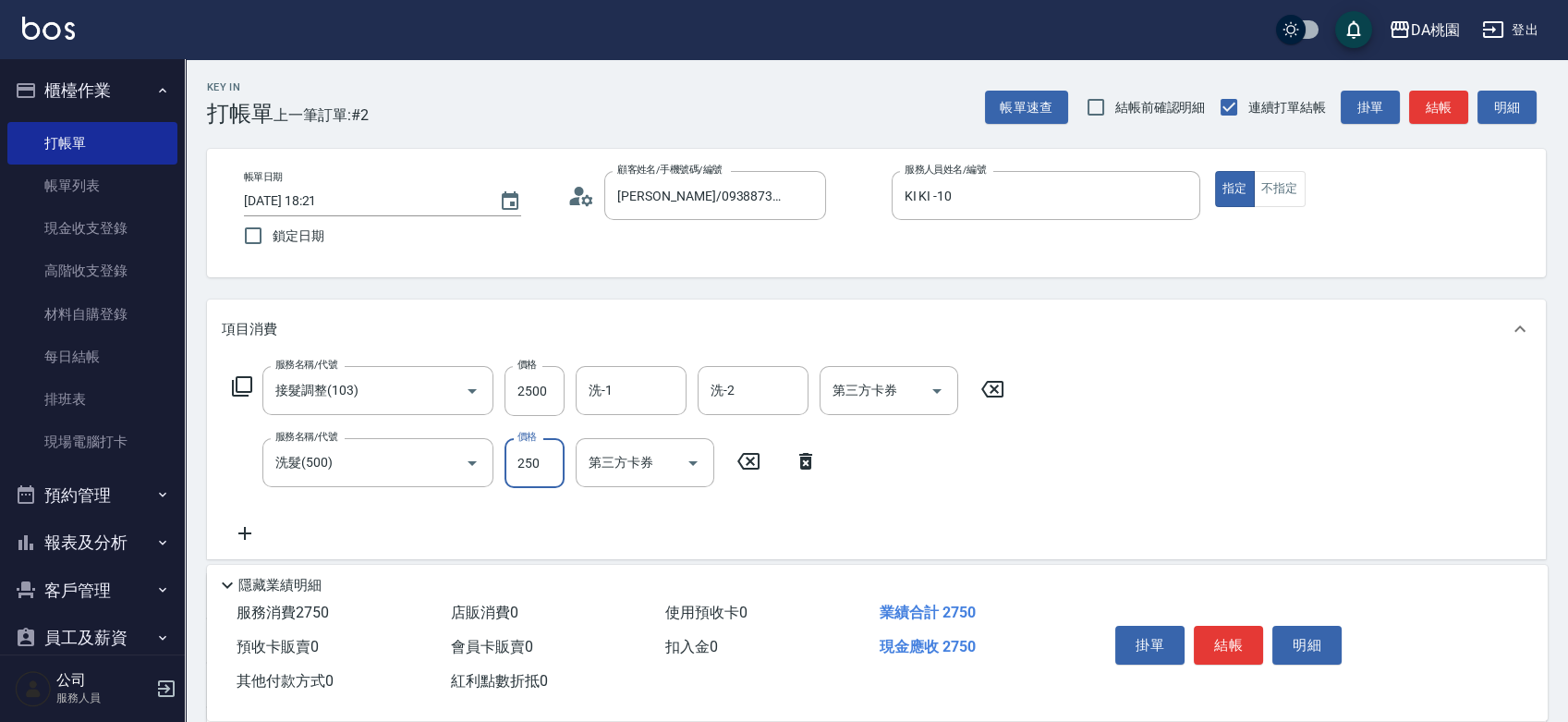
type input "250"
click at [1235, 648] on button "結帳" at bounding box center [1228, 645] width 70 height 39
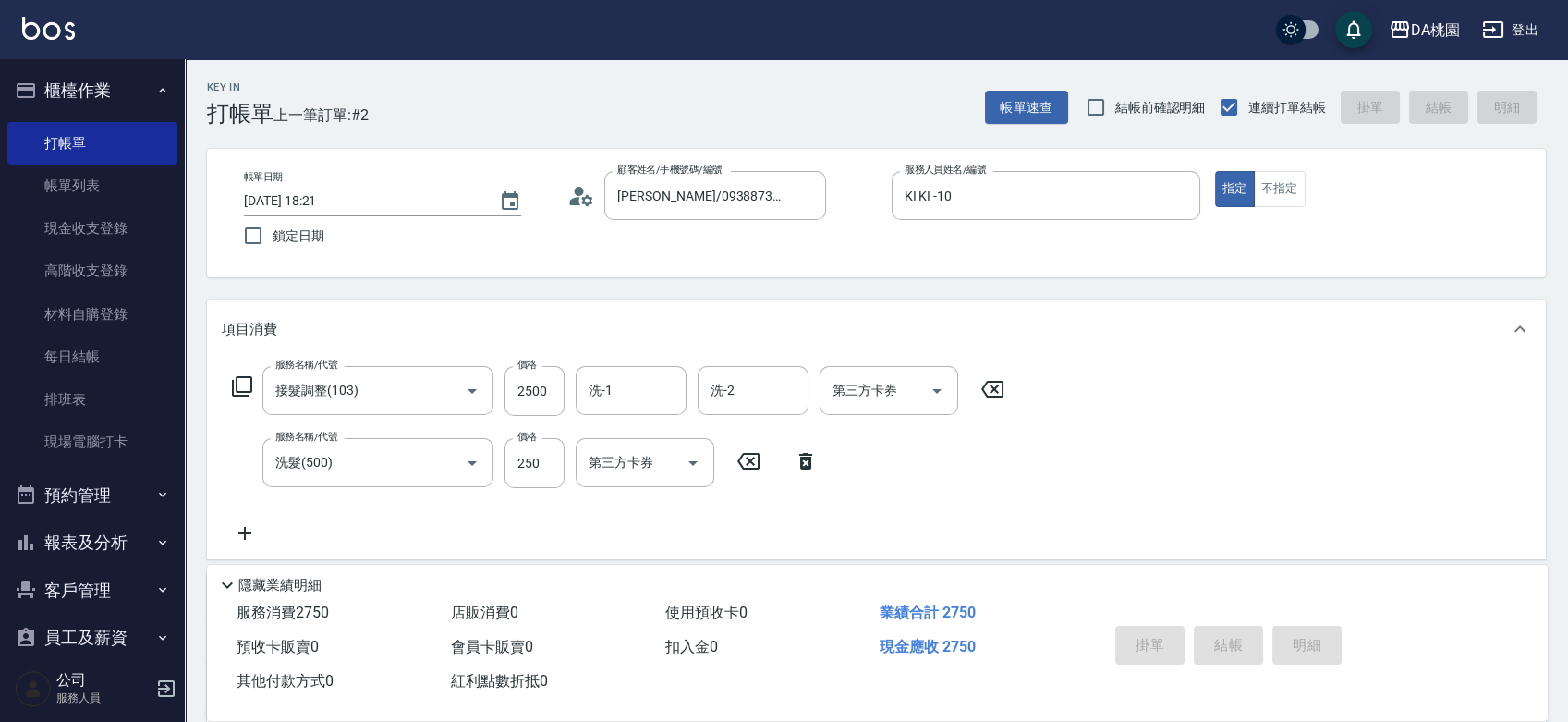
type input "[DATE] 18:22"
type input "0"
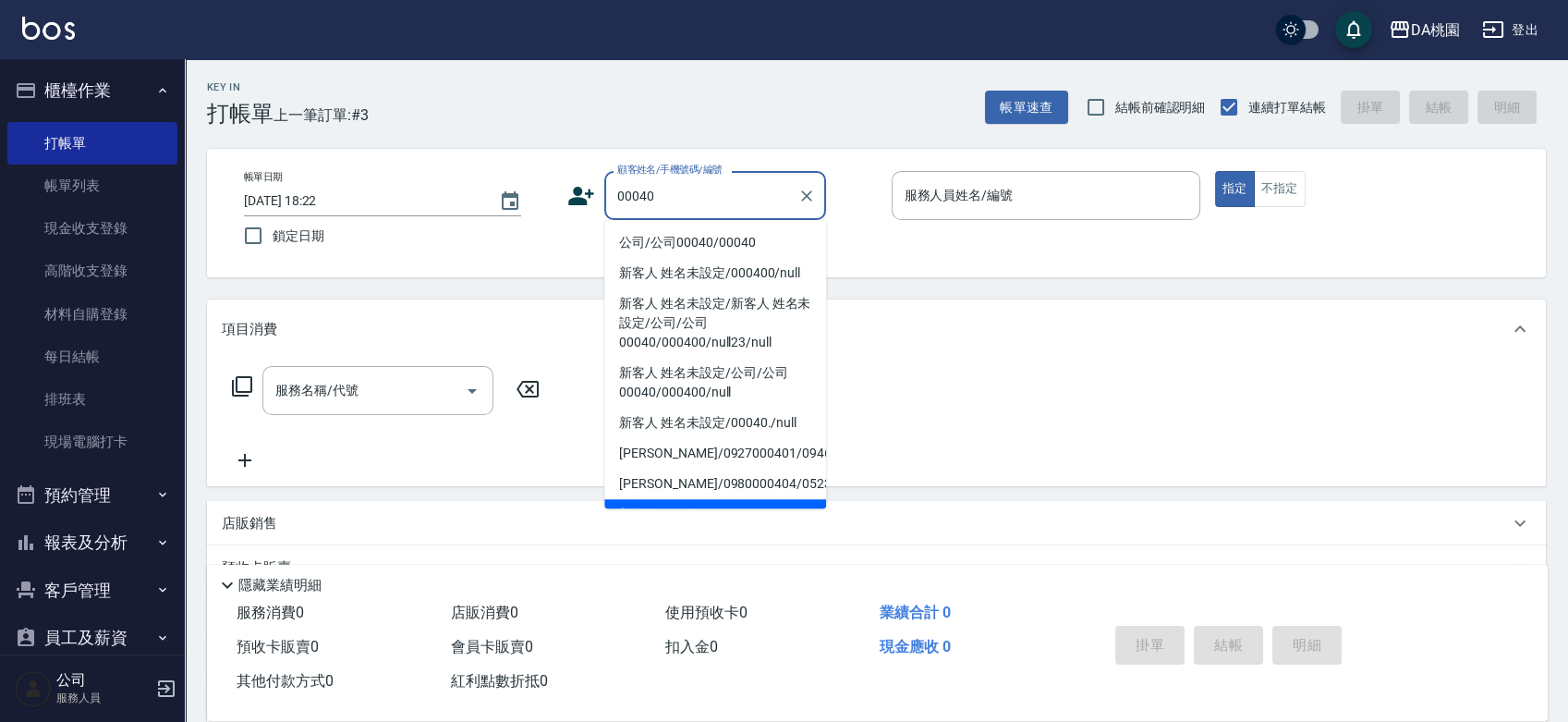
type input "公司/公司00040/00040"
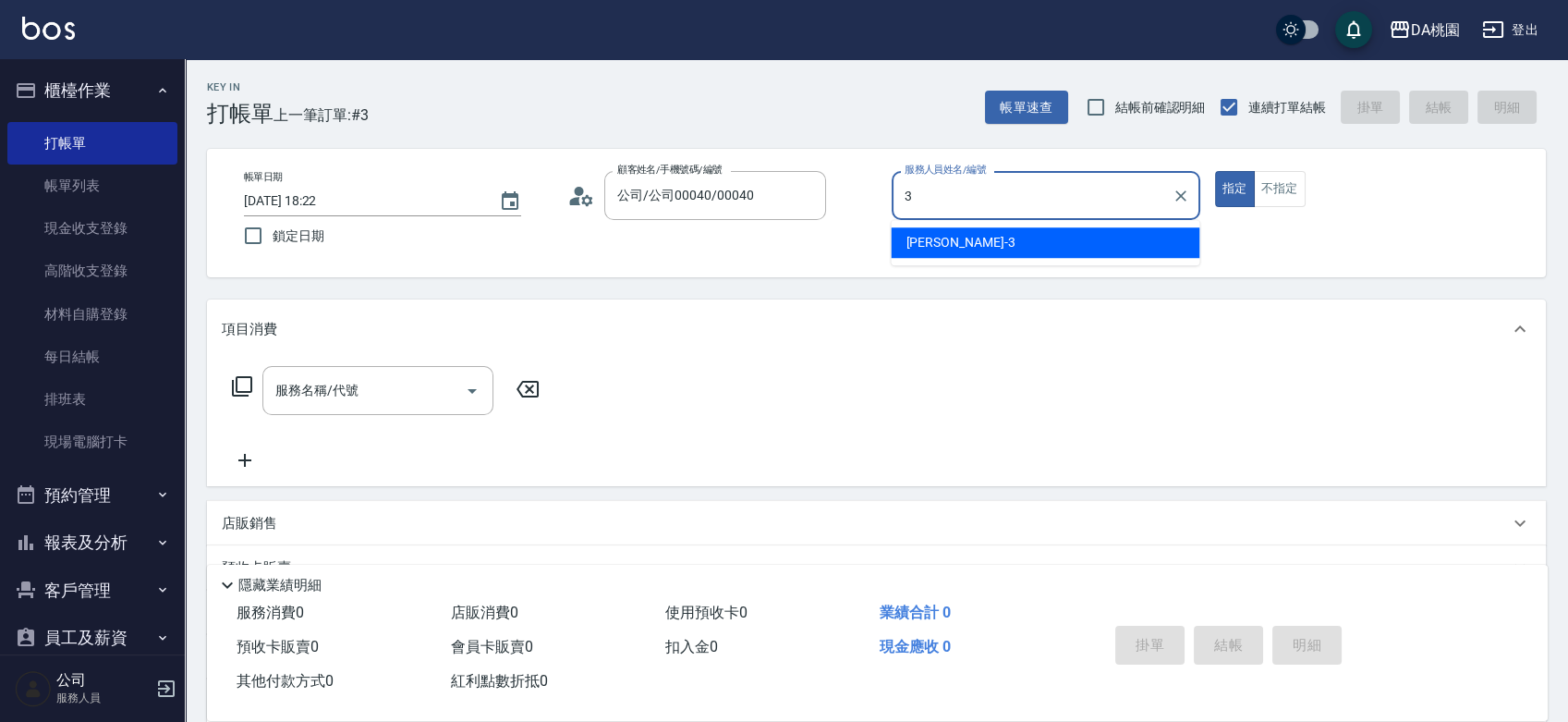
type input "[PERSON_NAME]-3"
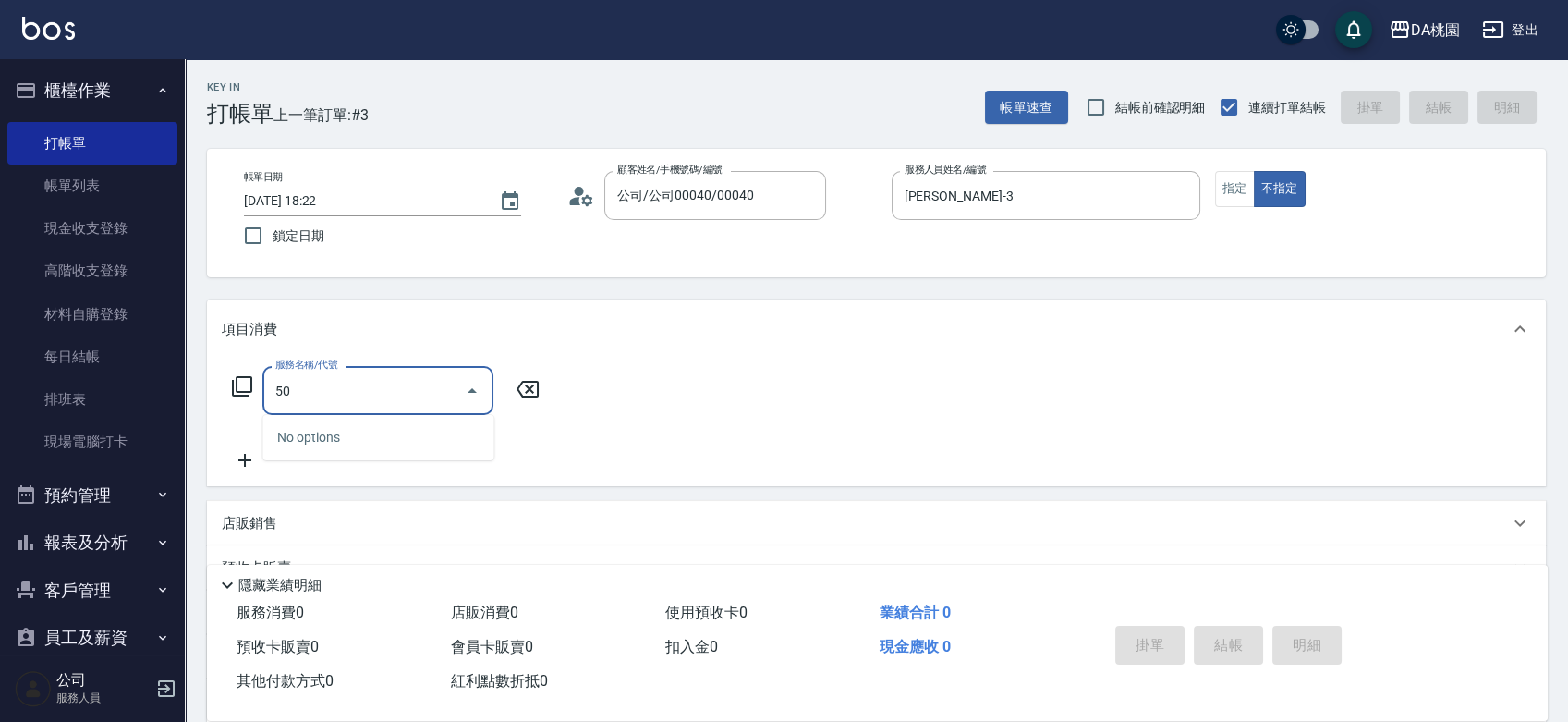
type input "501"
type input "20"
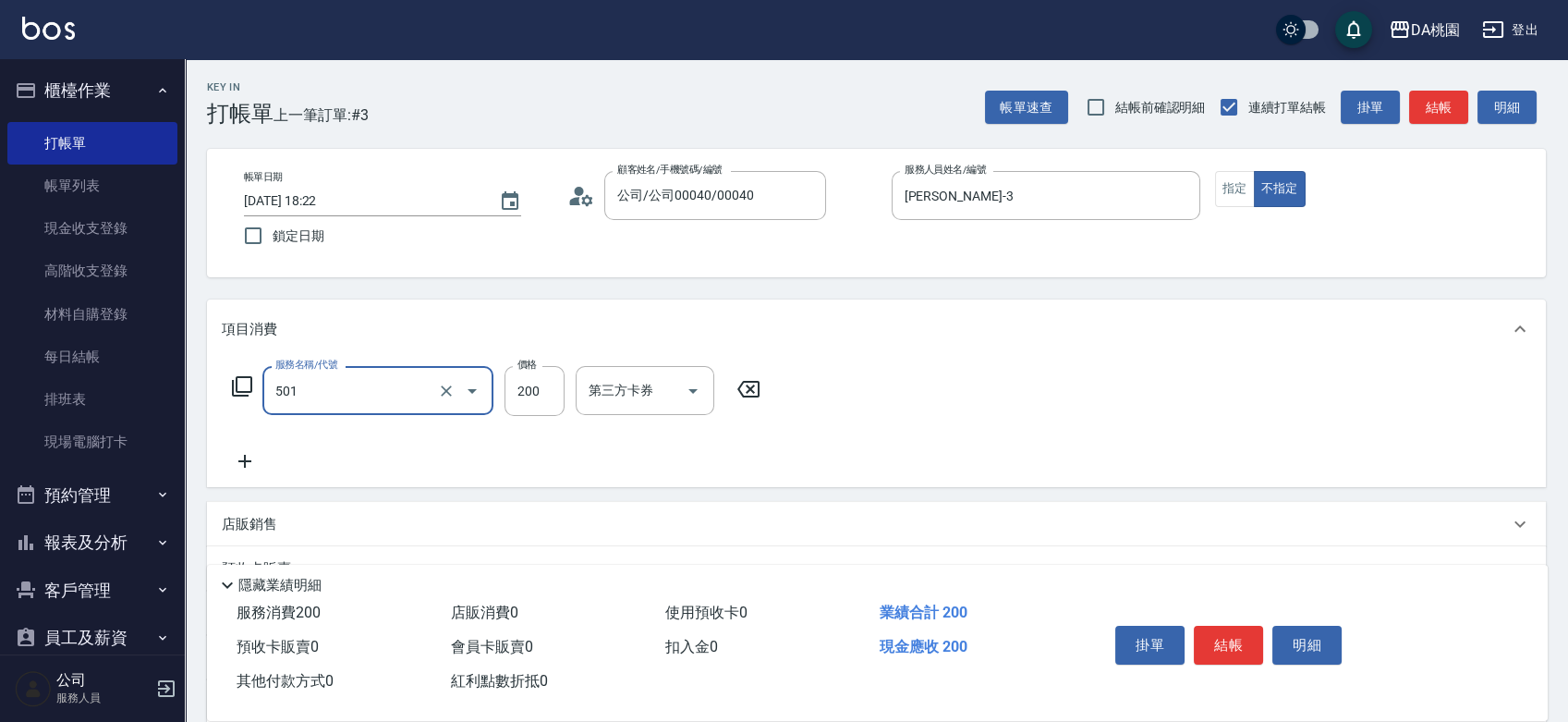
type input "洗髮(互助)(501)"
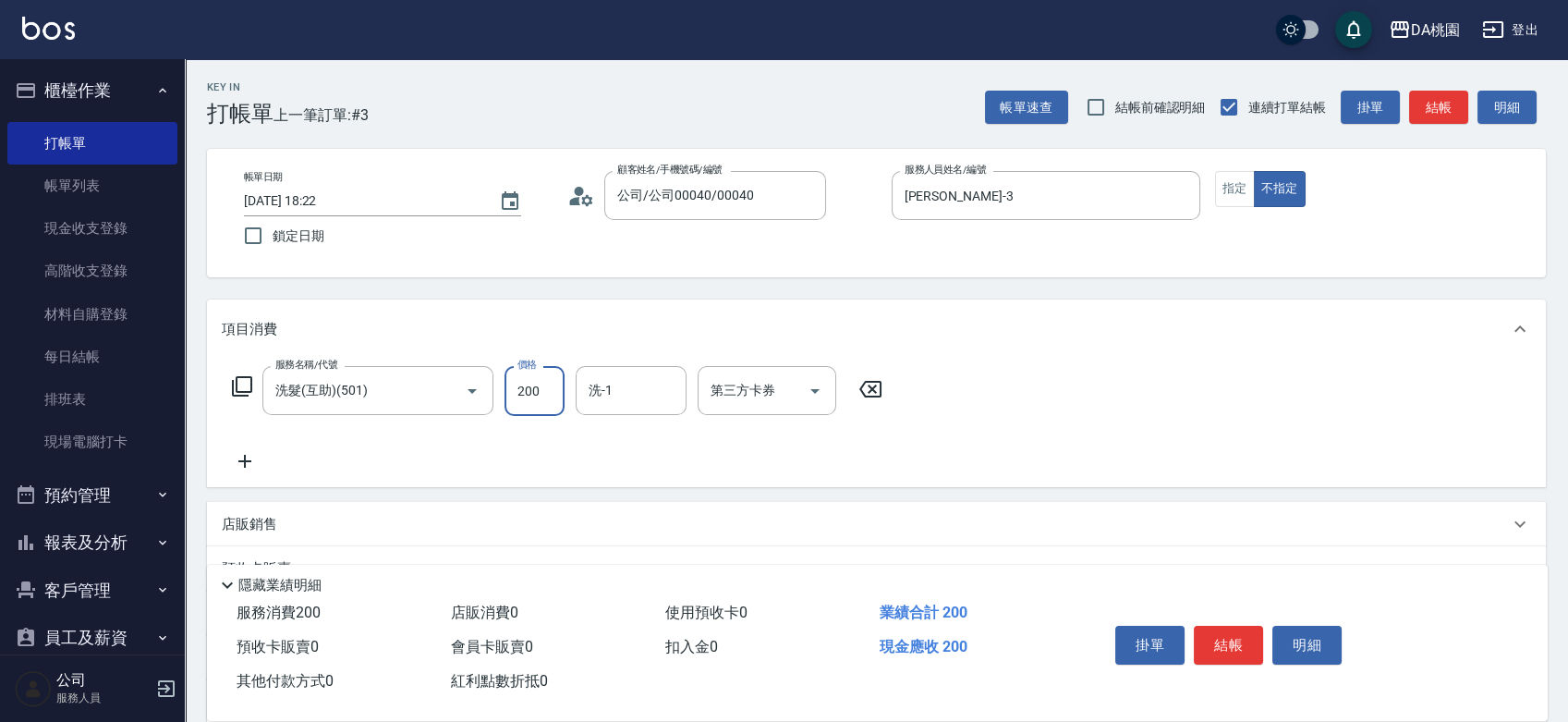
type input "2"
type input "0"
type input "25"
type input "20"
type input "250"
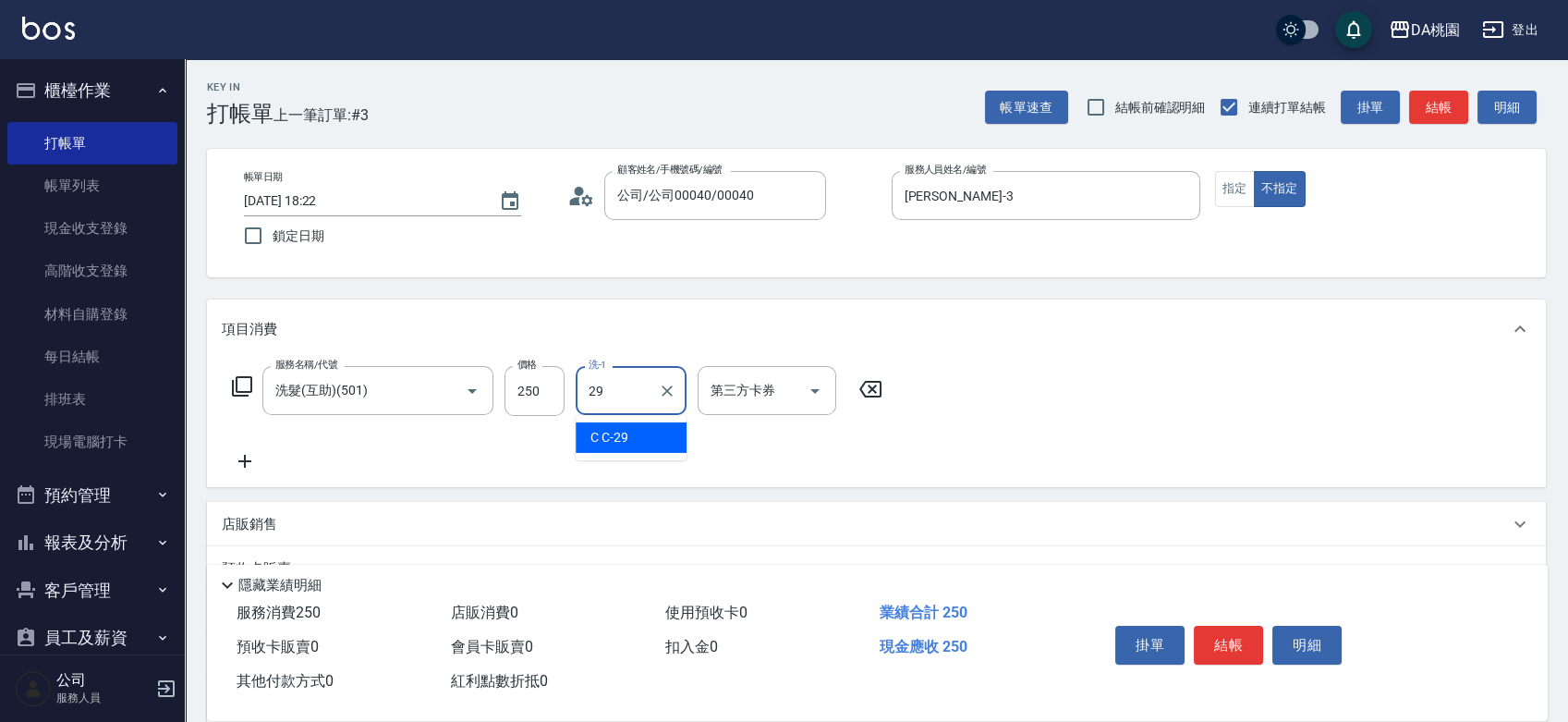
type input "C C-29"
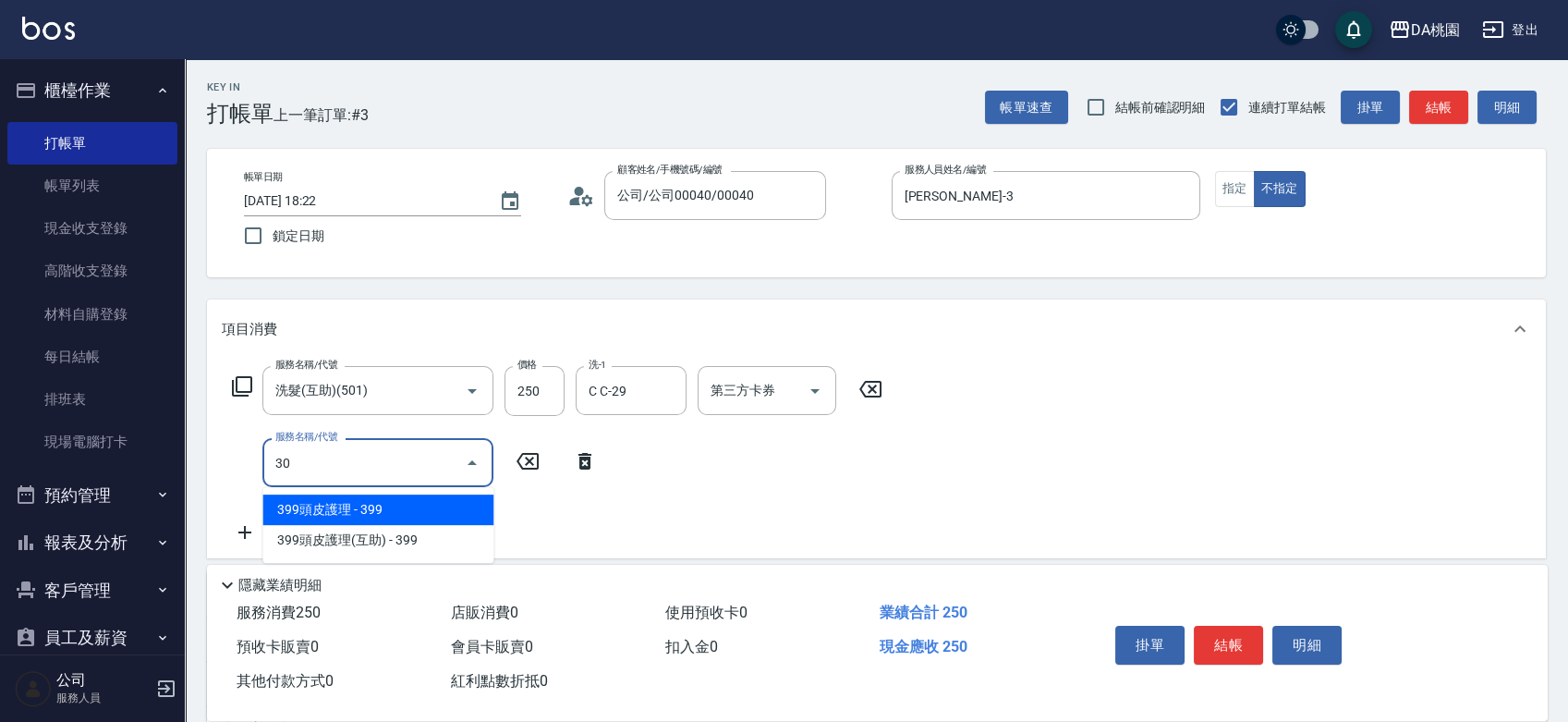
type input "303"
type input "50"
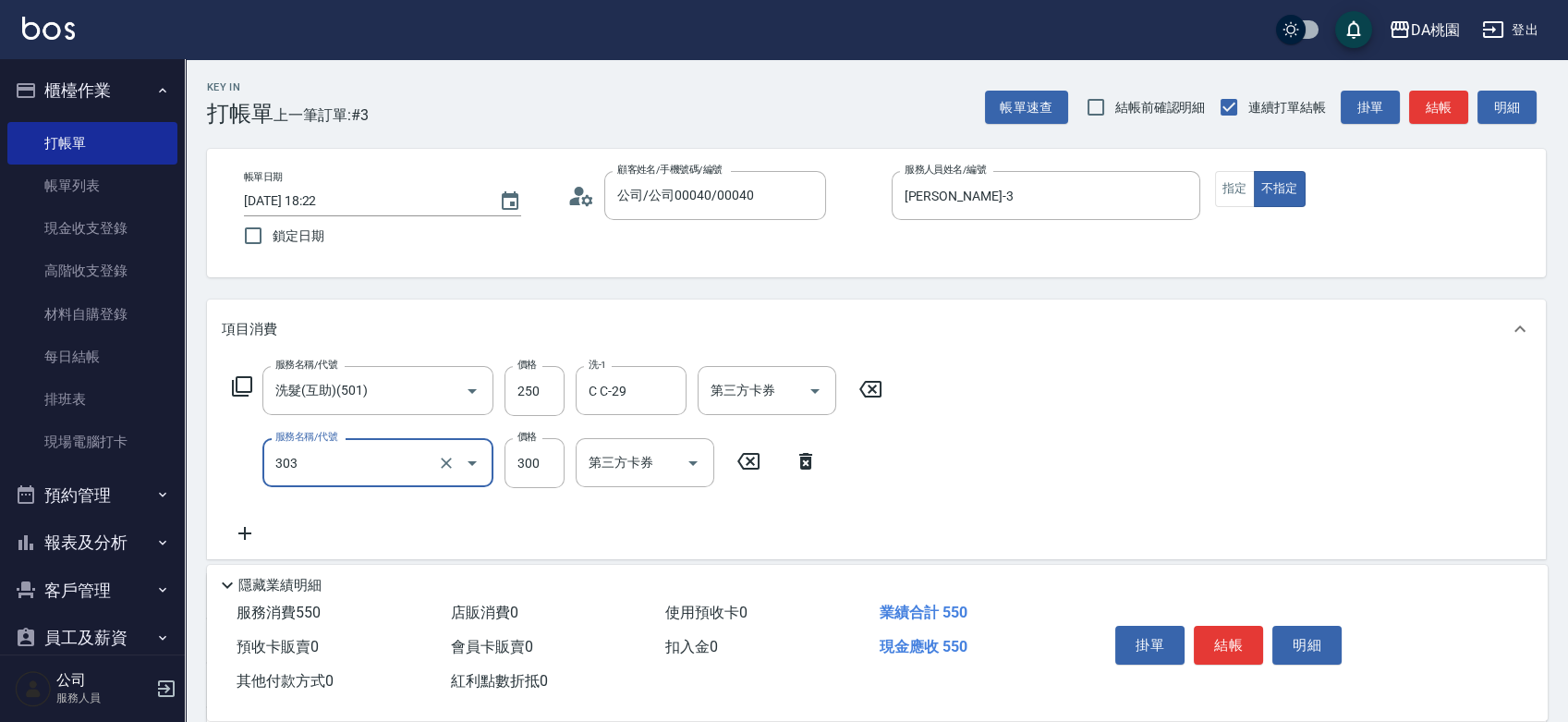
type input "A級剪髮(303)"
type input "3"
type input "20"
type input "35"
type input "60"
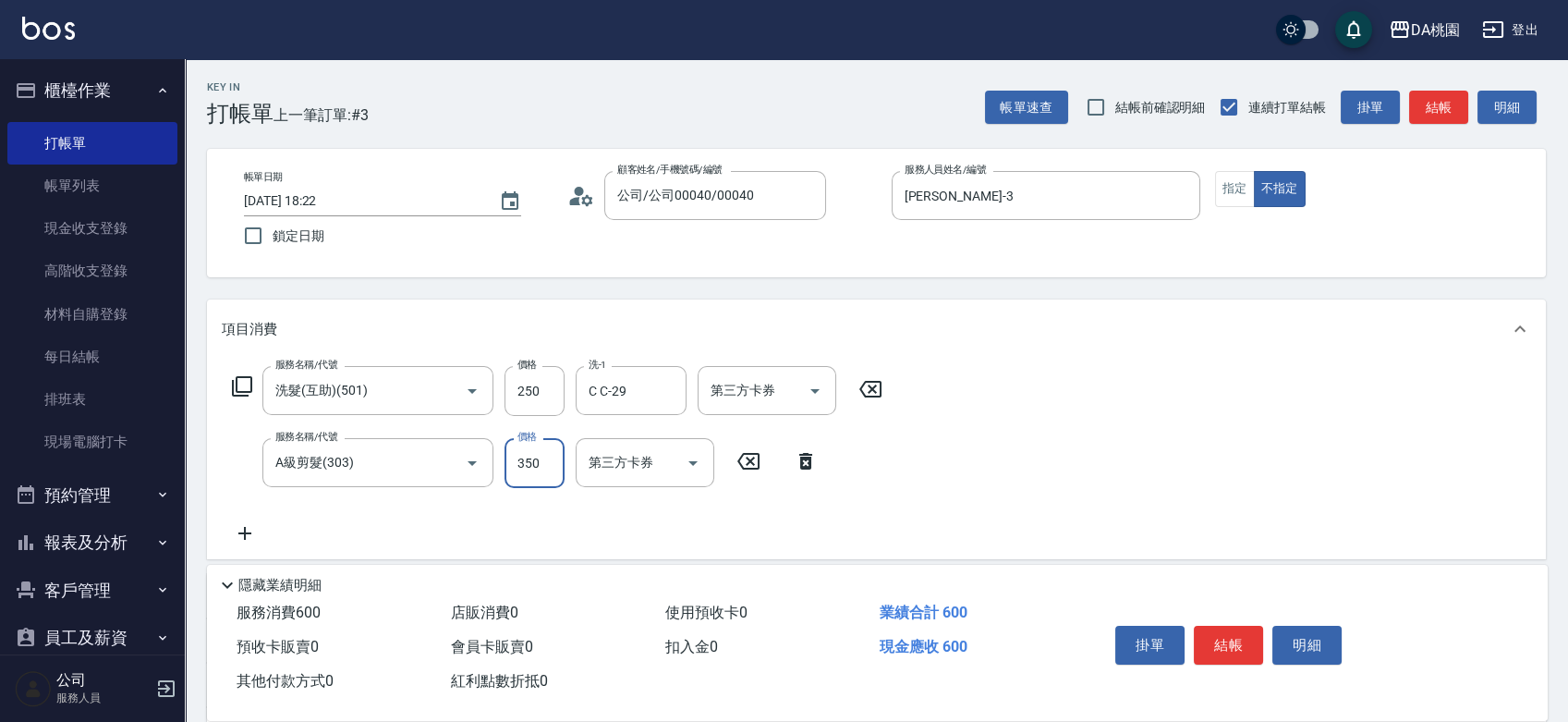
type input "350"
click at [1227, 644] on button "結帳" at bounding box center [1228, 645] width 70 height 39
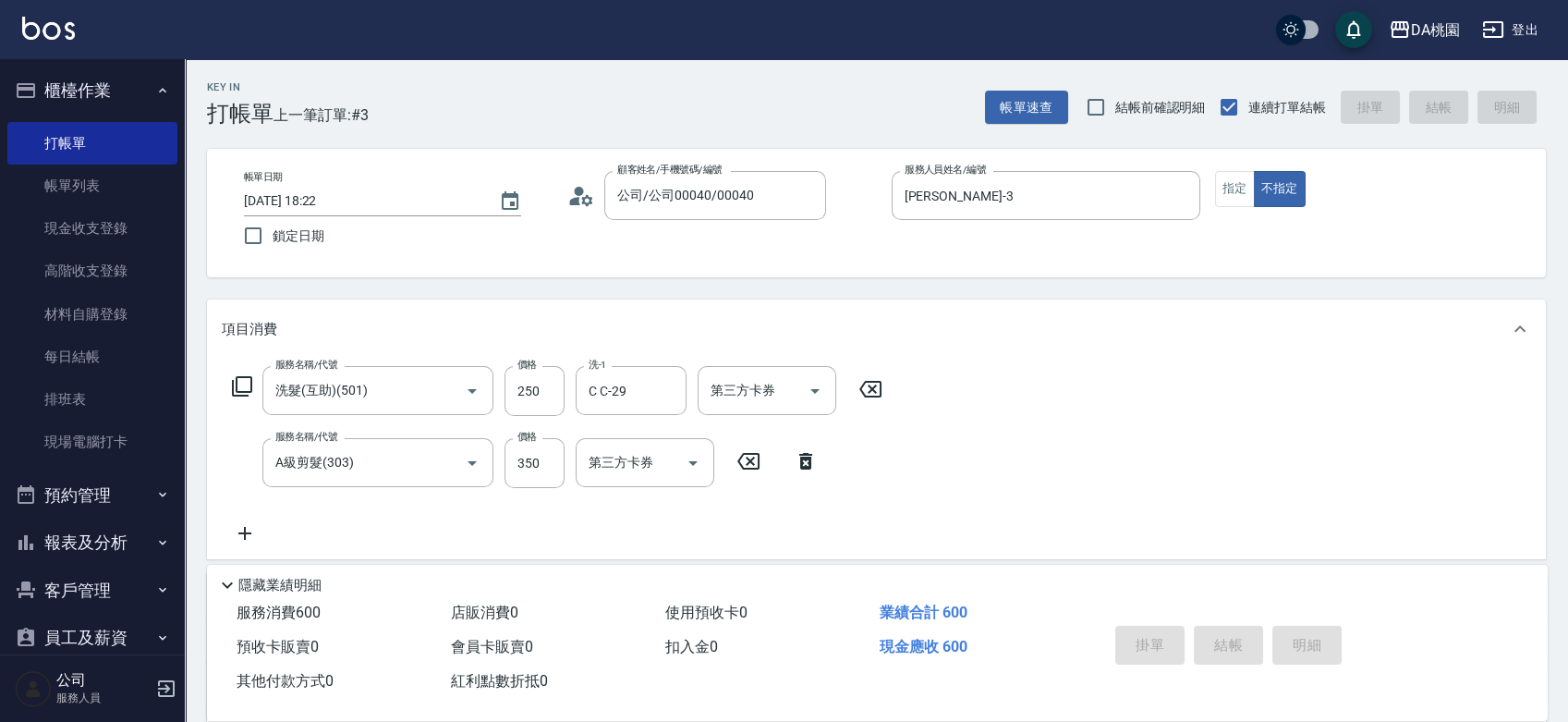
type input "0"
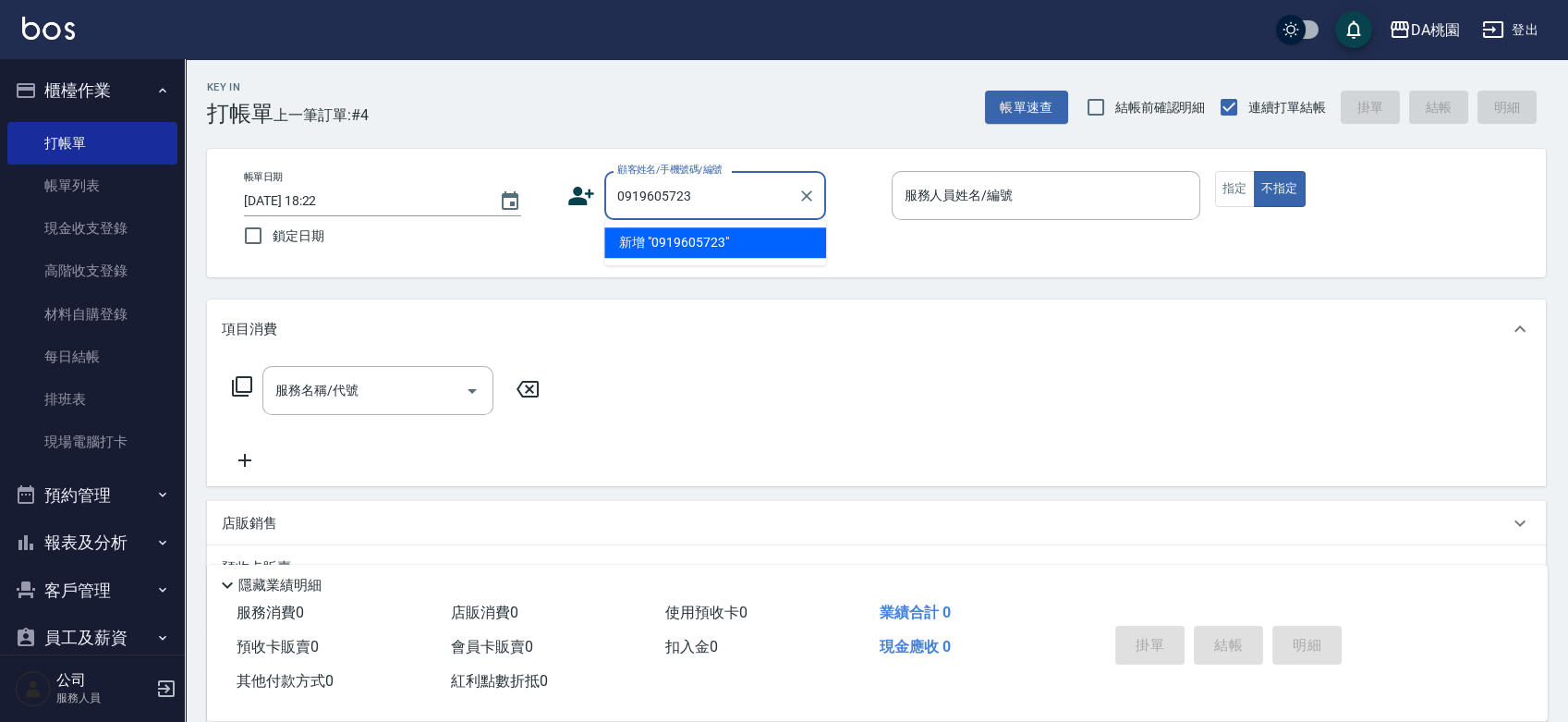
type input "0919605723"
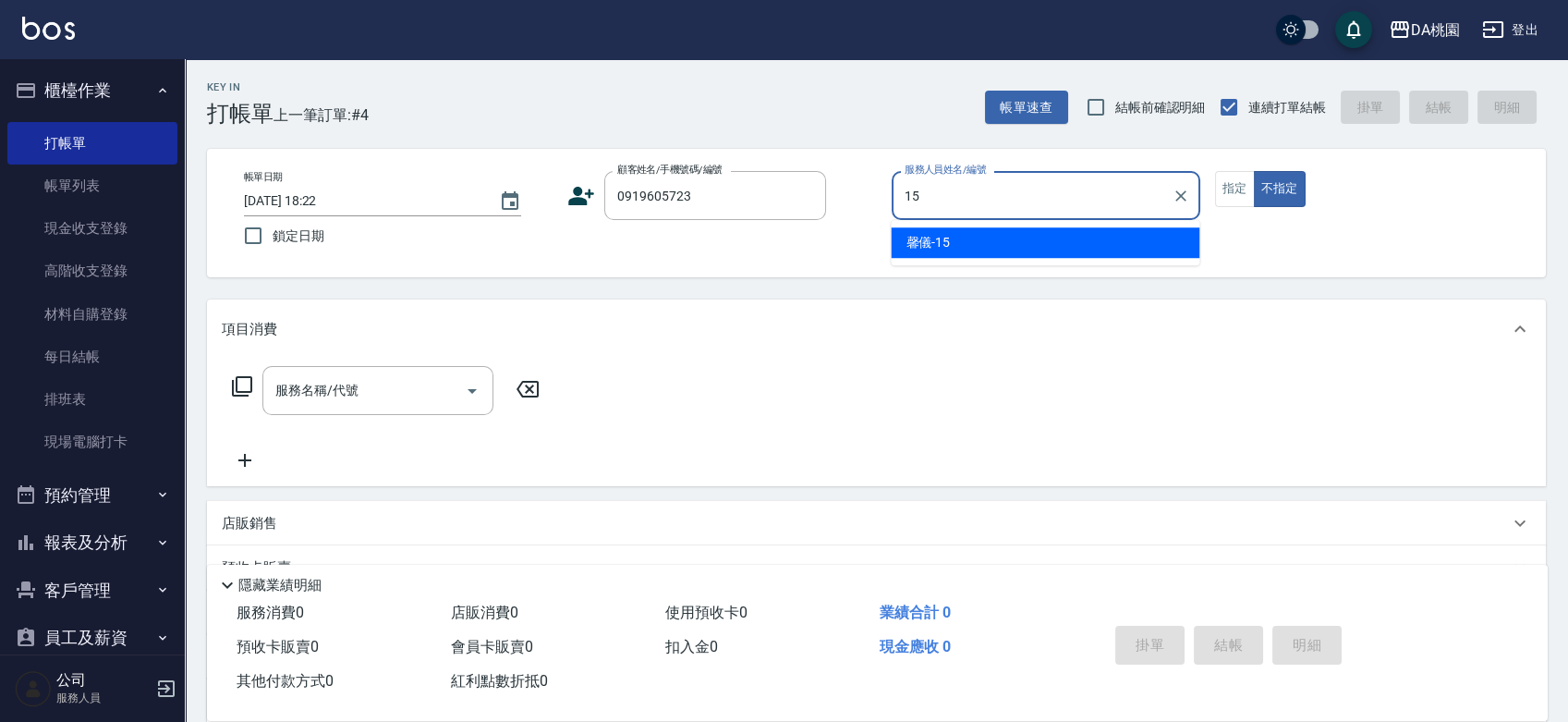
type input "馨儀-15"
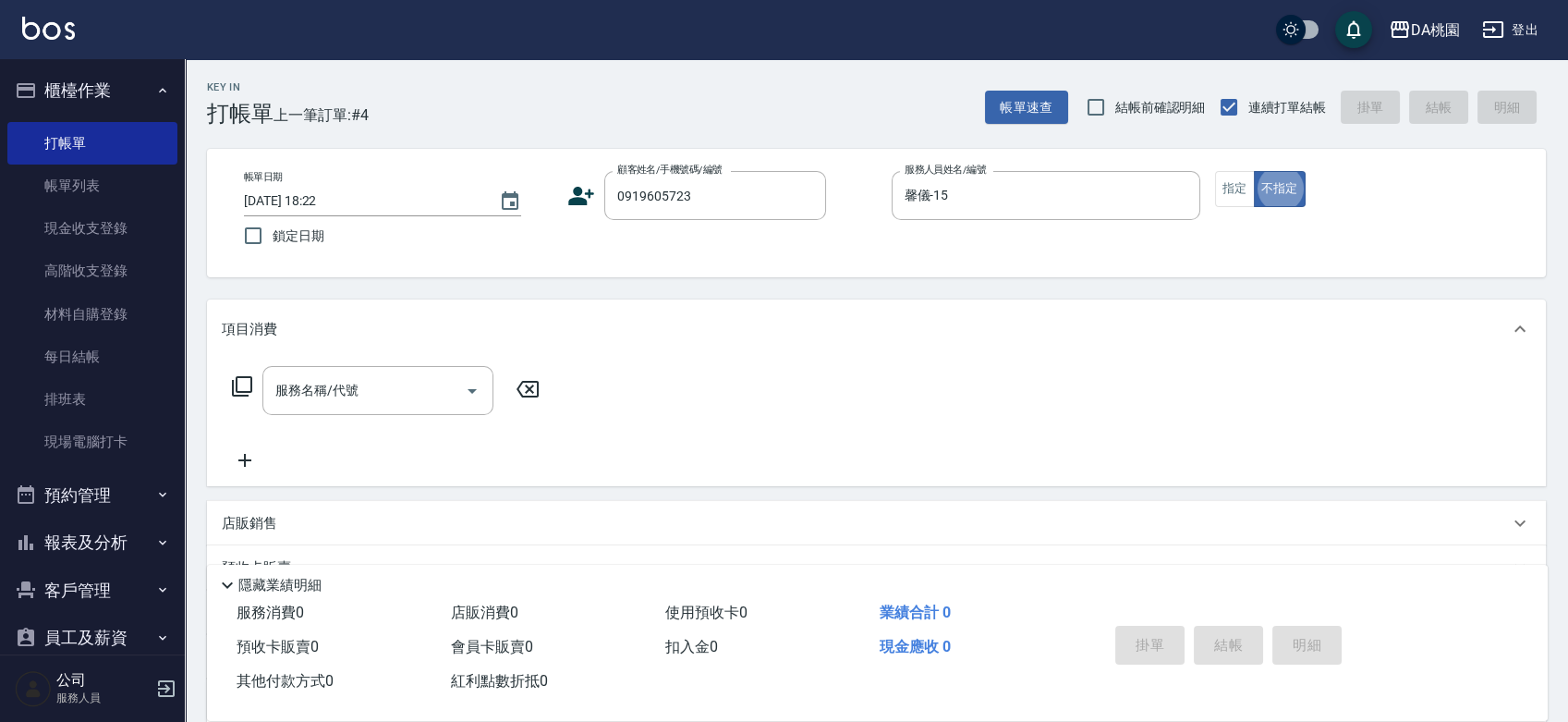
type button "false"
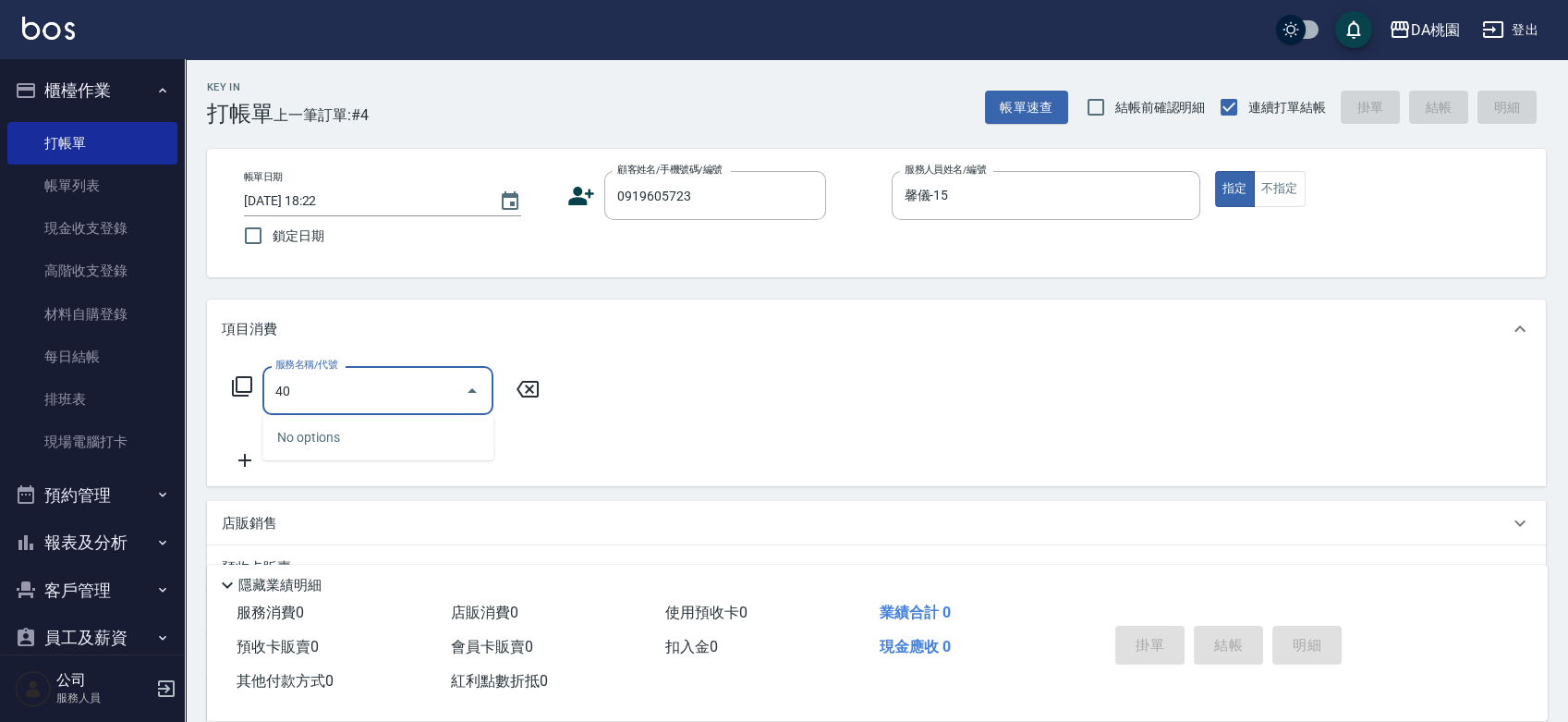
type input "400"
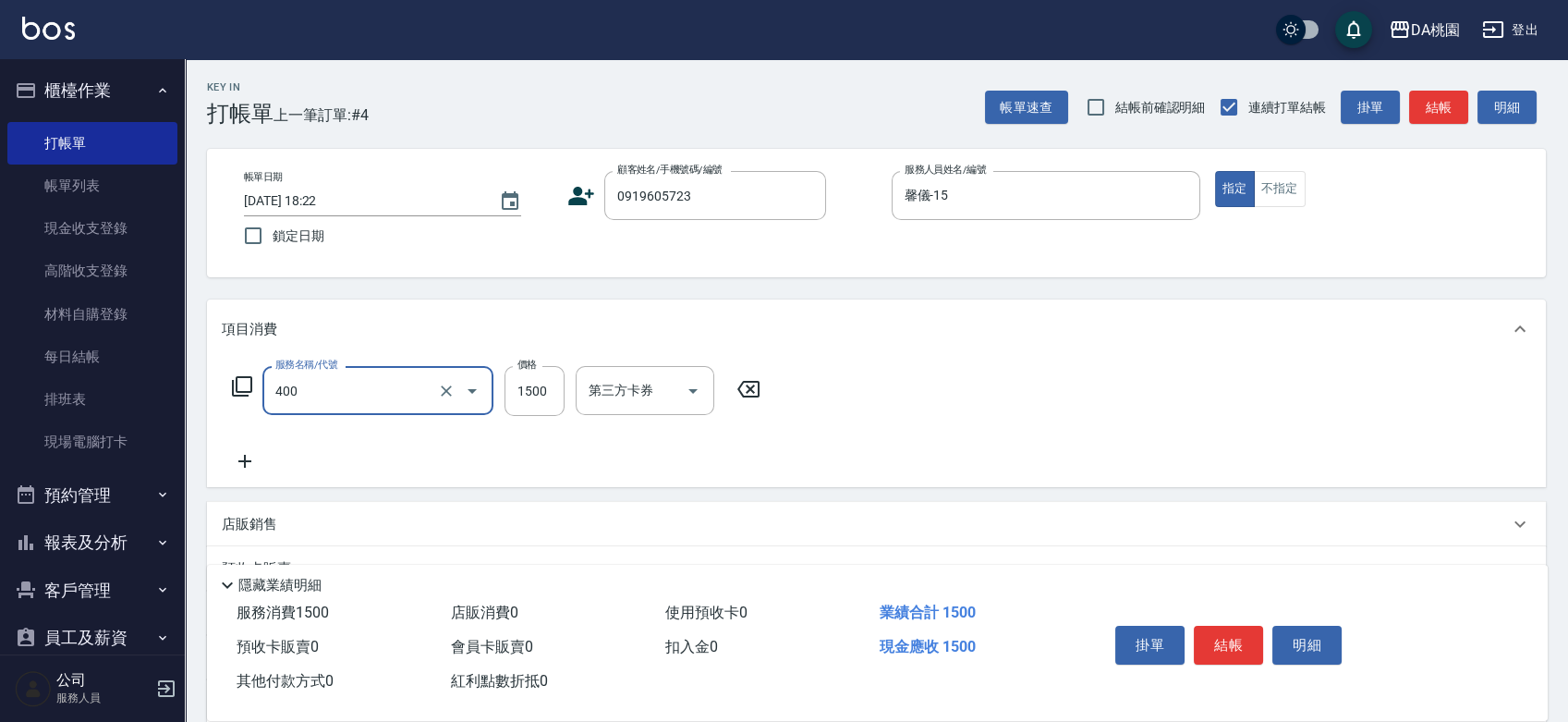
type input "150"
type input "染髮(400)"
type input "0"
type input "200"
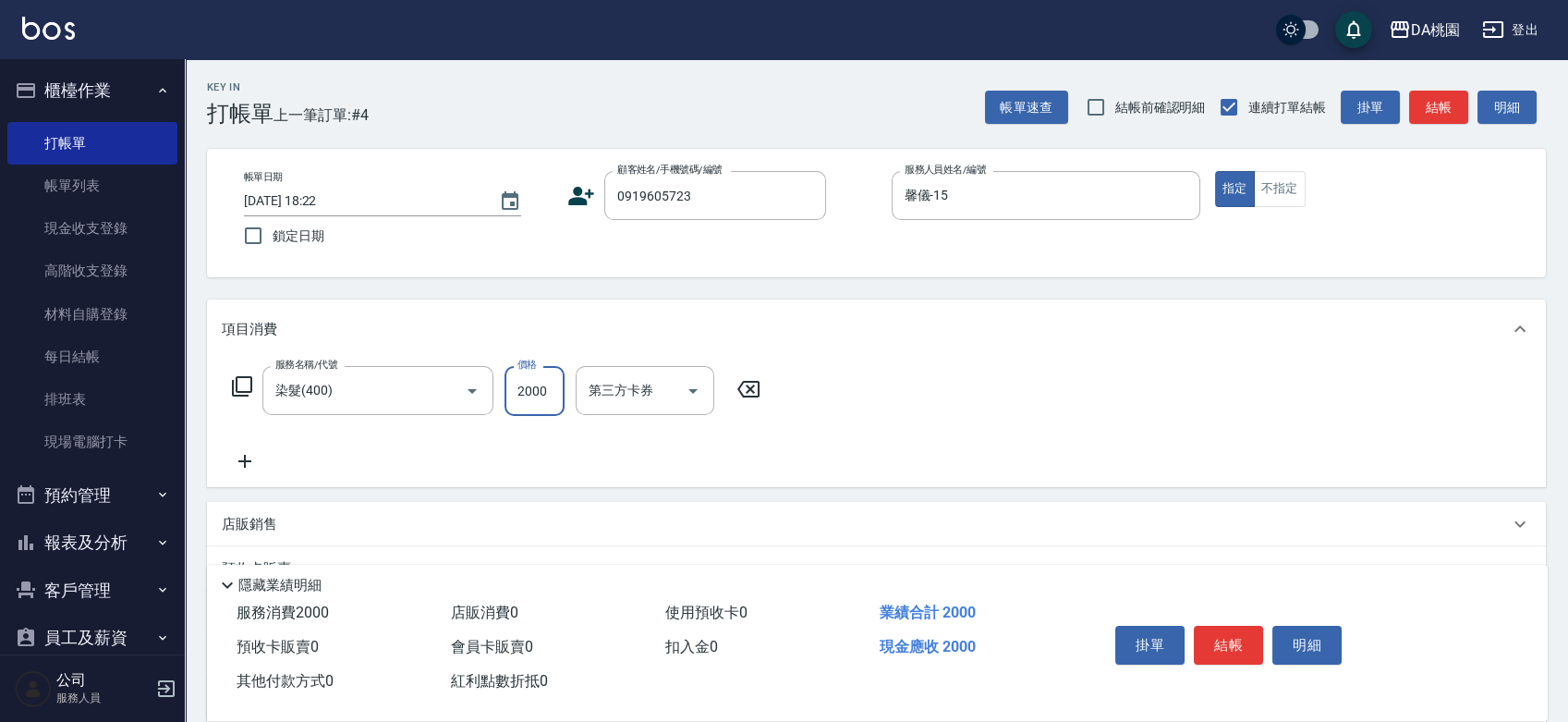
type input "2000"
click at [1205, 637] on button "結帳" at bounding box center [1228, 645] width 70 height 39
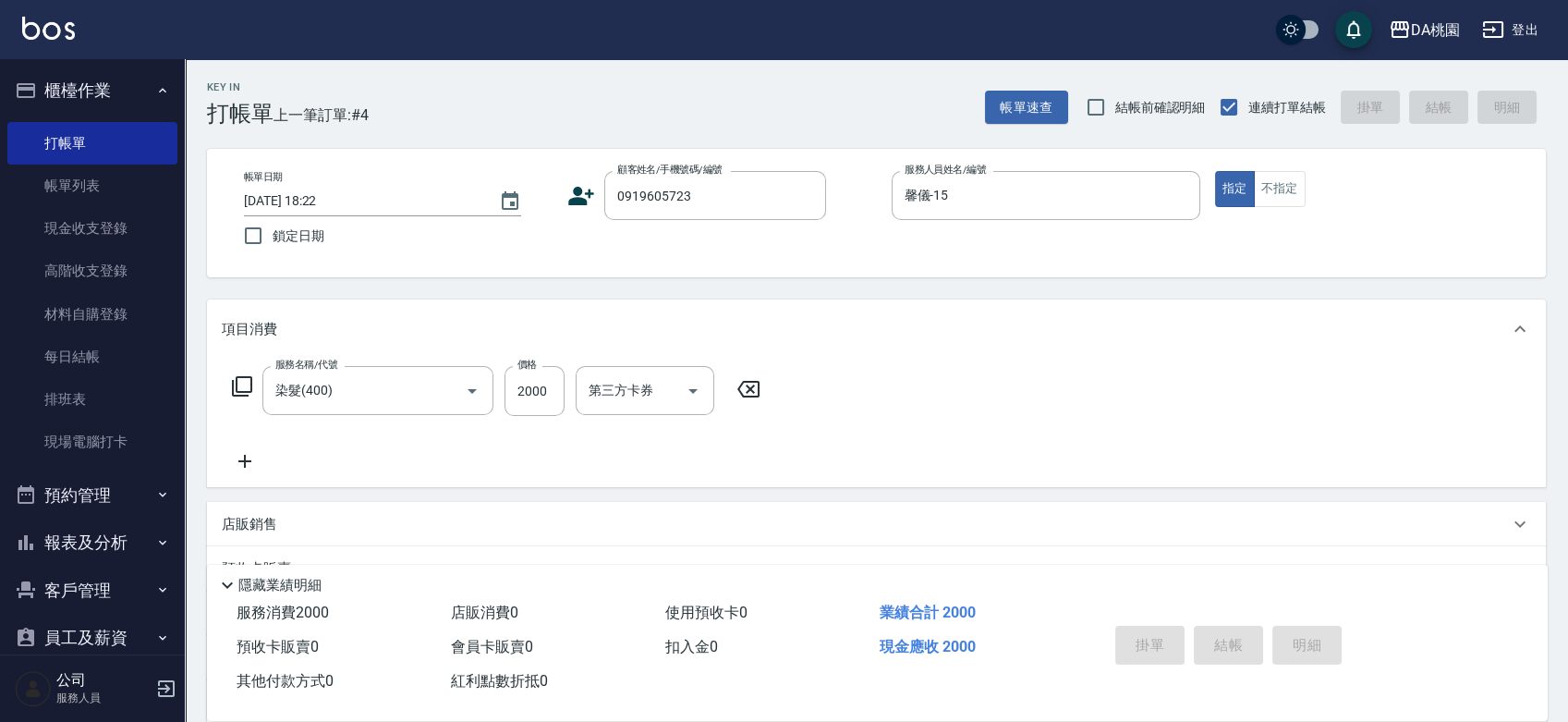
type input "0"
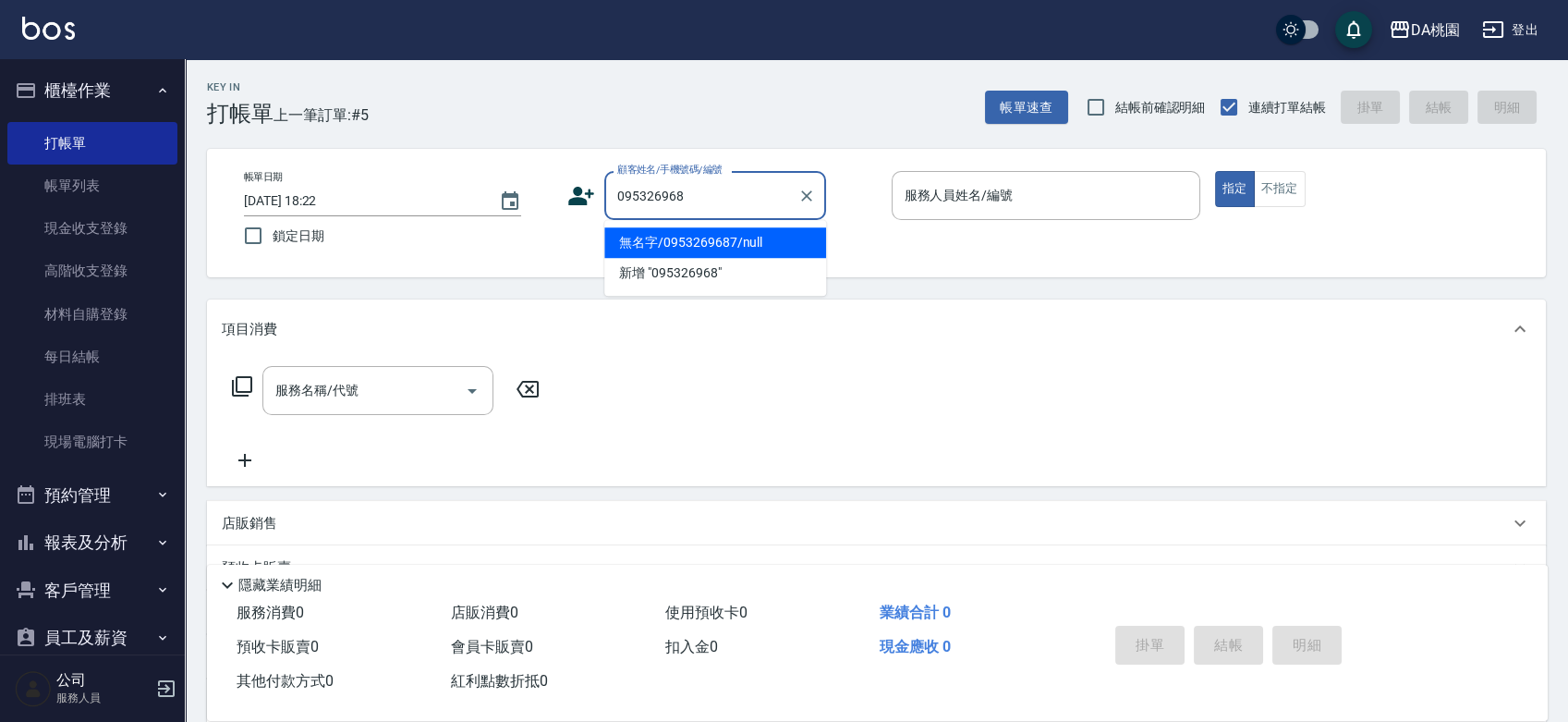
type input "0953269687"
